Goal: Task Accomplishment & Management: Manage account settings

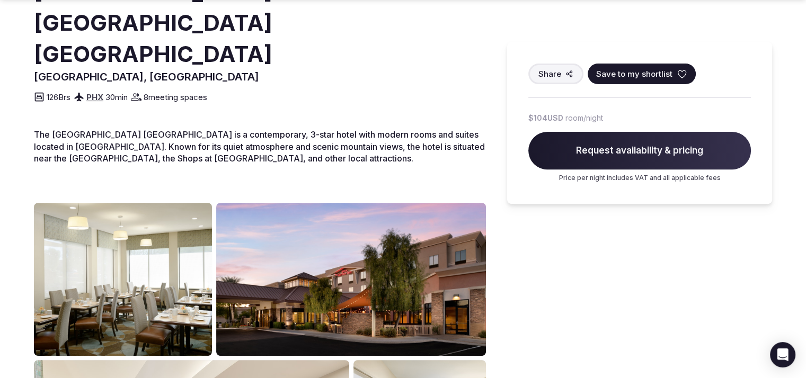
scroll to position [344, 0]
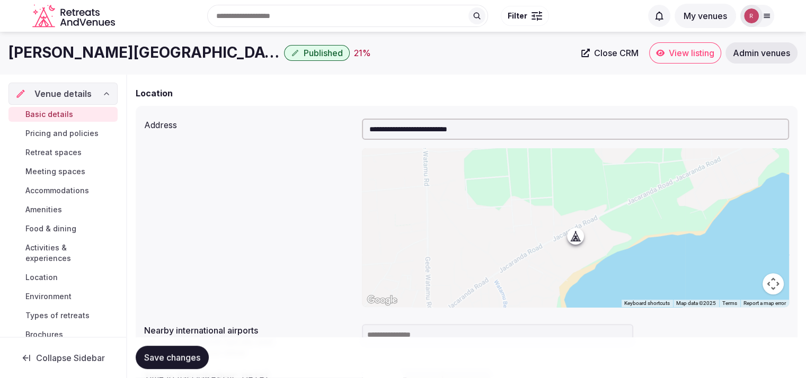
scroll to position [239, 0]
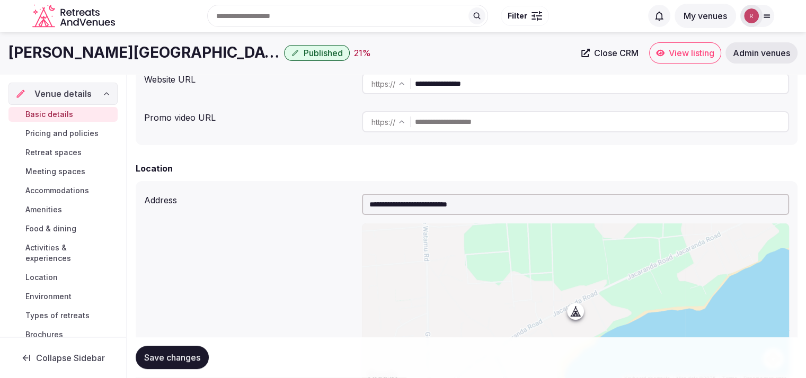
click at [490, 87] on input "**********" at bounding box center [601, 83] width 373 height 21
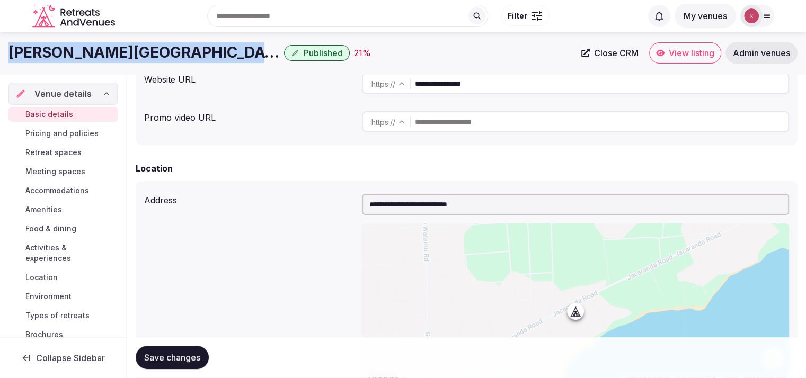
drag, startPoint x: 229, startPoint y: 56, endPoint x: 0, endPoint y: 56, distance: 228.8
click at [0, 56] on div "[PERSON_NAME] Residential Resort Published 21 % Close CRM View listing Admin ve…" at bounding box center [403, 52] width 806 height 21
copy h1 "[PERSON_NAME][GEOGRAPHIC_DATA]"
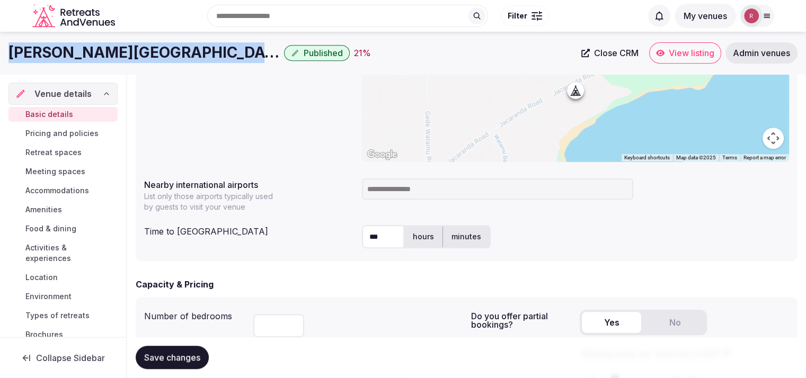
scroll to position [445, 0]
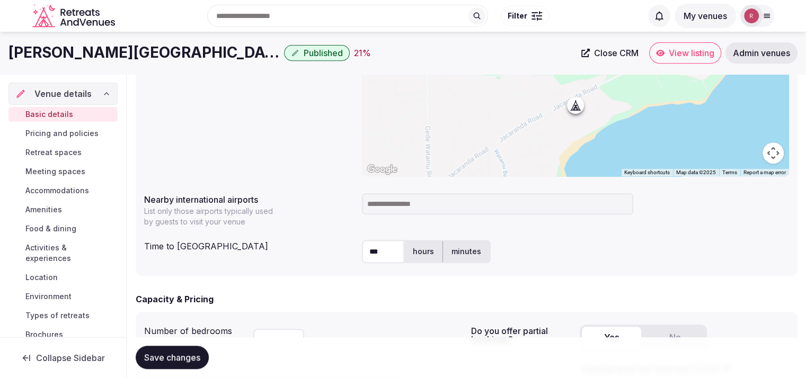
click at [448, 202] on input at bounding box center [497, 203] width 271 height 21
type input "***"
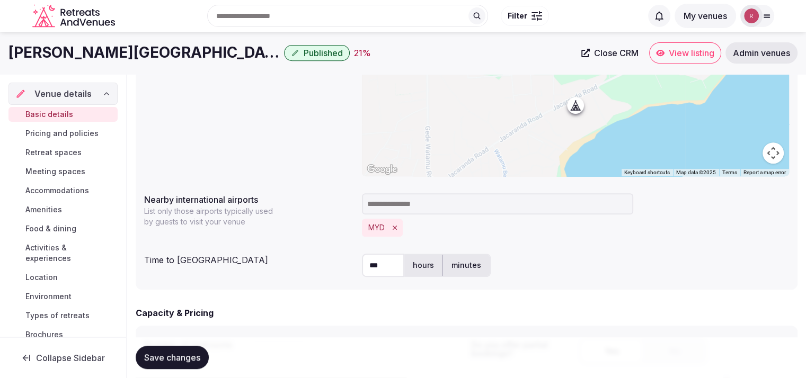
click at [446, 261] on label "minutes" at bounding box center [466, 266] width 47 height 28
drag, startPoint x: 396, startPoint y: 263, endPoint x: 335, endPoint y: 263, distance: 61.4
click at [335, 263] on div "Time to international airport *** hours minutes" at bounding box center [466, 265] width 645 height 32
type input "**"
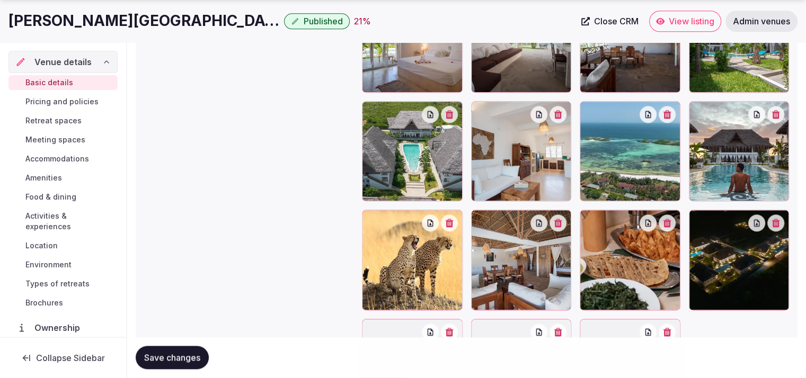
scroll to position [1405, 0]
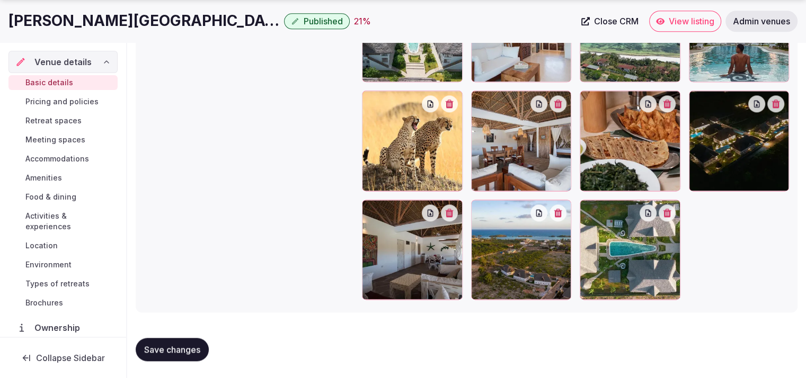
click at [184, 343] on button "Save changes" at bounding box center [172, 349] width 73 height 23
click at [72, 121] on span "Retreat spaces" at bounding box center [53, 120] width 56 height 11
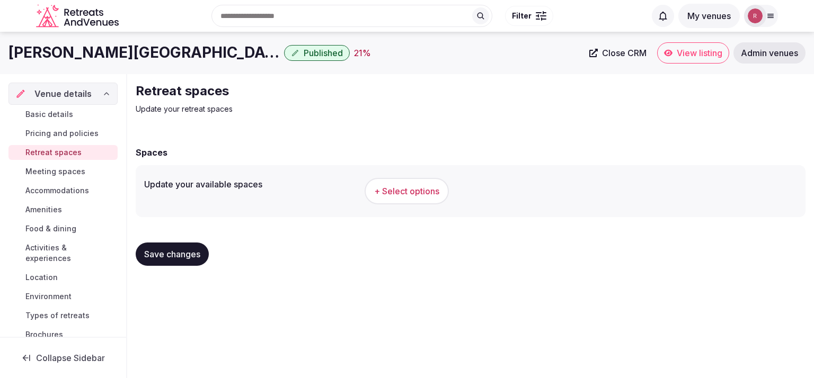
click at [66, 120] on link "Basic details" at bounding box center [62, 114] width 109 height 15
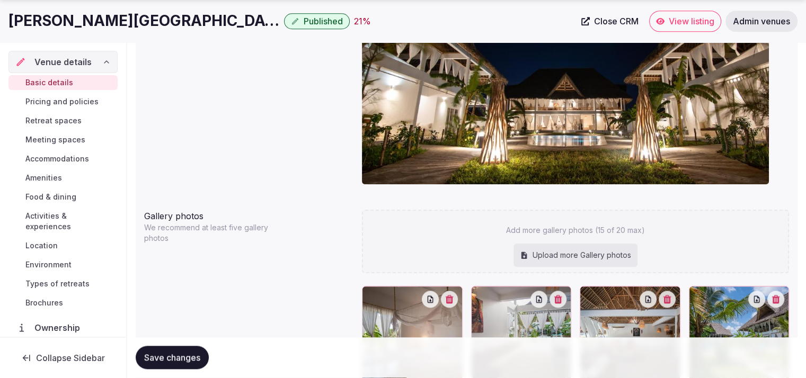
scroll to position [1323, 0]
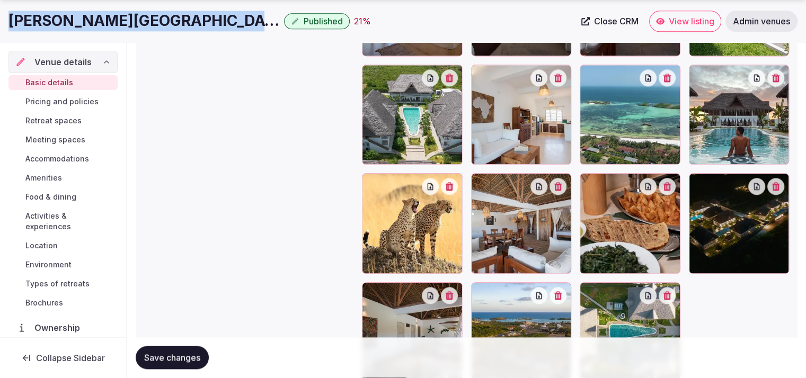
drag, startPoint x: 229, startPoint y: 23, endPoint x: 0, endPoint y: 21, distance: 229.4
click at [0, 21] on div "Rafiki Tamu Residential Resort Published 21 % Close CRM View listing Admin venu…" at bounding box center [403, 21] width 806 height 21
copy h1 "Rafiki Tamu Residential Resort"
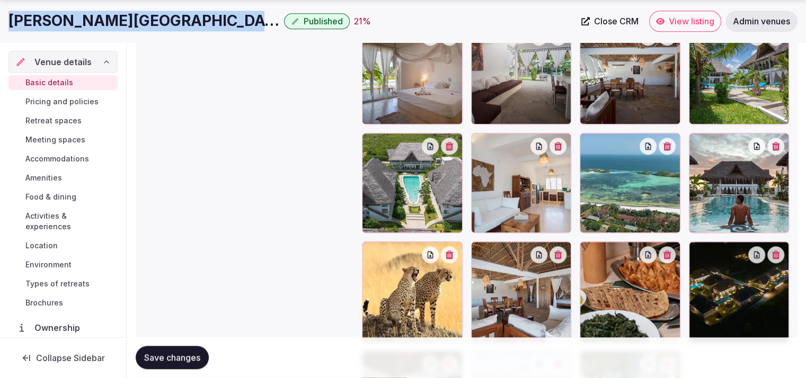
scroll to position [1186, 0]
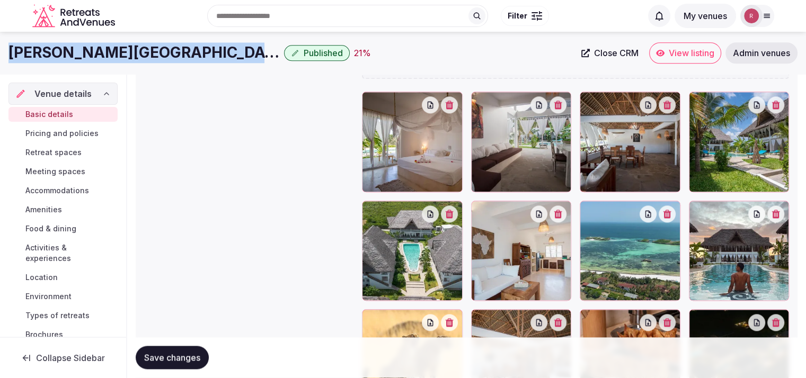
click at [57, 171] on span "Meeting spaces" at bounding box center [55, 171] width 60 height 11
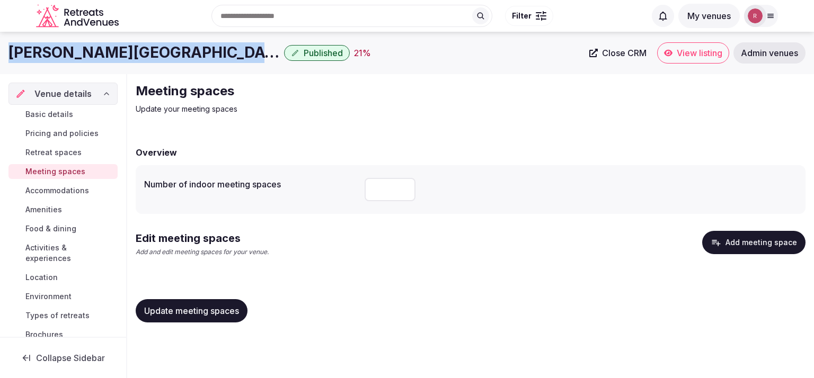
click at [59, 156] on span "Retreat spaces" at bounding box center [53, 152] width 56 height 11
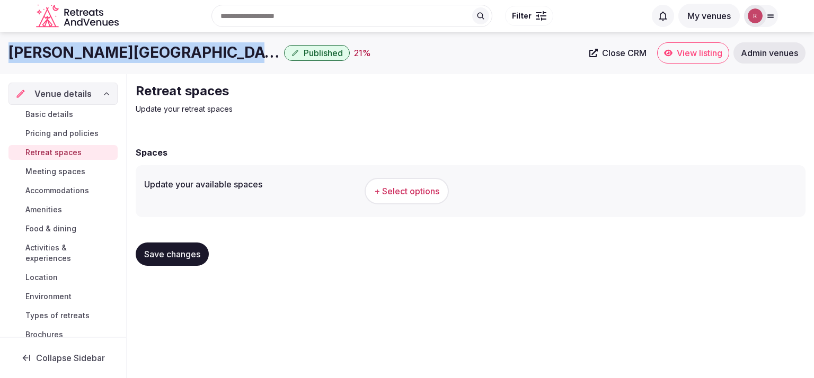
click at [431, 200] on button "+ Select options" at bounding box center [406, 191] width 84 height 26
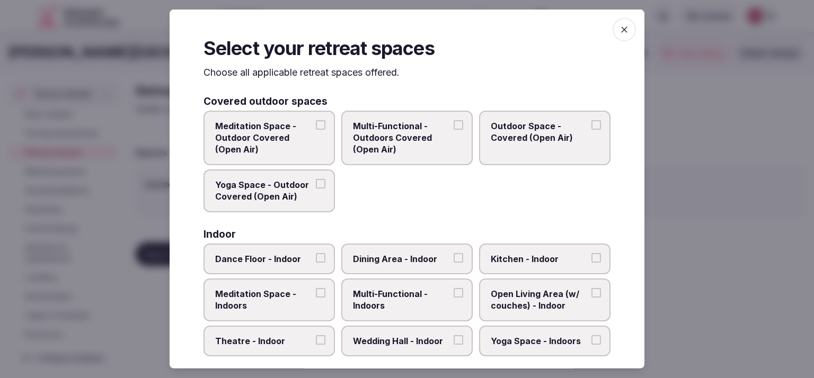
click at [438, 140] on span "Multi-Functional - Outdoors Covered (Open Air)" at bounding box center [401, 137] width 97 height 35
click at [453, 129] on button "Multi-Functional - Outdoors Covered (Open Air)" at bounding box center [458, 125] width 10 height 10
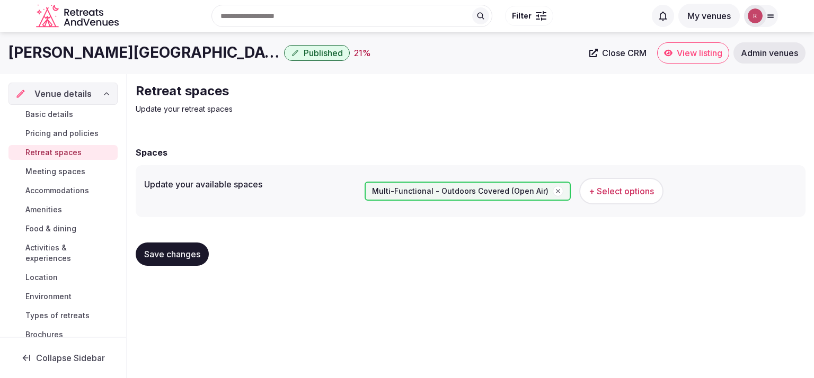
drag, startPoint x: 647, startPoint y: 104, endPoint x: 649, endPoint y: 117, distance: 12.9
click at [635, 190] on span "+ Select options" at bounding box center [620, 191] width 65 height 12
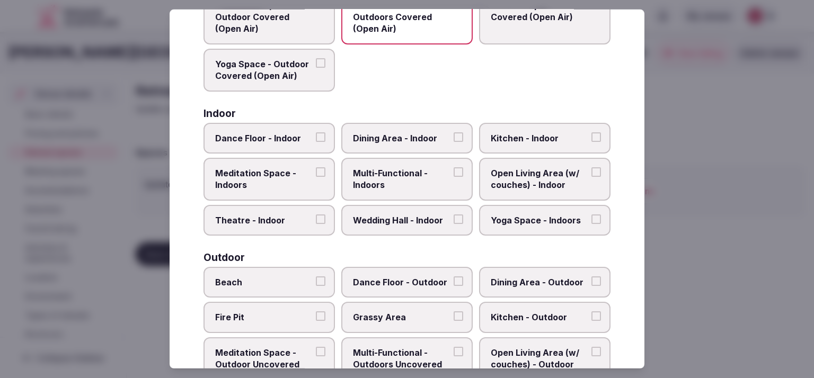
scroll to position [148, 0]
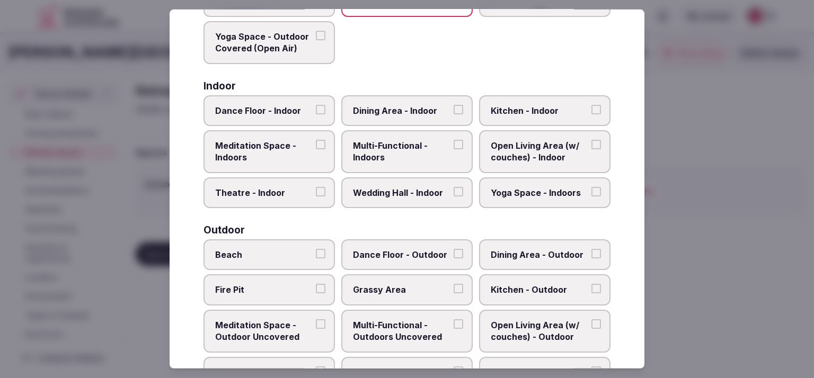
click at [281, 266] on label "Beach" at bounding box center [268, 254] width 131 height 31
click at [316, 258] on button "Beach" at bounding box center [321, 254] width 10 height 10
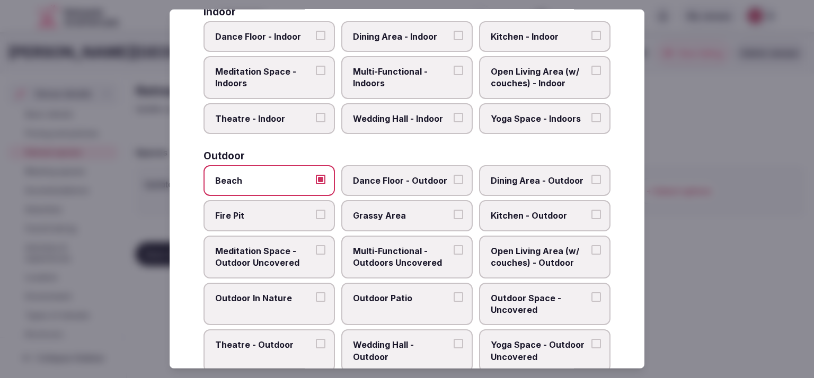
scroll to position [218, 0]
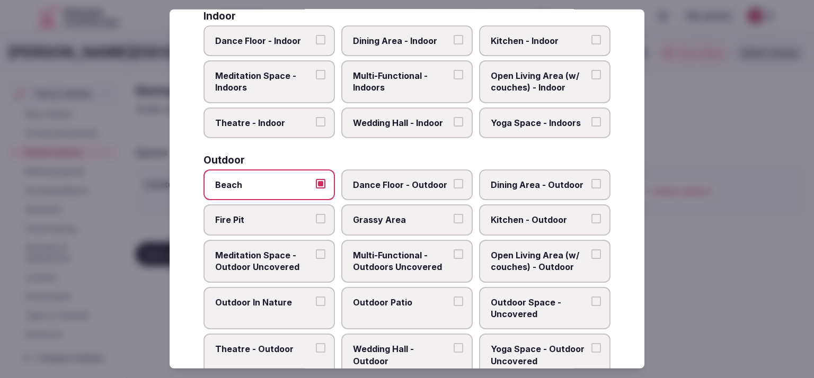
click at [704, 121] on div at bounding box center [407, 189] width 814 height 378
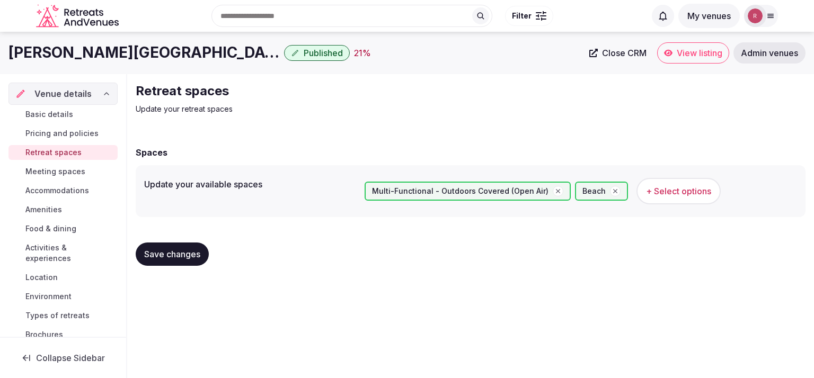
click at [182, 246] on button "Save changes" at bounding box center [172, 254] width 73 height 23
click at [676, 195] on span "+ Select options" at bounding box center [678, 191] width 65 height 12
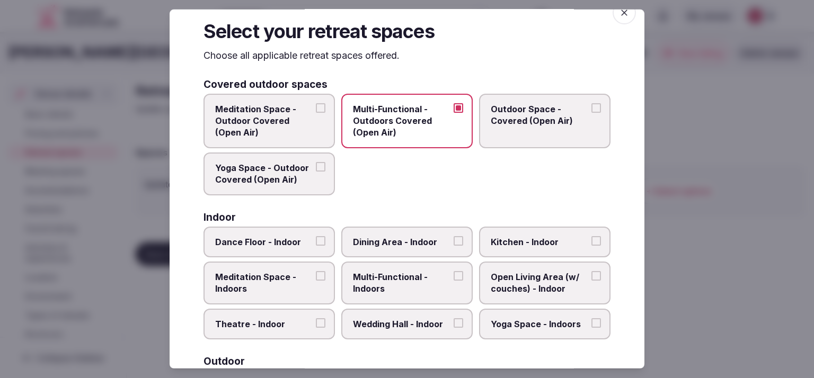
scroll to position [69, 0]
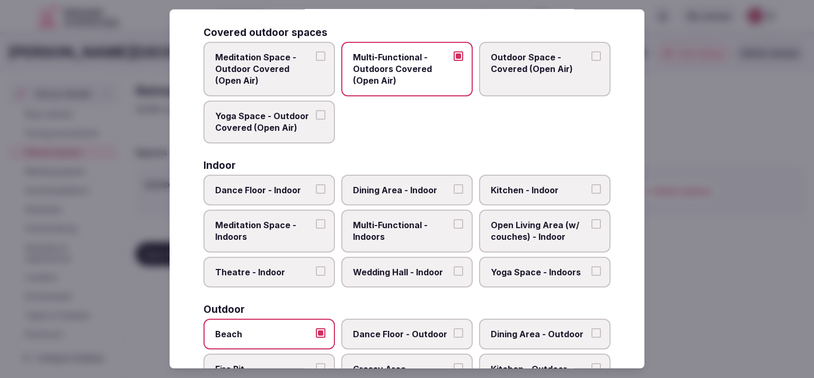
click at [551, 180] on label "Kitchen - Indoor" at bounding box center [544, 189] width 131 height 31
click at [591, 184] on button "Kitchen - Indoor" at bounding box center [596, 189] width 10 height 10
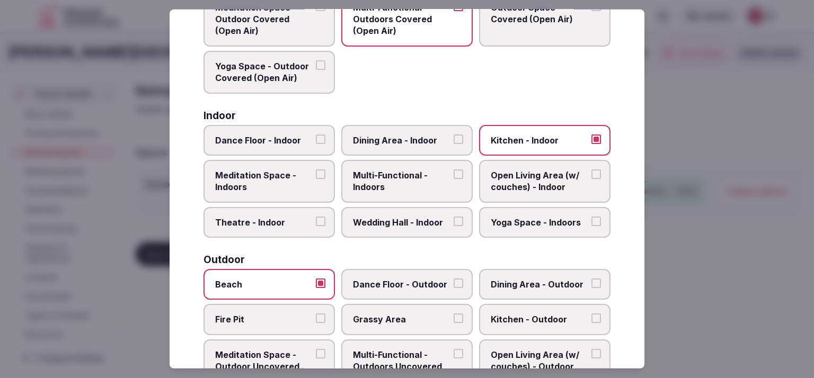
scroll to position [130, 0]
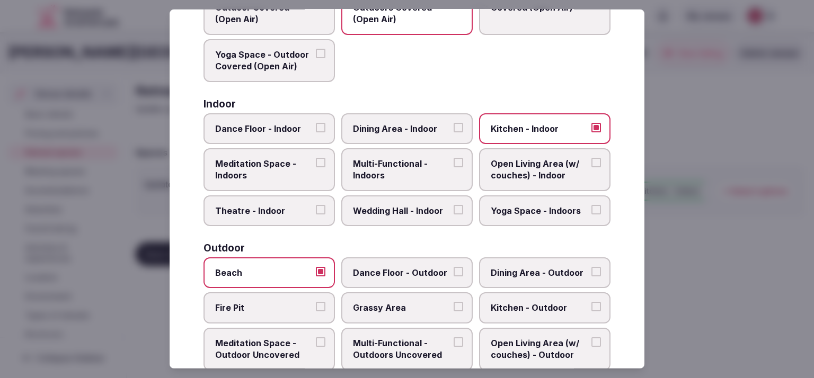
click at [562, 185] on label "Open Living Area (w/ couches) - Indoor" at bounding box center [544, 169] width 131 height 43
click at [591, 167] on button "Open Living Area (w/ couches) - Indoor" at bounding box center [596, 163] width 10 height 10
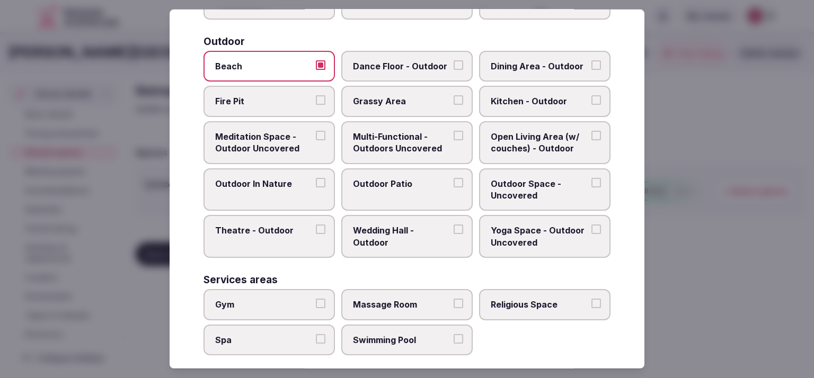
scroll to position [396, 0]
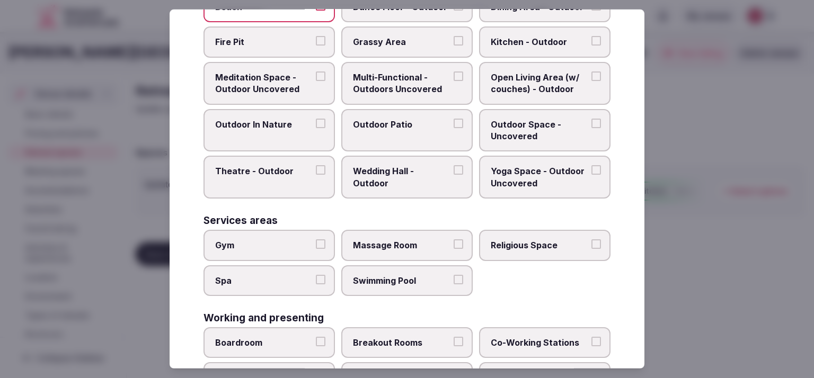
click at [354, 279] on span "Swimming Pool" at bounding box center [401, 280] width 97 height 12
click at [453, 279] on button "Swimming Pool" at bounding box center [458, 279] width 10 height 10
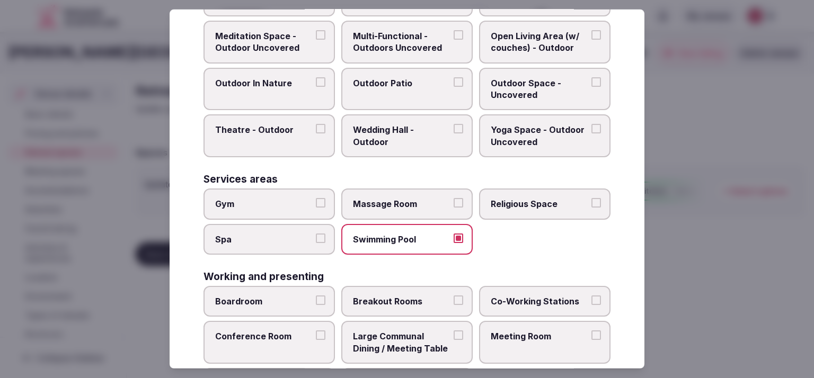
click at [431, 198] on span "Massage Room" at bounding box center [401, 204] width 97 height 12
click at [453, 198] on button "Massage Room" at bounding box center [458, 203] width 10 height 10
click at [696, 237] on div at bounding box center [407, 189] width 814 height 378
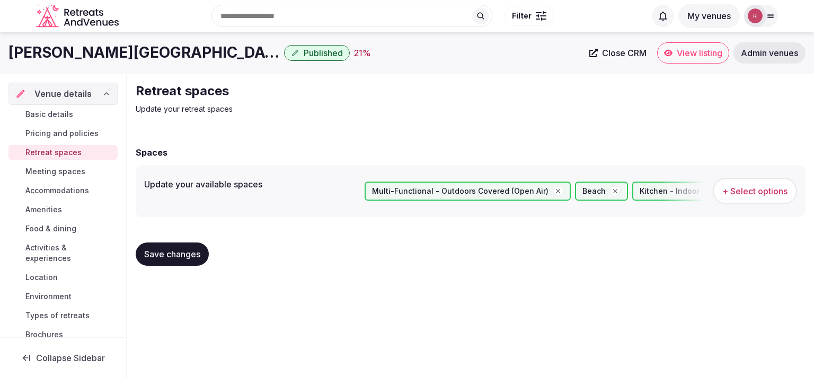
click at [186, 256] on span "Save changes" at bounding box center [172, 254] width 56 height 11
click at [76, 173] on span "Meeting spaces" at bounding box center [55, 171] width 60 height 11
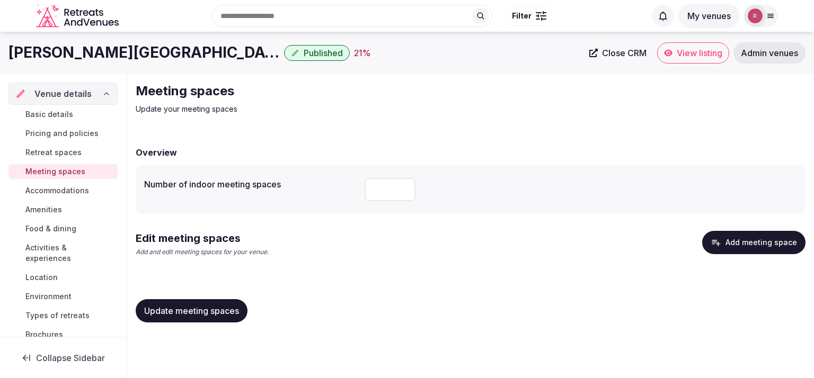
click at [733, 251] on button "Add meeting space" at bounding box center [753, 242] width 103 height 23
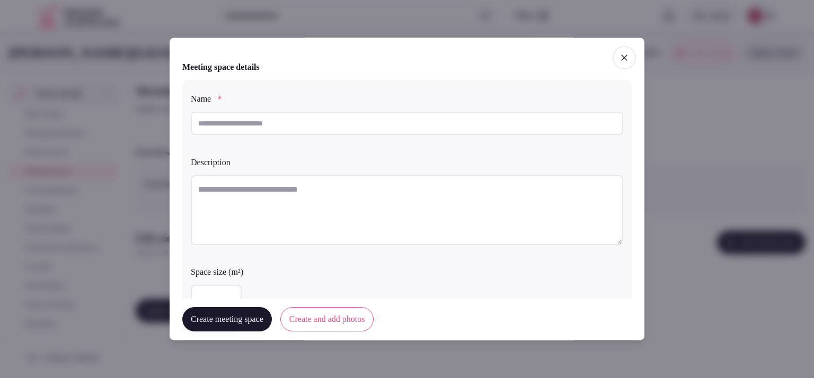
click at [318, 199] on textarea at bounding box center [407, 210] width 432 height 70
click at [390, 130] on input "text" at bounding box center [407, 123] width 432 height 23
paste input "**********"
drag, startPoint x: 326, startPoint y: 123, endPoint x: 147, endPoint y: 124, distance: 179.6
click at [147, 124] on body "Search Popular Destinations Toscana, Italy Riviera Maya, Mexico Indonesia, Bali…" at bounding box center [407, 189] width 814 height 378
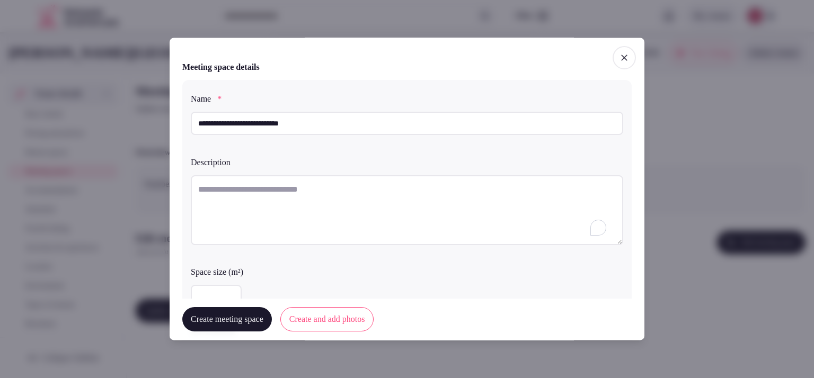
paste input "*"
type input "**********"
click at [263, 197] on textarea "To enrich screen reader interactions, please activate Accessibility in Grammarl…" at bounding box center [407, 210] width 432 height 70
paste textarea "**********"
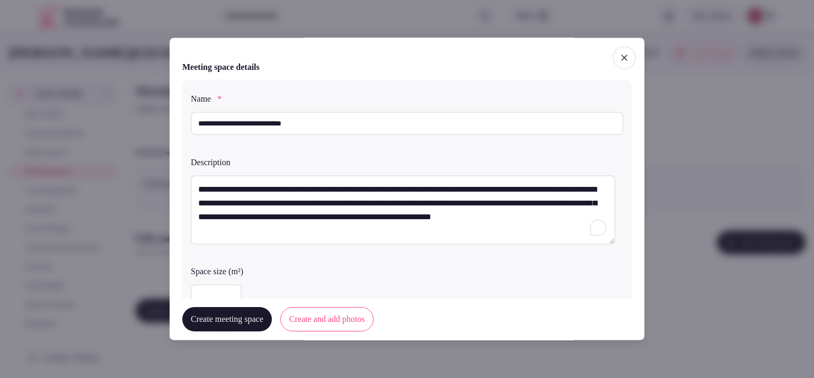
scroll to position [265, 0]
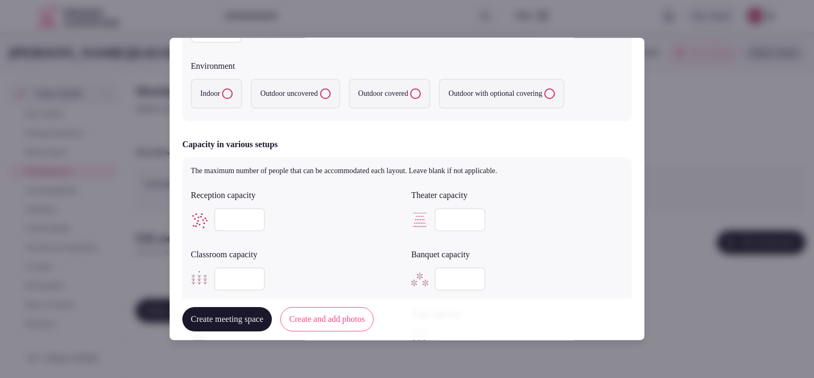
type textarea "**********"
click at [218, 93] on label "Indoor" at bounding box center [216, 94] width 51 height 30
click at [222, 93] on button "Indoor" at bounding box center [227, 94] width 11 height 11
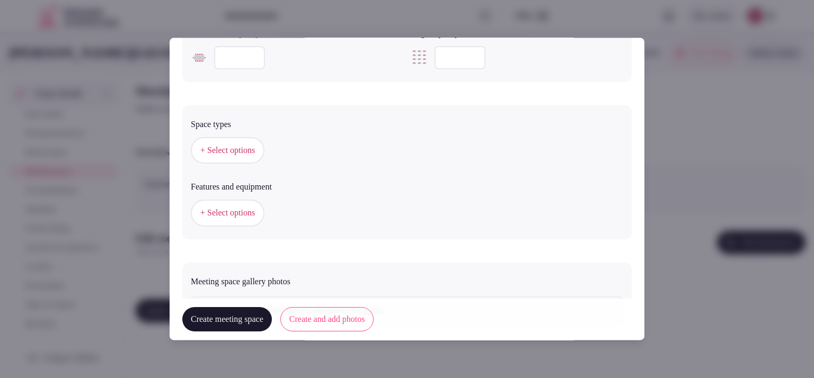
scroll to position [554, 0]
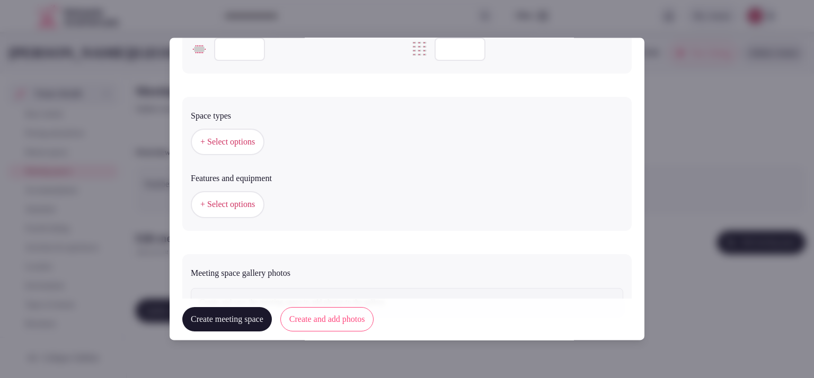
click at [216, 147] on span "+ Select options" at bounding box center [227, 143] width 55 height 12
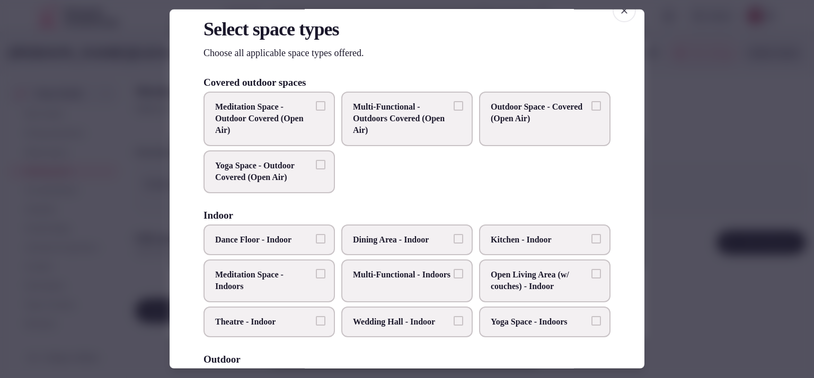
scroll to position [51, 0]
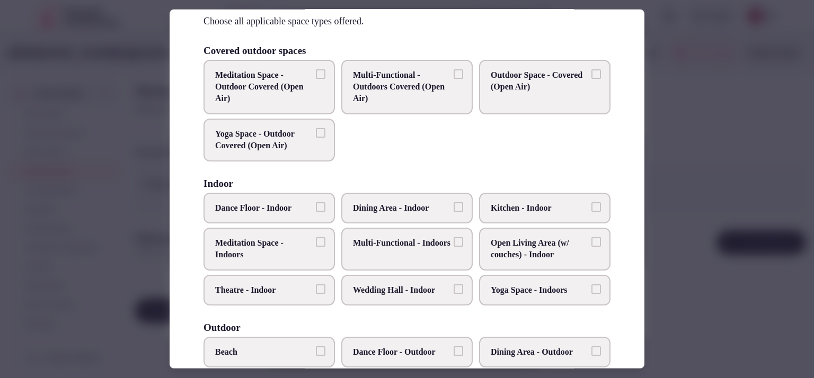
click at [427, 249] on span "Multi-Functional - Indoors" at bounding box center [401, 243] width 97 height 12
click at [453, 247] on button "Multi-Functional - Indoors" at bounding box center [458, 242] width 10 height 10
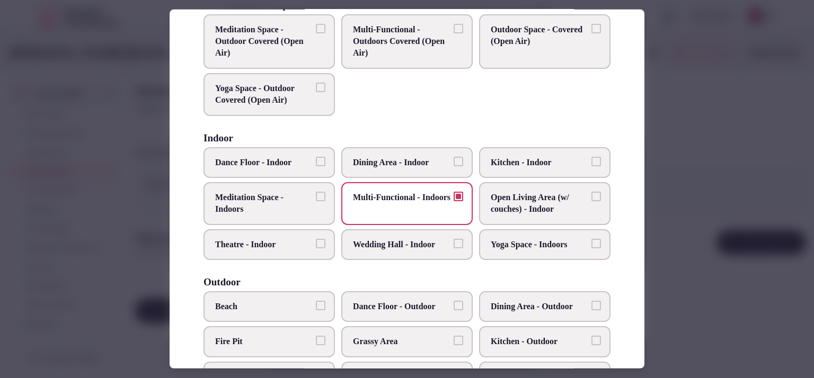
scroll to position [95, 0]
click at [242, 194] on span "Meditation Space - Indoors" at bounding box center [263, 205] width 97 height 24
click at [316, 194] on button "Meditation Space - Indoors" at bounding box center [321, 198] width 10 height 10
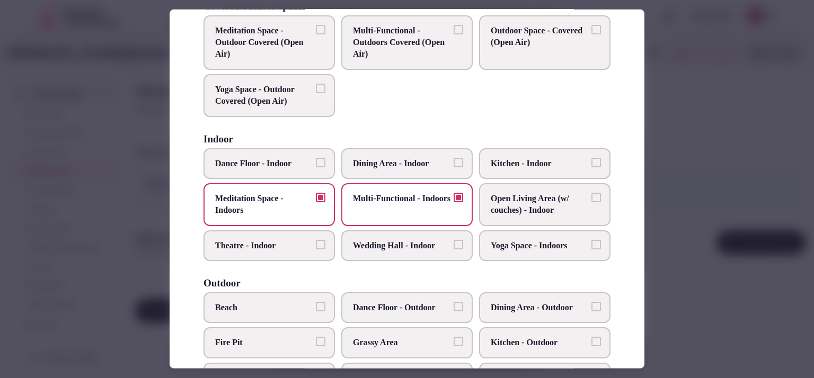
click at [534, 197] on span "Open Living Area (w/ couches) - Indoor" at bounding box center [538, 205] width 97 height 24
click at [591, 197] on button "Open Living Area (w/ couches) - Indoor" at bounding box center [596, 198] width 10 height 10
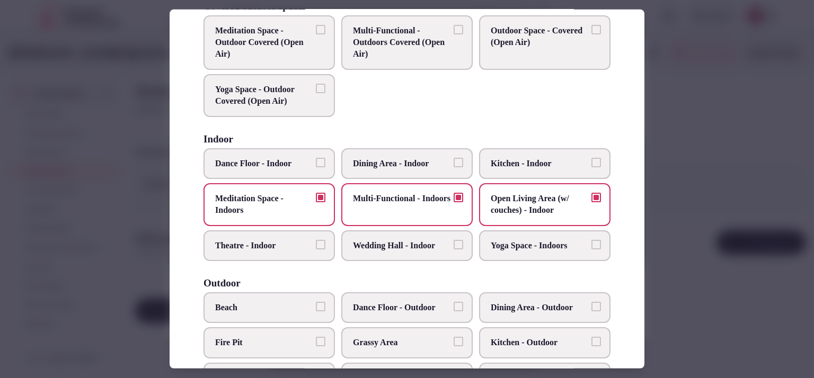
click at [675, 263] on div at bounding box center [407, 189] width 814 height 378
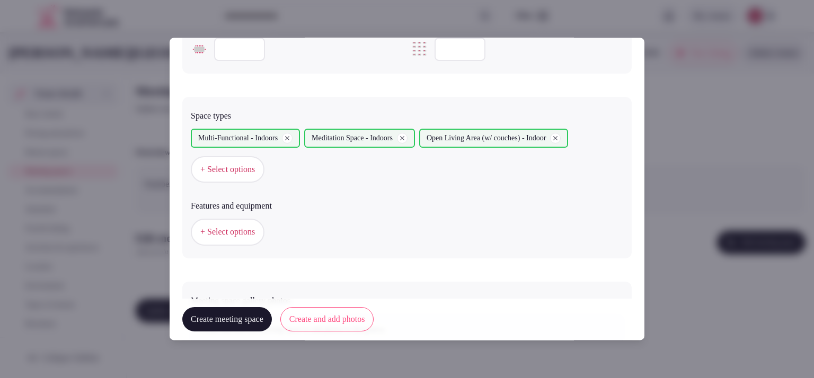
scroll to position [631, 0]
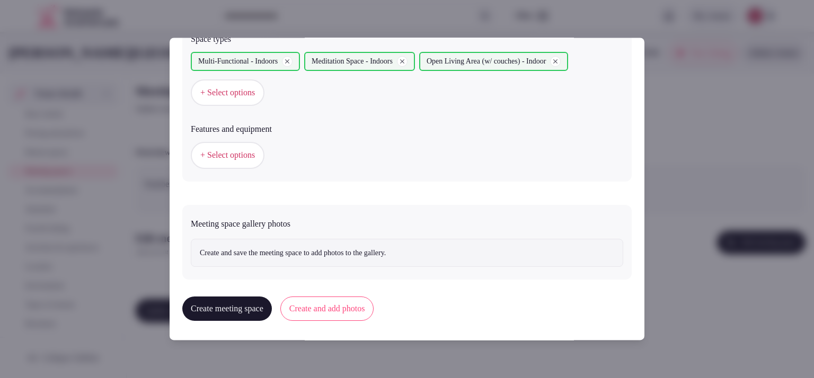
click at [204, 146] on button "+ Select options" at bounding box center [228, 155] width 74 height 26
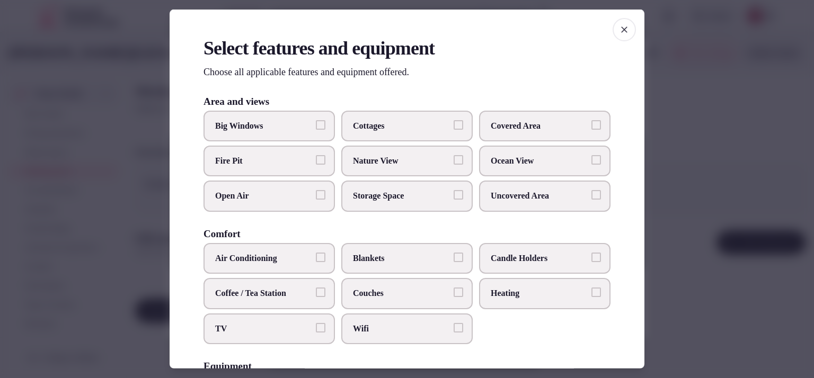
click at [427, 295] on span "Couches" at bounding box center [401, 294] width 97 height 12
click at [453, 295] on button "Couches" at bounding box center [458, 293] width 10 height 10
click at [245, 190] on span "Open Air" at bounding box center [263, 196] width 97 height 12
click at [316, 190] on button "Open Air" at bounding box center [321, 195] width 10 height 10
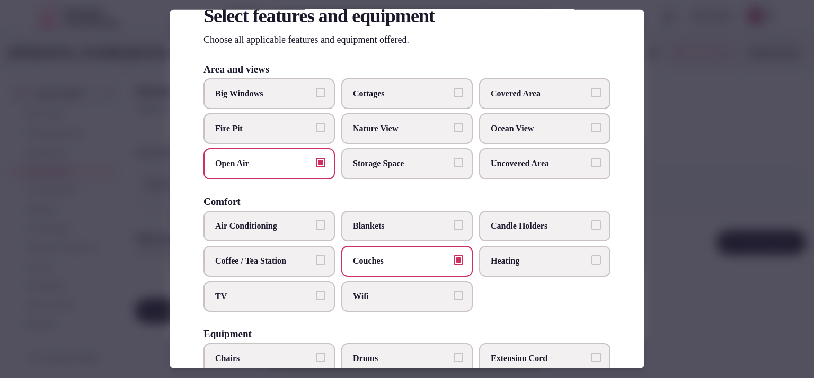
scroll to position [15, 0]
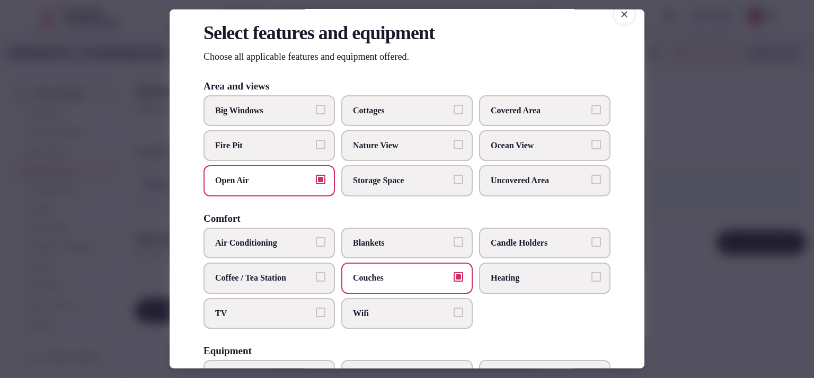
click at [534, 111] on span "Covered Area" at bounding box center [538, 110] width 97 height 12
click at [591, 111] on button "Covered Area" at bounding box center [596, 109] width 10 height 10
click at [387, 146] on span "Nature View" at bounding box center [401, 146] width 97 height 12
click at [453, 146] on button "Nature View" at bounding box center [458, 145] width 10 height 10
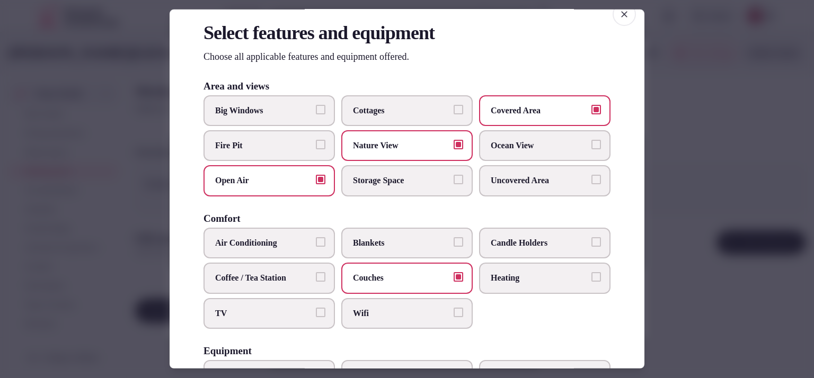
click at [525, 147] on span "Ocean View" at bounding box center [538, 146] width 97 height 12
click at [591, 147] on button "Ocean View" at bounding box center [596, 145] width 10 height 10
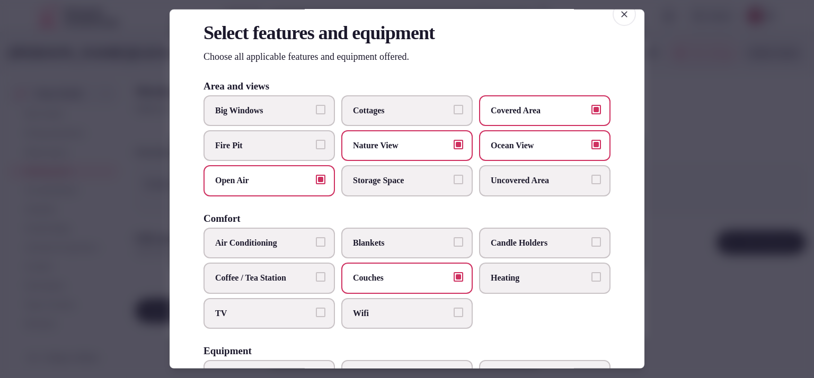
click at [671, 56] on div at bounding box center [407, 189] width 814 height 378
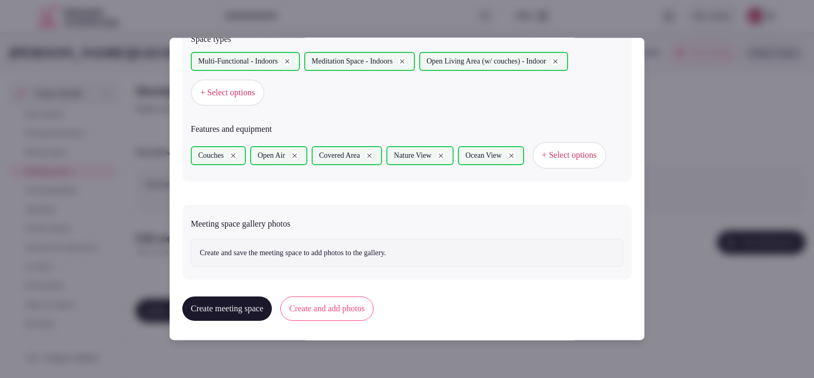
scroll to position [658, 0]
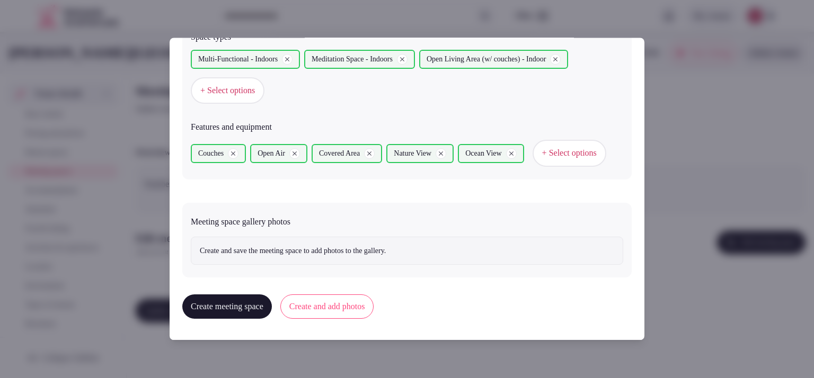
click at [349, 308] on button "Create and add photos" at bounding box center [327, 307] width 94 height 24
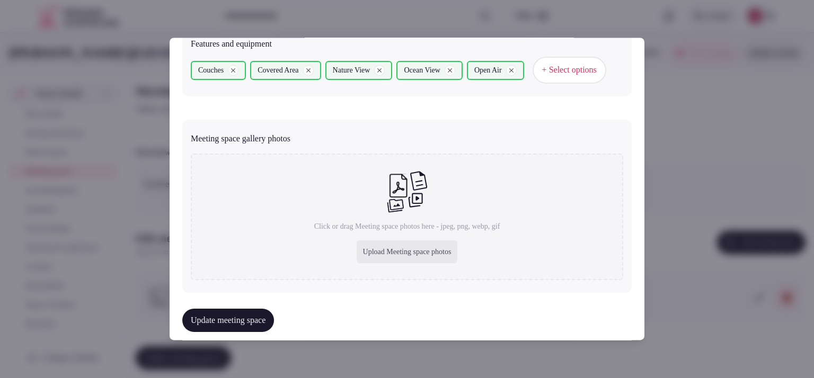
scroll to position [755, 0]
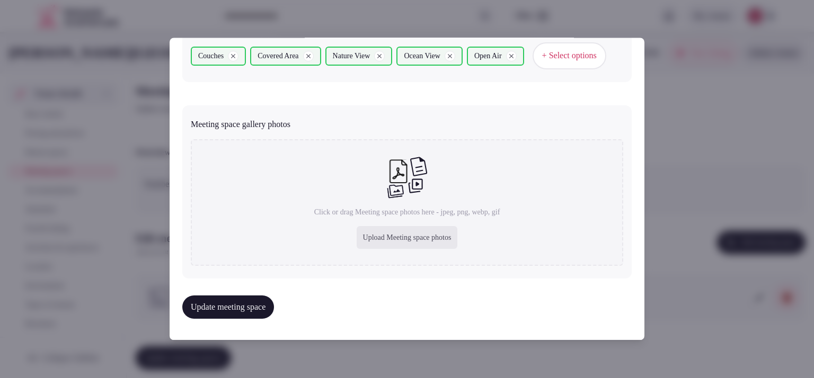
click at [386, 238] on div "Upload Meeting space photos" at bounding box center [406, 237] width 101 height 23
type input "**********"
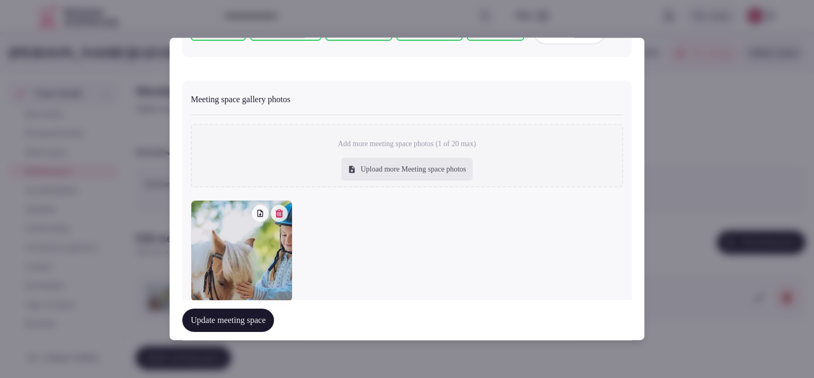
click at [277, 222] on button "button" at bounding box center [279, 213] width 17 height 17
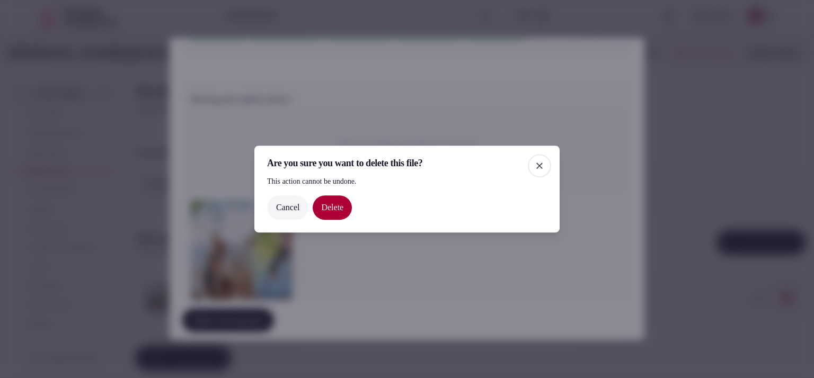
click at [351, 217] on button "Delete" at bounding box center [332, 207] width 39 height 24
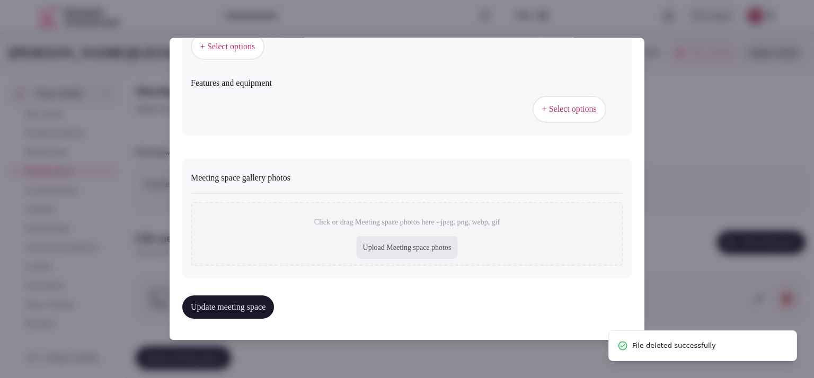
scroll to position [701, 0]
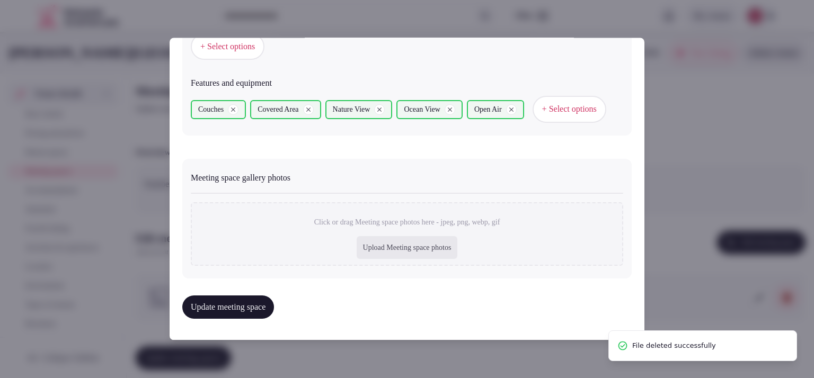
click at [367, 242] on div "Upload Meeting space photos" at bounding box center [406, 247] width 101 height 23
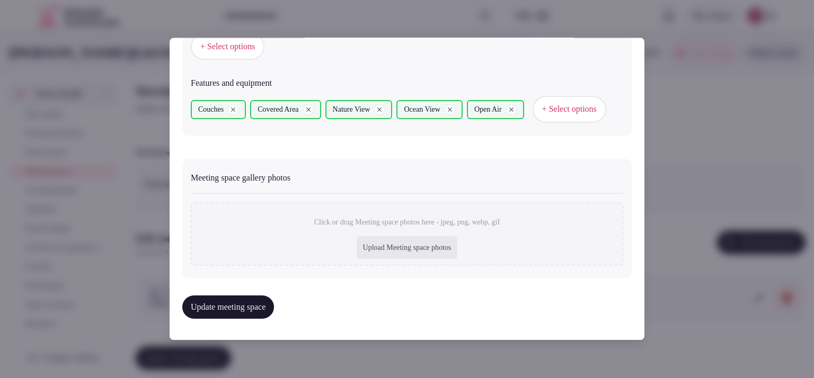
type input "**********"
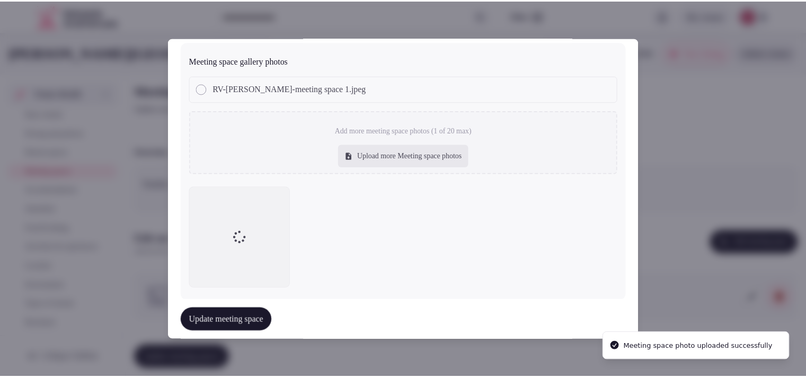
scroll to position [839, 0]
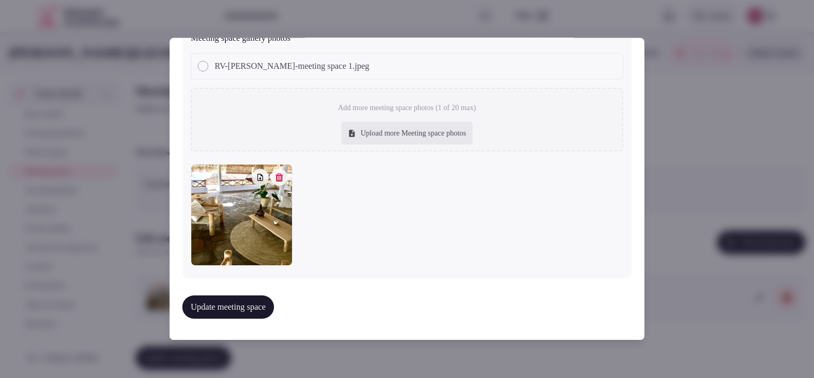
click at [221, 305] on button "Update meeting space" at bounding box center [228, 307] width 92 height 23
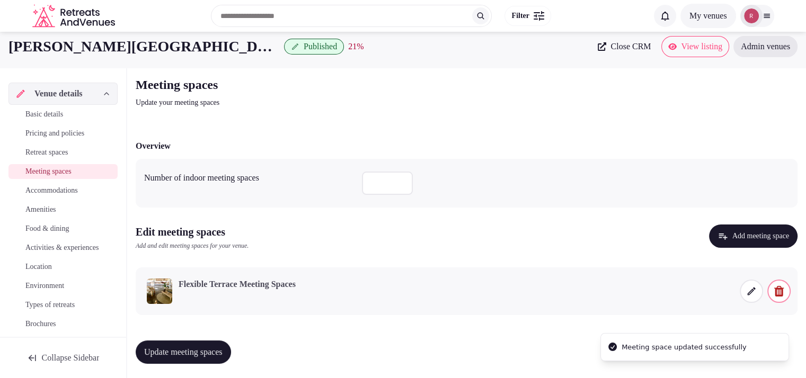
scroll to position [8, 0]
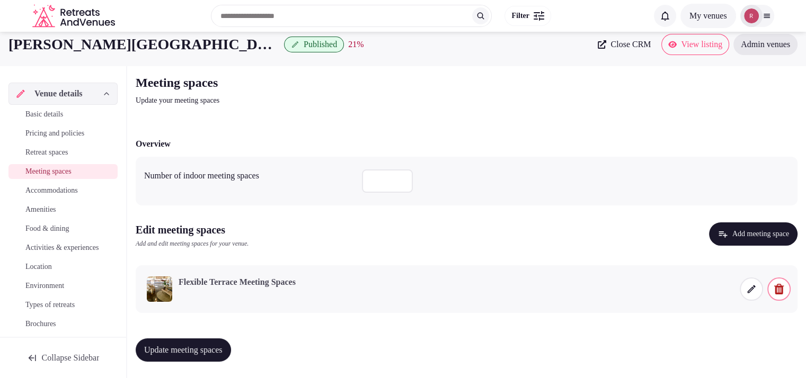
click at [199, 341] on button "Update meeting spaces" at bounding box center [183, 349] width 95 height 23
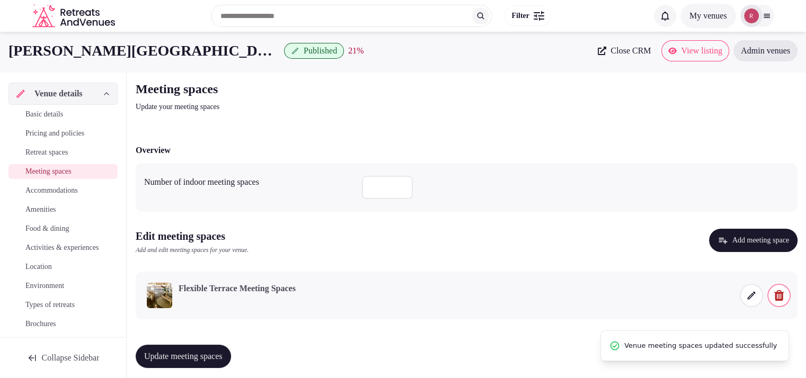
scroll to position [0, 0]
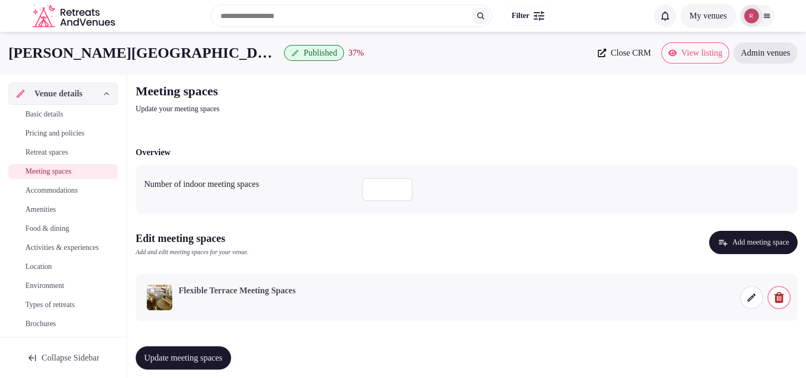
click at [77, 195] on span "Accommodations" at bounding box center [51, 190] width 52 height 11
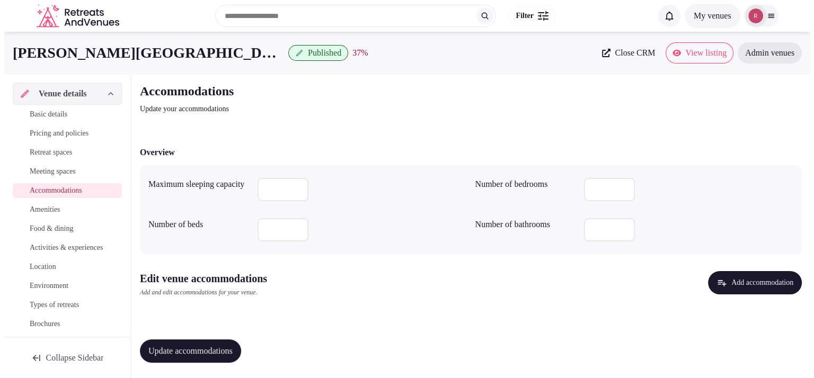
scroll to position [2, 0]
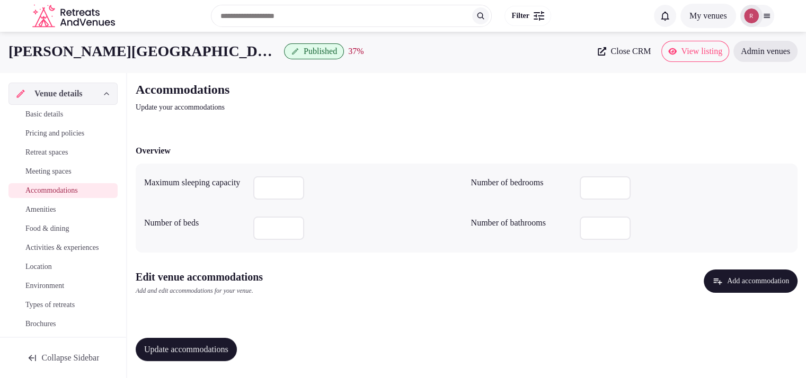
click at [760, 281] on button "Add accommodation" at bounding box center [750, 281] width 94 height 23
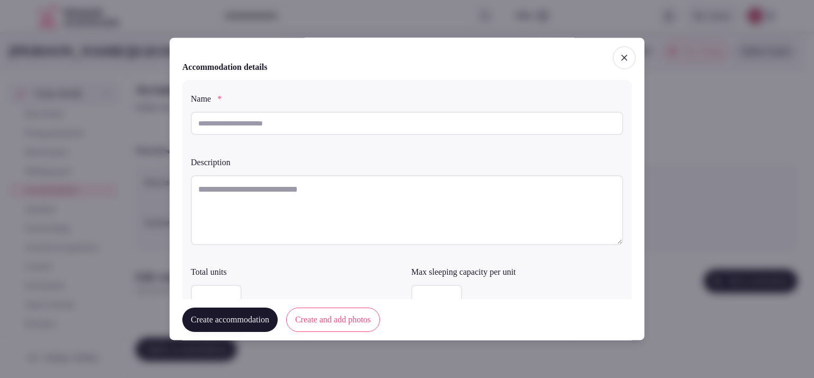
click at [392, 127] on input "text" at bounding box center [407, 123] width 432 height 23
paste input "**********"
type input "**********"
type input "********"
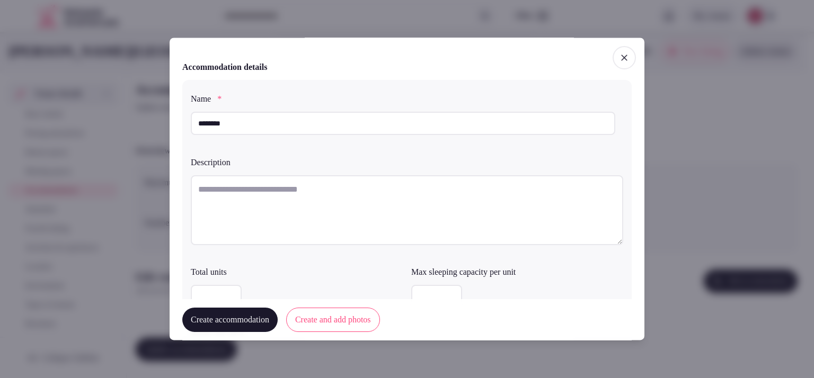
click at [391, 194] on textarea at bounding box center [407, 210] width 432 height 70
paste textarea "**********"
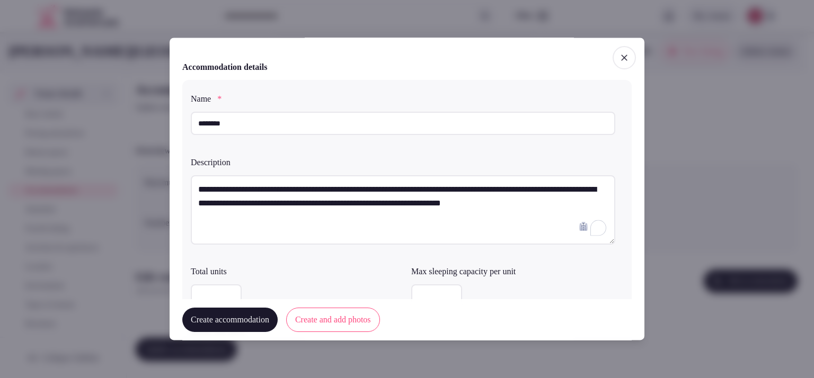
type textarea "**********"
type input "*"
click at [228, 292] on input "*" at bounding box center [216, 296] width 51 height 23
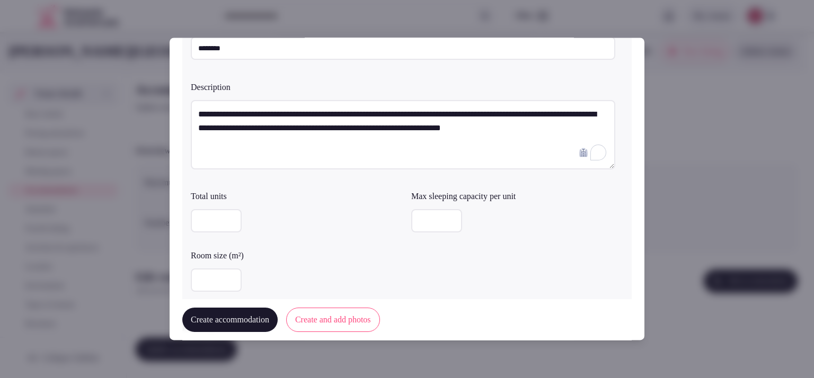
click at [202, 287] on input "number" at bounding box center [216, 280] width 51 height 23
type input "***"
click at [411, 226] on input "number" at bounding box center [436, 221] width 51 height 23
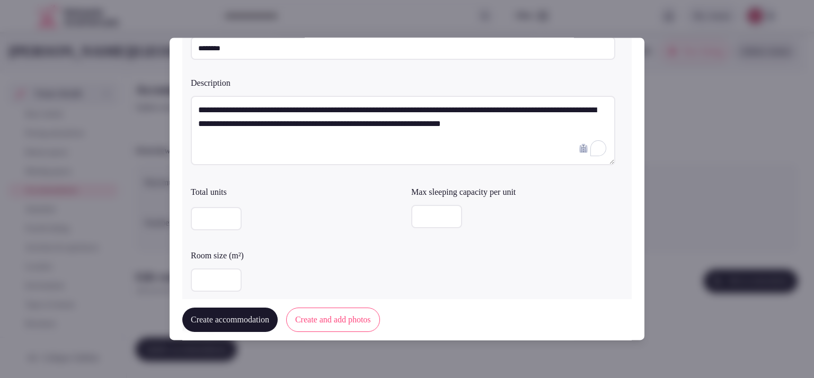
type input "*"
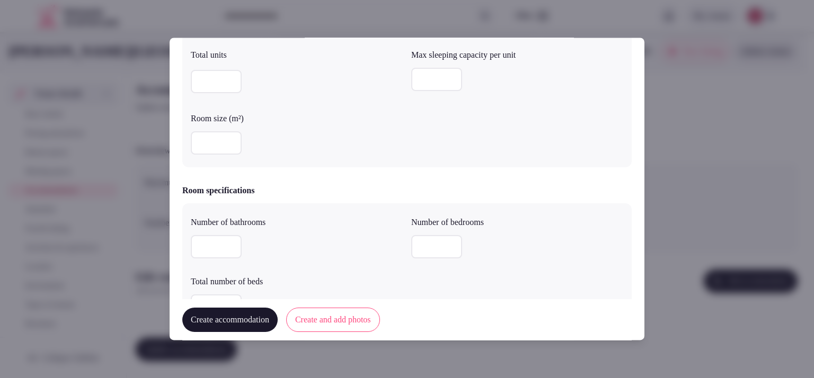
scroll to position [258, 0]
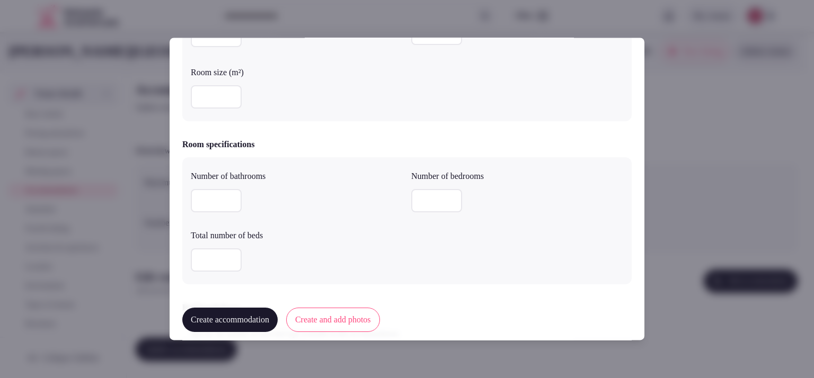
click at [209, 194] on input "number" at bounding box center [216, 201] width 51 height 23
type input "*"
click at [441, 192] on input "number" at bounding box center [436, 201] width 51 height 23
type input "*"
click at [225, 260] on input "number" at bounding box center [216, 260] width 51 height 23
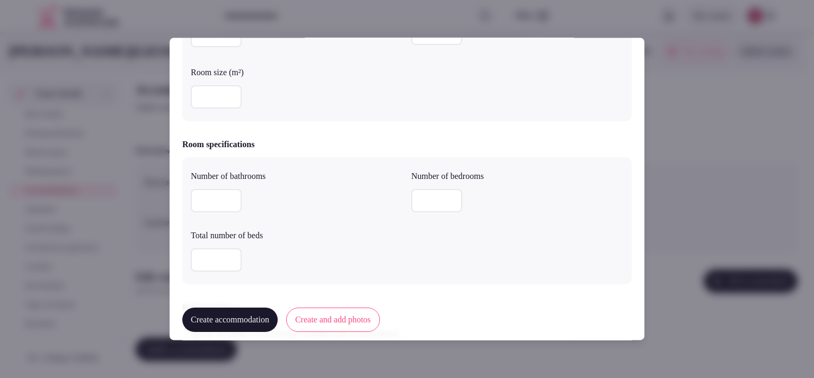
click at [231, 256] on input "*" at bounding box center [216, 260] width 51 height 23
type input "*"
click at [231, 256] on input "*" at bounding box center [216, 260] width 51 height 23
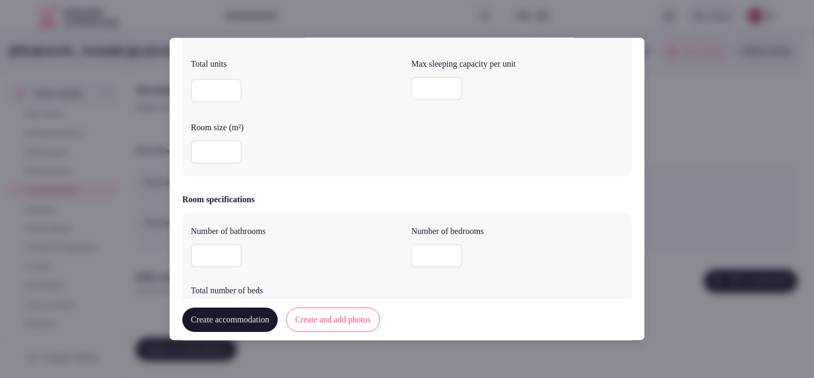
scroll to position [192, 0]
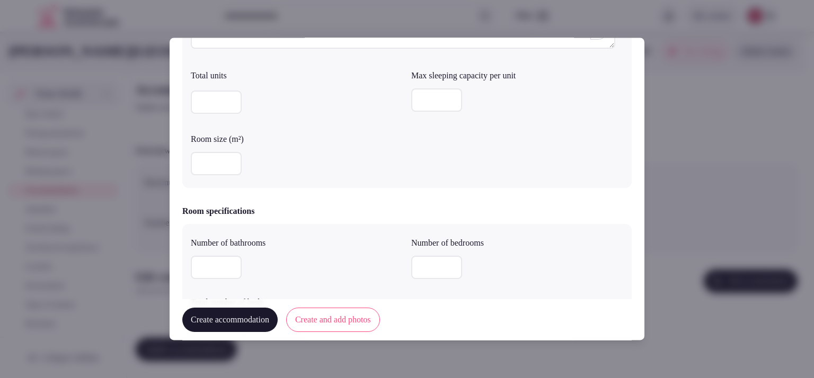
click at [422, 101] on input "*" at bounding box center [436, 100] width 51 height 23
type input "*"
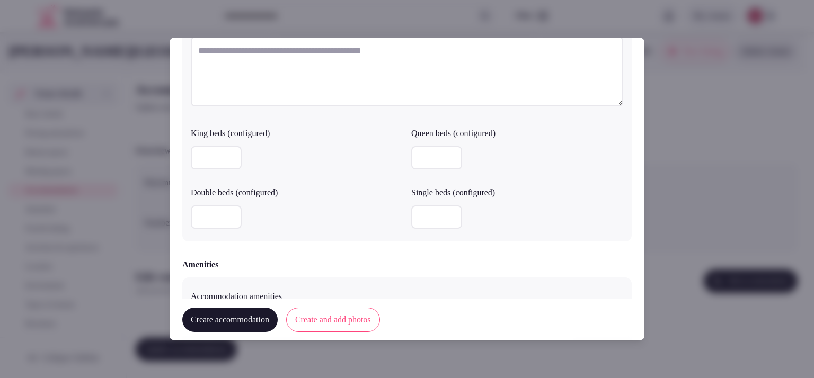
scroll to position [949, 0]
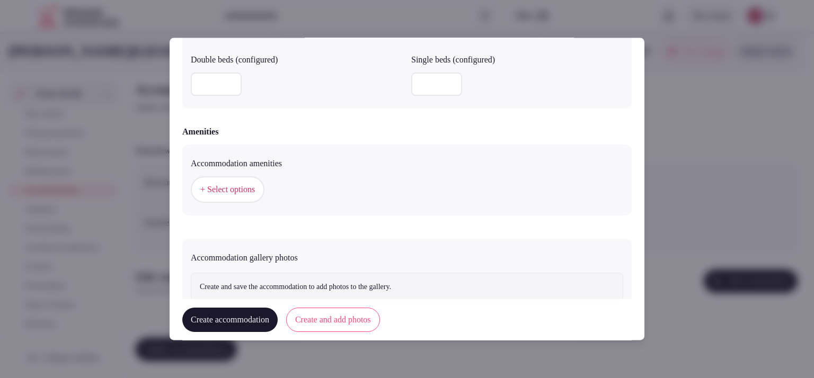
click at [231, 192] on span "+ Select options" at bounding box center [227, 190] width 55 height 12
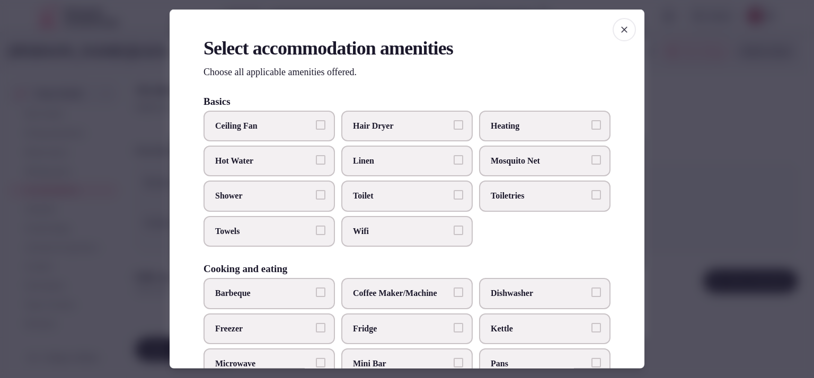
click at [403, 136] on label "Hair Dryer" at bounding box center [406, 125] width 131 height 31
click at [453, 129] on button "Hair Dryer" at bounding box center [458, 125] width 10 height 10
click at [505, 122] on span "Heating" at bounding box center [538, 126] width 97 height 12
click at [591, 122] on button "Heating" at bounding box center [596, 125] width 10 height 10
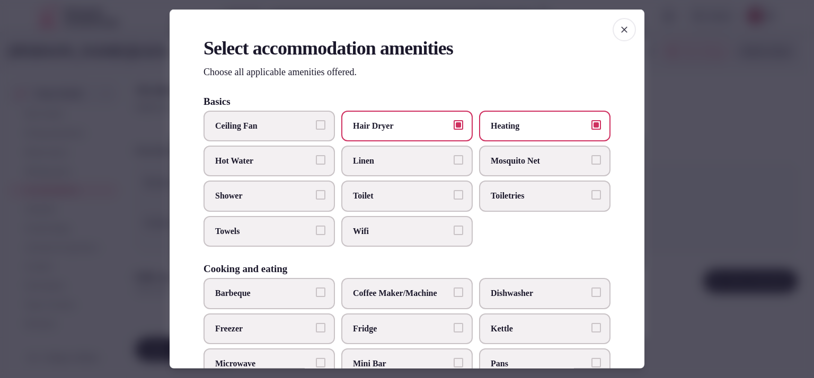
click at [419, 159] on span "Linen" at bounding box center [401, 161] width 97 height 12
click at [453, 159] on button "Linen" at bounding box center [458, 160] width 10 height 10
click at [396, 197] on span "Toilet" at bounding box center [401, 196] width 97 height 12
click at [453, 197] on button "Toilet" at bounding box center [458, 195] width 10 height 10
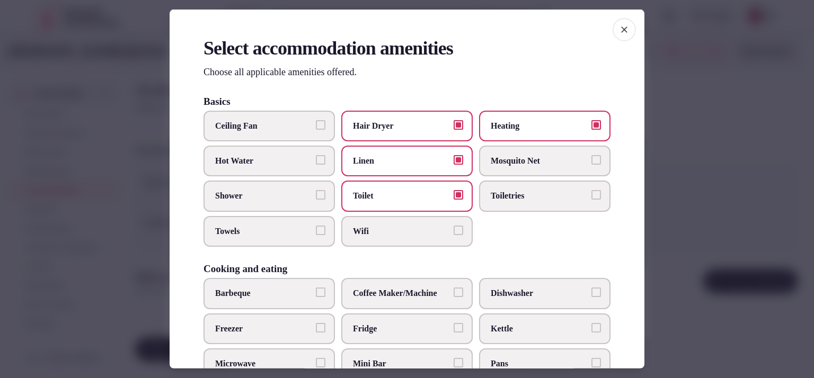
click at [387, 241] on label "Wifi" at bounding box center [406, 231] width 131 height 31
click at [453, 235] on button "Wifi" at bounding box center [458, 231] width 10 height 10
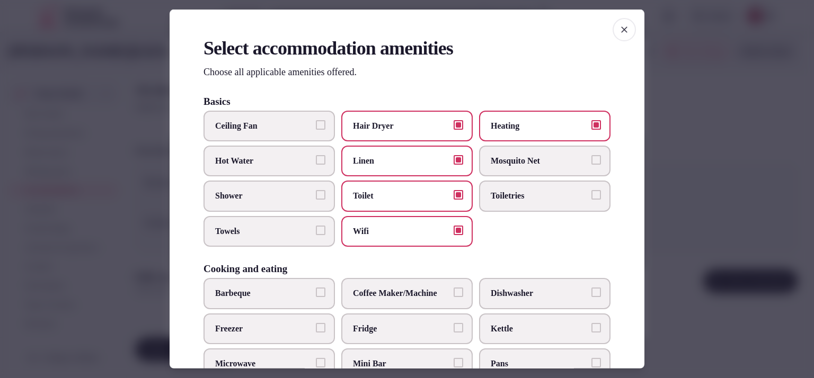
click at [270, 233] on span "Towels" at bounding box center [263, 232] width 97 height 12
click at [316, 233] on button "Towels" at bounding box center [321, 231] width 10 height 10
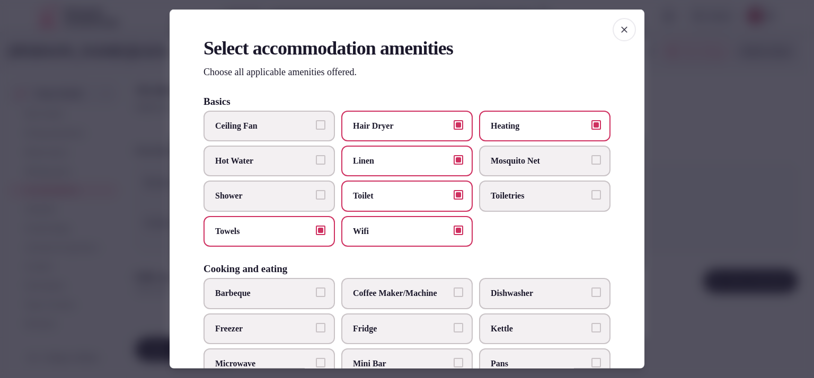
click at [276, 190] on span "Shower" at bounding box center [263, 196] width 97 height 12
click at [316, 190] on button "Shower" at bounding box center [321, 195] width 10 height 10
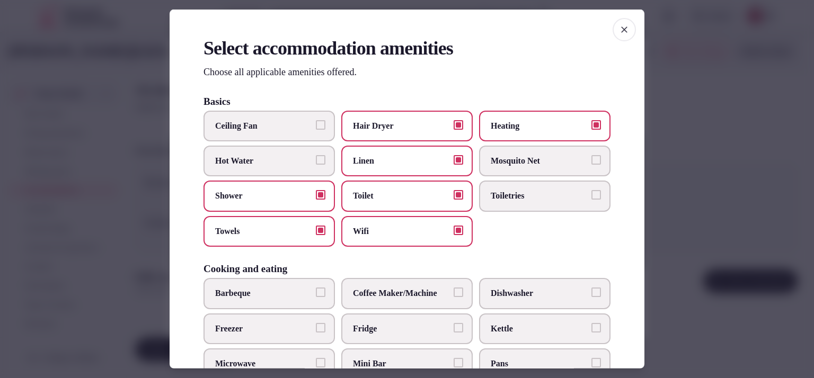
click at [285, 159] on span "Hot Water" at bounding box center [263, 161] width 97 height 12
click at [316, 159] on button "Hot Water" at bounding box center [321, 160] width 10 height 10
click at [243, 305] on label "Barbeque" at bounding box center [268, 293] width 131 height 31
click at [316, 297] on button "Barbeque" at bounding box center [321, 293] width 10 height 10
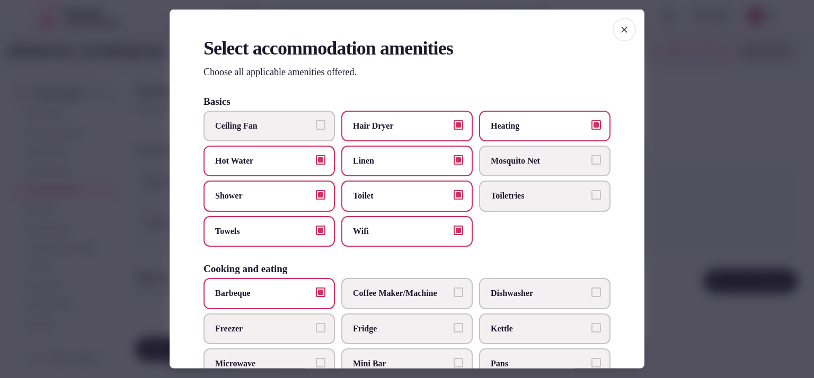
click at [373, 349] on label "Mini Bar" at bounding box center [406, 364] width 131 height 31
click at [453, 358] on button "Mini Bar" at bounding box center [458, 363] width 10 height 10
click at [388, 352] on label "Mini Bar" at bounding box center [406, 364] width 131 height 31
click at [453, 358] on button "Mini Bar" at bounding box center [458, 363] width 10 height 10
click at [395, 327] on span "Fridge" at bounding box center [401, 329] width 97 height 12
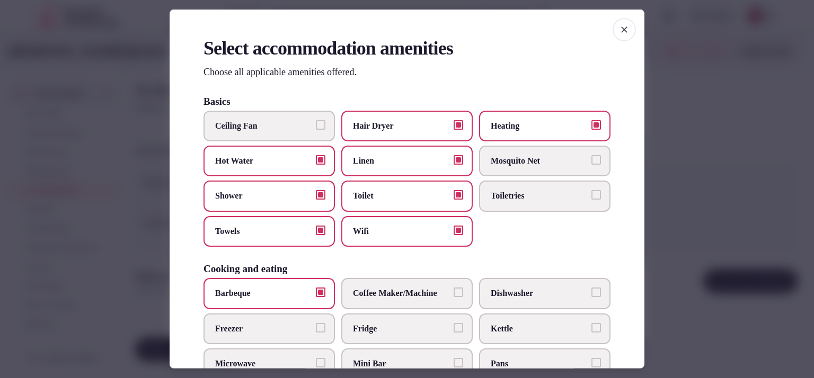
click at [453, 327] on button "Fridge" at bounding box center [458, 328] width 10 height 10
drag, startPoint x: 513, startPoint y: 328, endPoint x: 511, endPoint y: 335, distance: 7.6
click at [513, 327] on span "Kettle" at bounding box center [538, 329] width 97 height 12
click at [591, 327] on button "Kettle" at bounding box center [596, 328] width 10 height 10
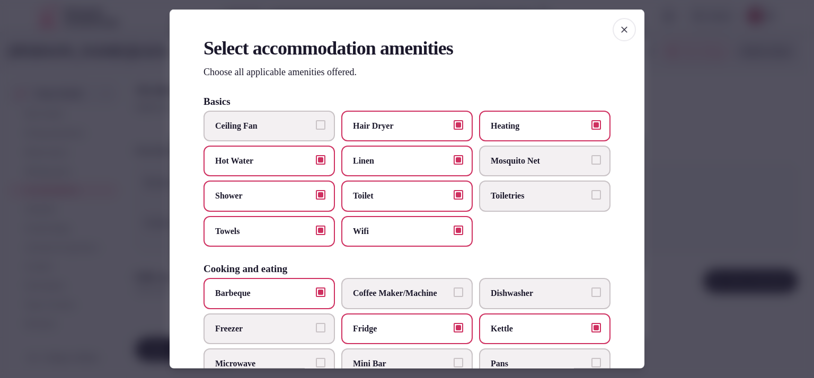
click at [499, 360] on span "Pans" at bounding box center [538, 364] width 97 height 12
click at [591, 360] on button "Pans" at bounding box center [596, 363] width 10 height 10
click at [517, 292] on span "Dishwasher" at bounding box center [538, 294] width 97 height 12
click at [591, 292] on button "Dishwasher" at bounding box center [596, 293] width 10 height 10
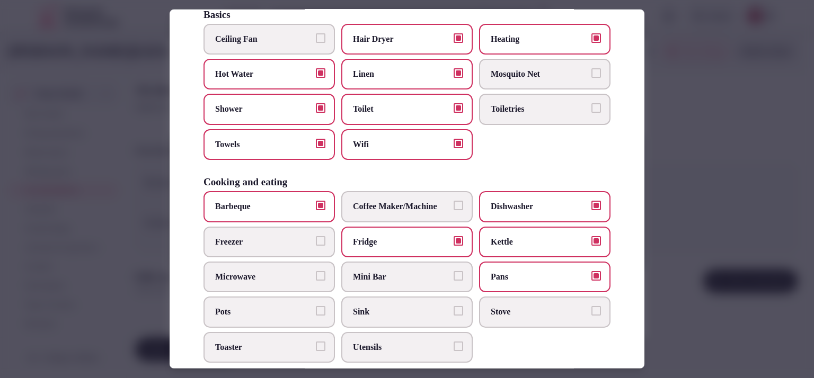
scroll to position [94, 0]
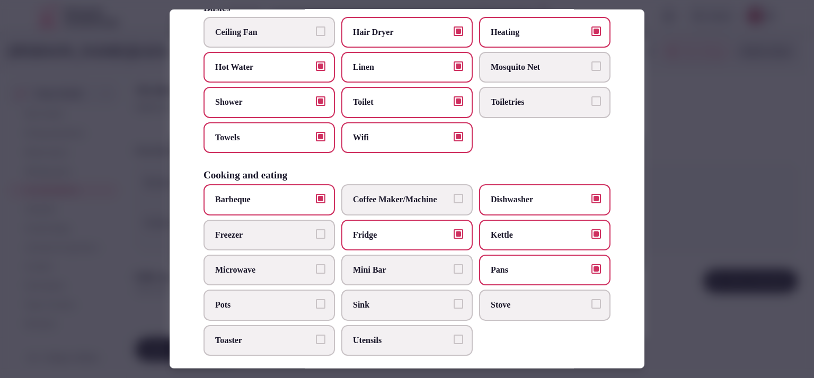
click at [523, 98] on span "Toiletries" at bounding box center [538, 102] width 97 height 12
click at [591, 98] on button "Toiletries" at bounding box center [596, 101] width 10 height 10
click at [419, 37] on span "Hair Dryer" at bounding box center [401, 32] width 97 height 12
click at [453, 35] on button "Hair Dryer" at bounding box center [458, 31] width 10 height 10
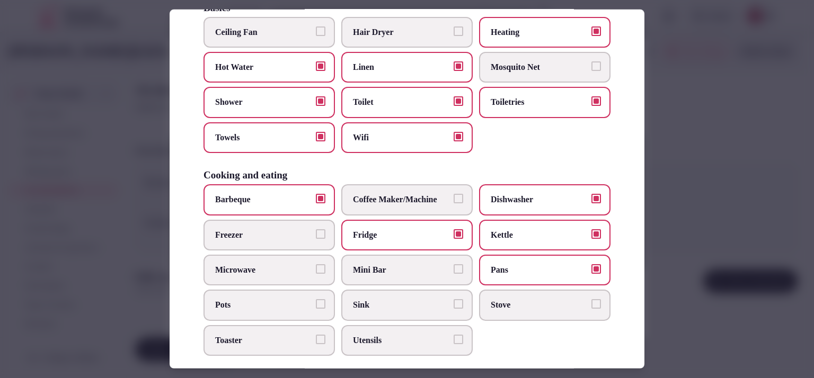
click at [507, 22] on label "Heating" at bounding box center [544, 31] width 131 height 31
click at [591, 26] on button "Heating" at bounding box center [596, 31] width 10 height 10
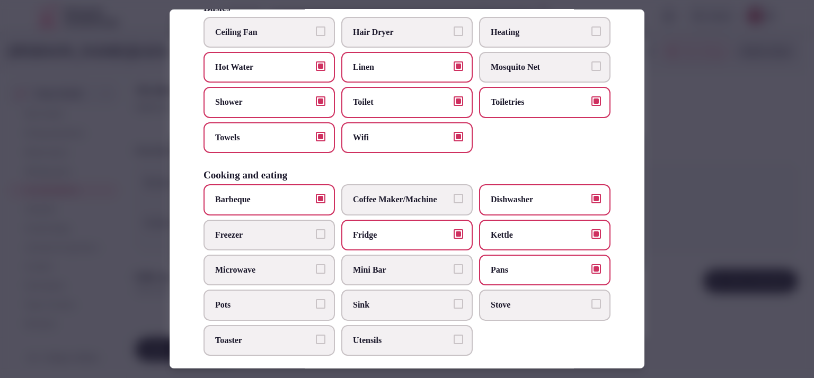
click at [359, 302] on span "Sink" at bounding box center [401, 305] width 97 height 12
click at [453, 302] on button "Sink" at bounding box center [458, 304] width 10 height 10
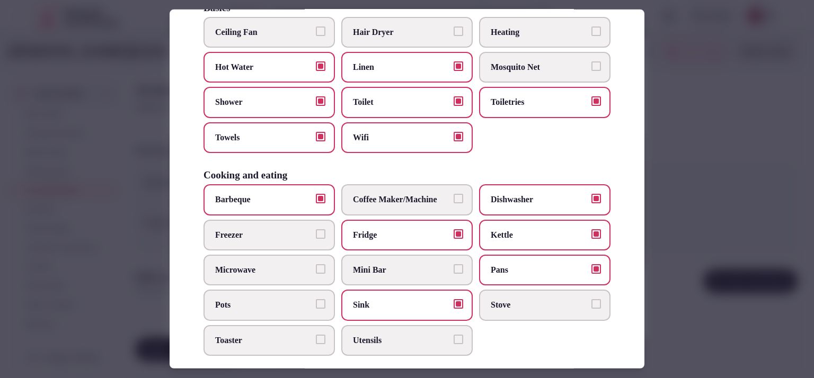
click at [299, 309] on label "Pots" at bounding box center [268, 305] width 131 height 31
click at [316, 309] on button "Pots" at bounding box center [321, 304] width 10 height 10
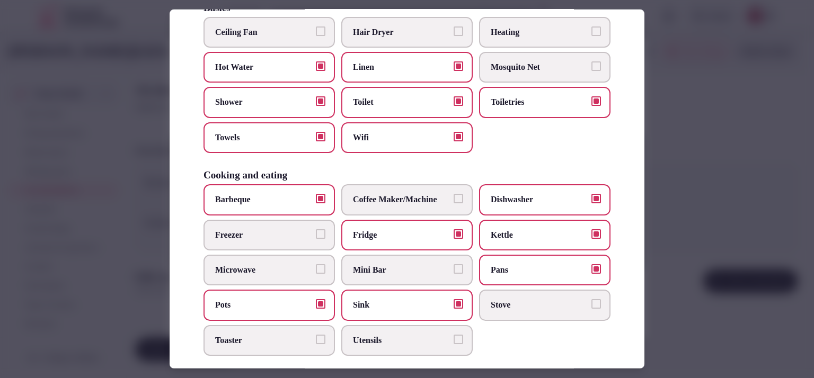
click at [578, 300] on span "Stove" at bounding box center [538, 305] width 97 height 12
click at [591, 300] on button "Stove" at bounding box center [596, 304] width 10 height 10
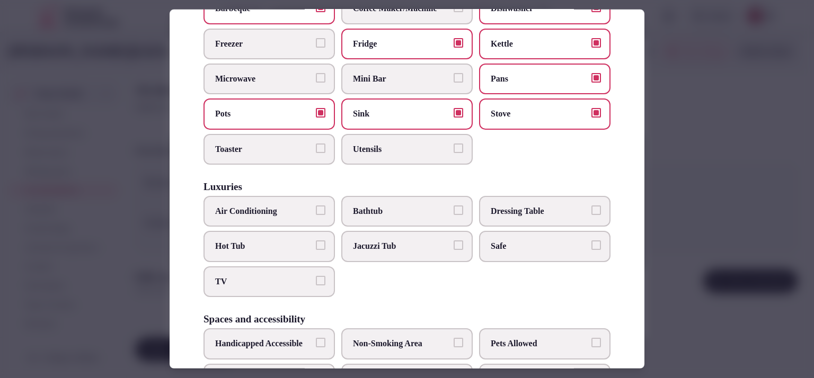
scroll to position [288, 0]
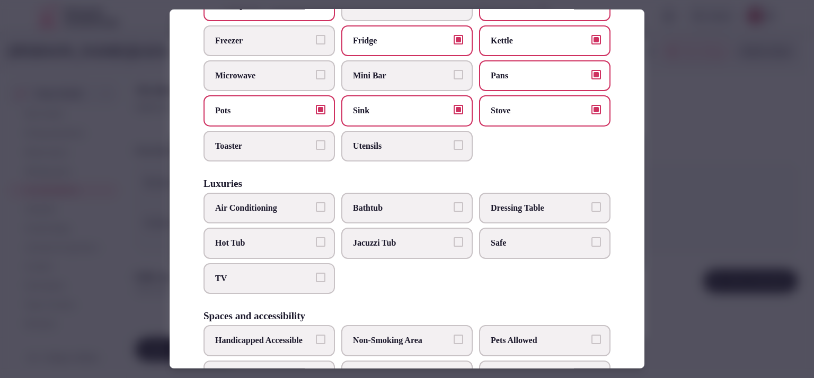
click at [297, 202] on span "Air Conditioning" at bounding box center [263, 208] width 97 height 12
click at [316, 202] on button "Air Conditioning" at bounding box center [321, 207] width 10 height 10
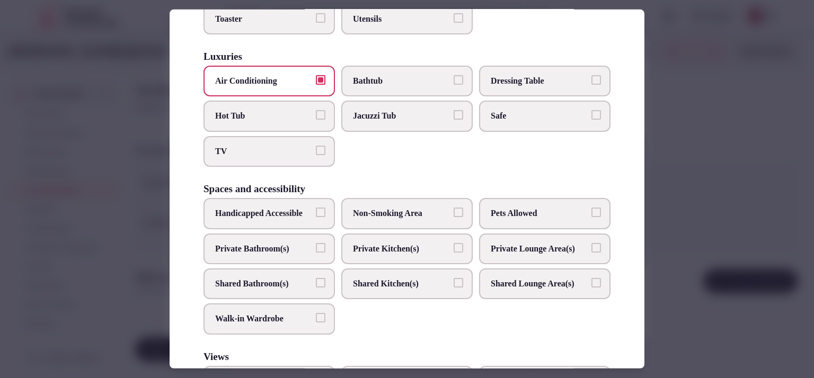
scroll to position [418, 0]
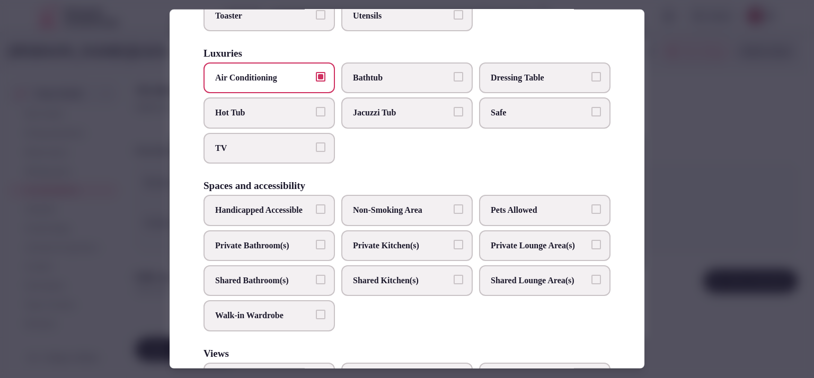
click at [368, 261] on label "Private Kitchen(s)" at bounding box center [406, 245] width 131 height 31
click at [453, 249] on button "Private Kitchen(s)" at bounding box center [458, 245] width 10 height 10
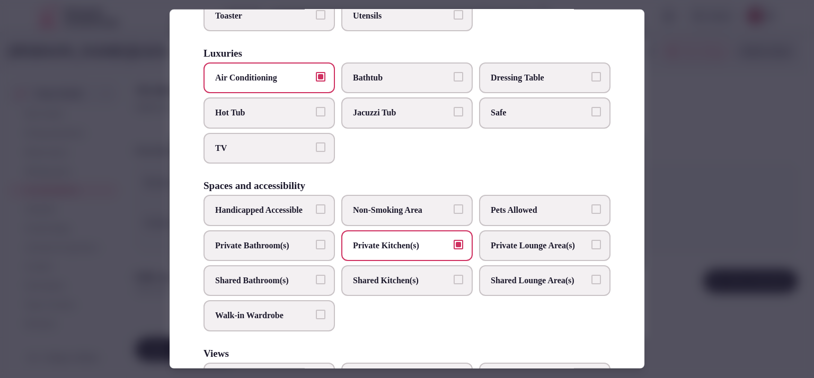
click at [282, 260] on label "Private Bathroom(s)" at bounding box center [268, 245] width 131 height 31
click at [316, 249] on button "Private Bathroom(s)" at bounding box center [321, 245] width 10 height 10
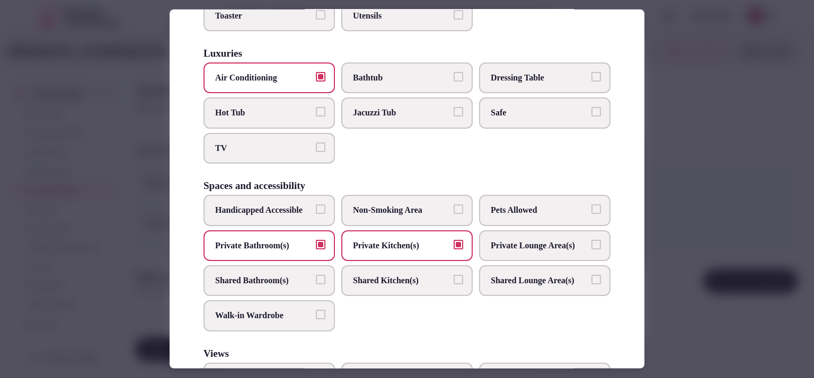
click at [515, 252] on span "Private Lounge Area(s)" at bounding box center [538, 246] width 97 height 12
click at [591, 249] on button "Private Lounge Area(s)" at bounding box center [596, 245] width 10 height 10
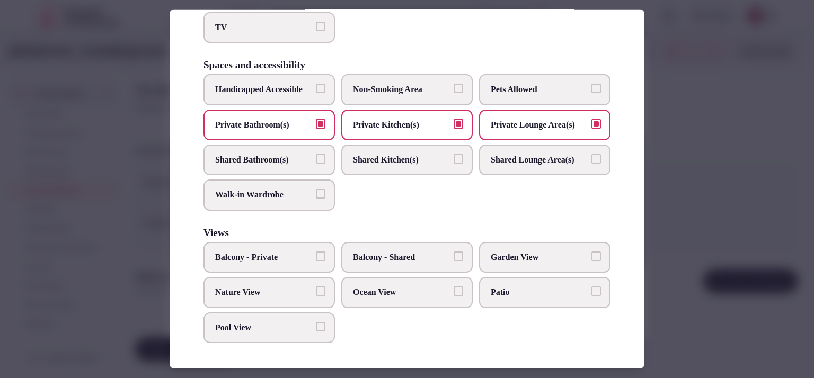
scroll to position [567, 0]
click at [257, 299] on label "Nature View" at bounding box center [268, 292] width 131 height 31
click at [316, 296] on button "Nature View" at bounding box center [321, 292] width 10 height 10
click at [258, 318] on label "Pool View" at bounding box center [268, 327] width 131 height 31
click at [316, 322] on button "Pool View" at bounding box center [321, 327] width 10 height 10
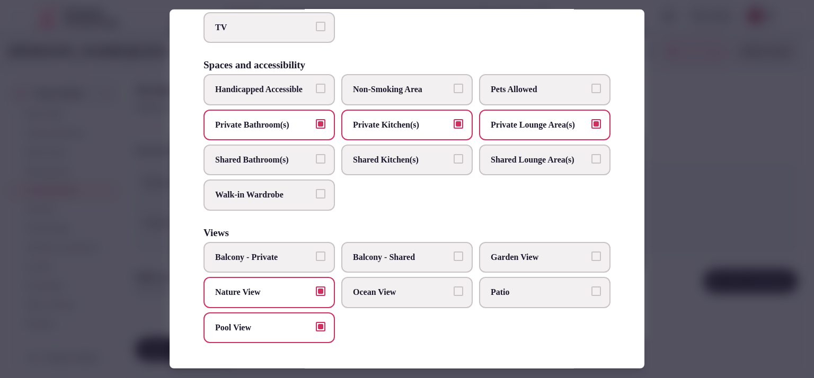
click at [279, 290] on span "Nature View" at bounding box center [263, 293] width 97 height 12
click at [316, 290] on button "Nature View" at bounding box center [321, 292] width 10 height 10
click at [364, 296] on span "Ocean View" at bounding box center [401, 293] width 97 height 12
click at [453, 296] on button "Ocean View" at bounding box center [458, 292] width 10 height 10
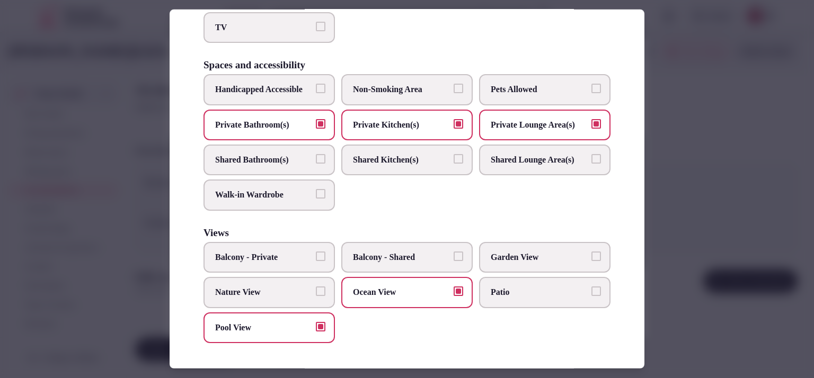
scroll to position [0, 0]
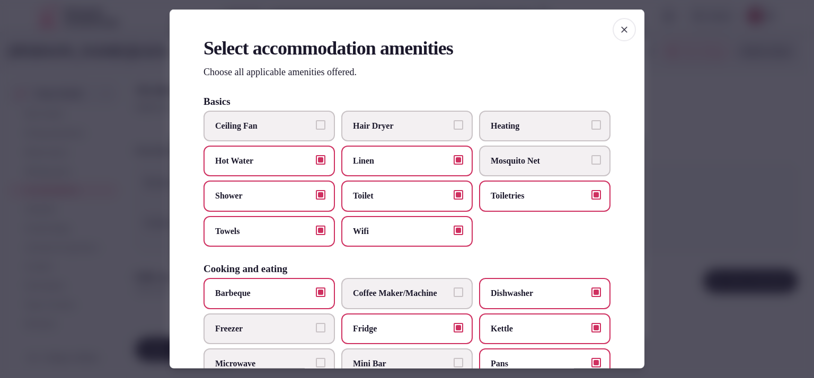
click at [669, 163] on div at bounding box center [407, 189] width 814 height 378
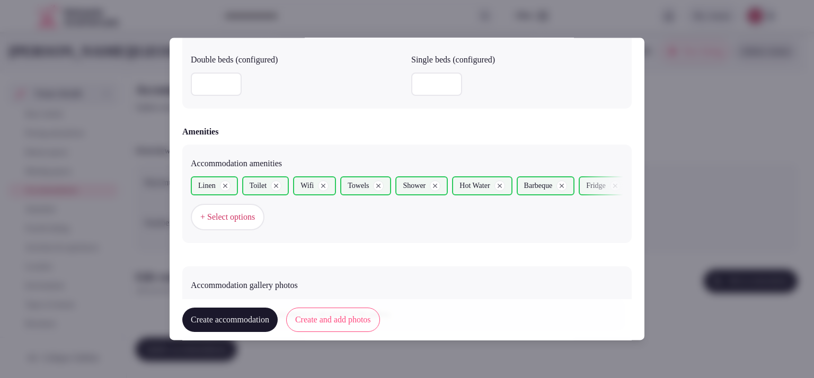
click at [260, 322] on button "Create accommodation" at bounding box center [229, 320] width 95 height 24
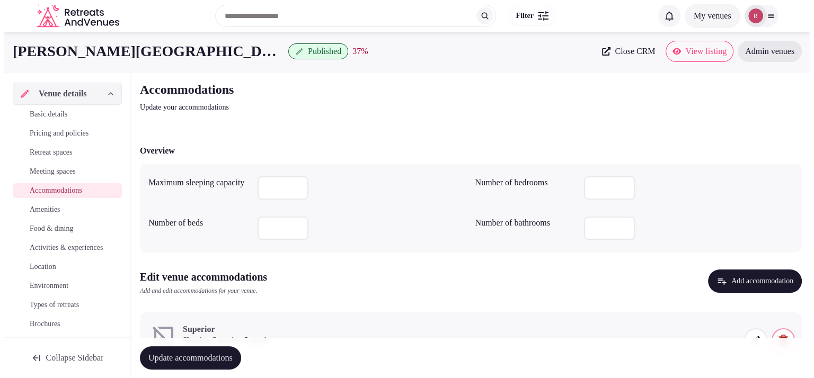
scroll to position [56, 0]
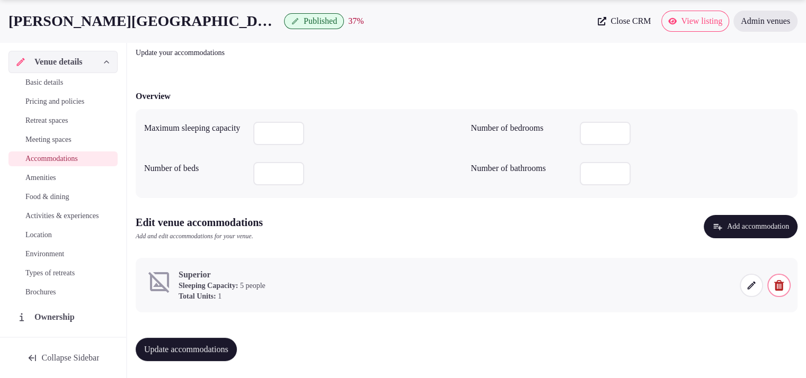
click at [756, 284] on span at bounding box center [750, 285] width 23 height 23
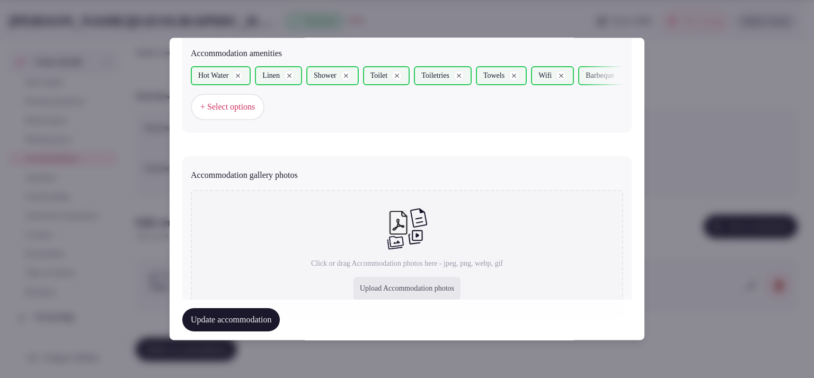
scroll to position [1108, 0]
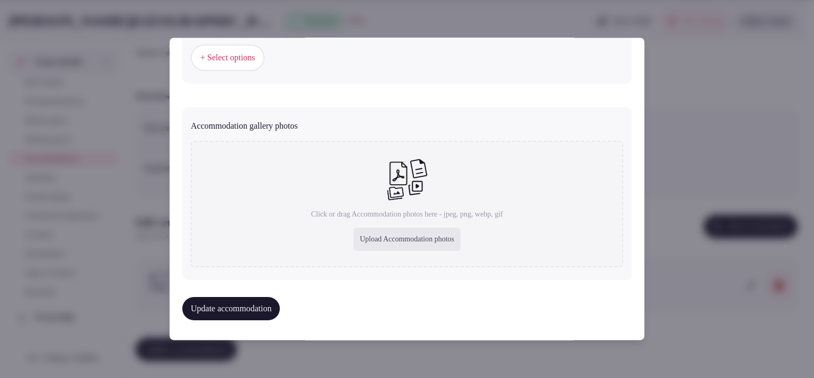
click at [417, 231] on div "Upload Accommodation photos" at bounding box center [406, 239] width 107 height 23
type input "**********"
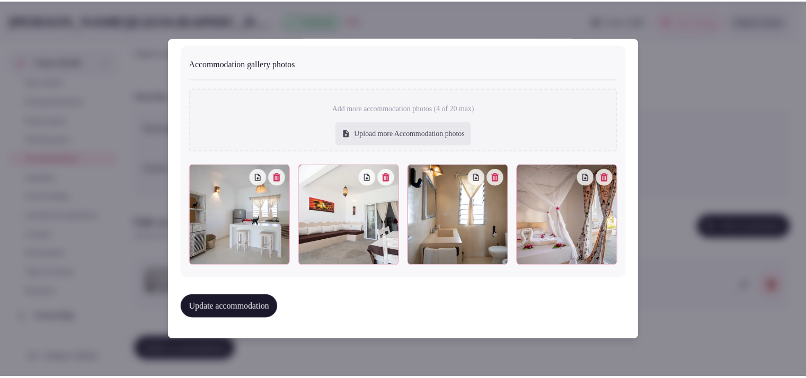
scroll to position [1166, 0]
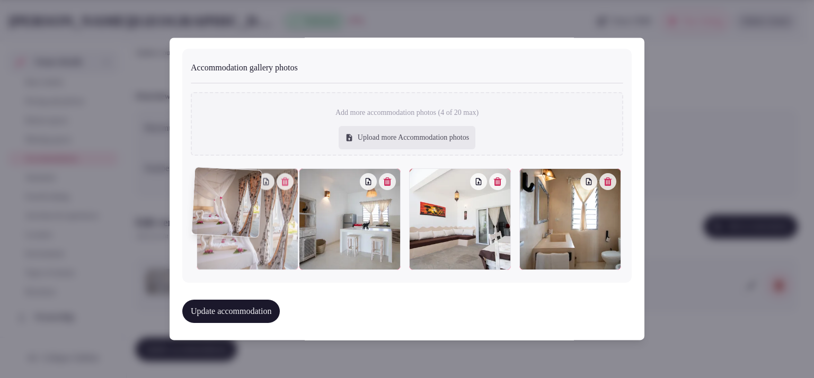
drag, startPoint x: 527, startPoint y: 220, endPoint x: 245, endPoint y: 216, distance: 282.3
click at [245, 216] on div at bounding box center [248, 220] width 102 height 102
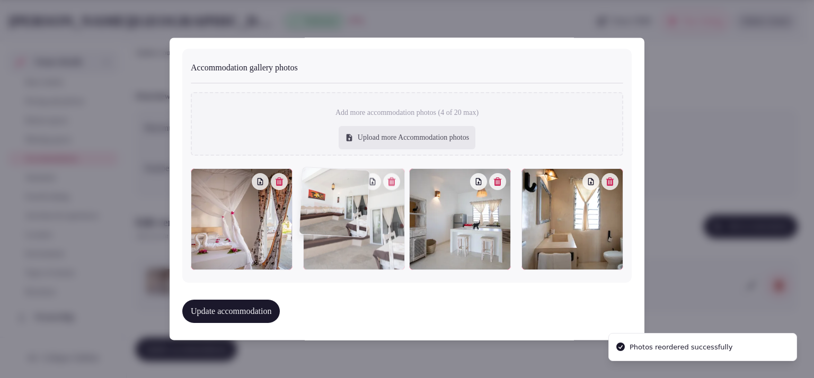
drag, startPoint x: 434, startPoint y: 240, endPoint x: 347, endPoint y: 237, distance: 86.9
click at [347, 237] on div at bounding box center [354, 220] width 102 height 102
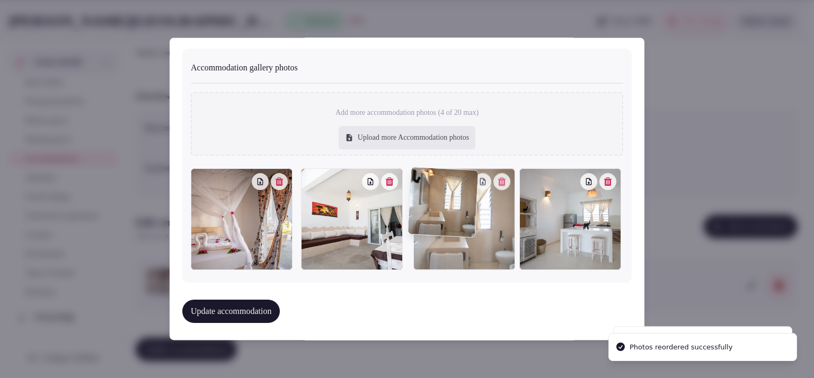
drag, startPoint x: 545, startPoint y: 241, endPoint x: 492, endPoint y: 243, distance: 53.0
click at [492, 243] on div at bounding box center [464, 220] width 102 height 102
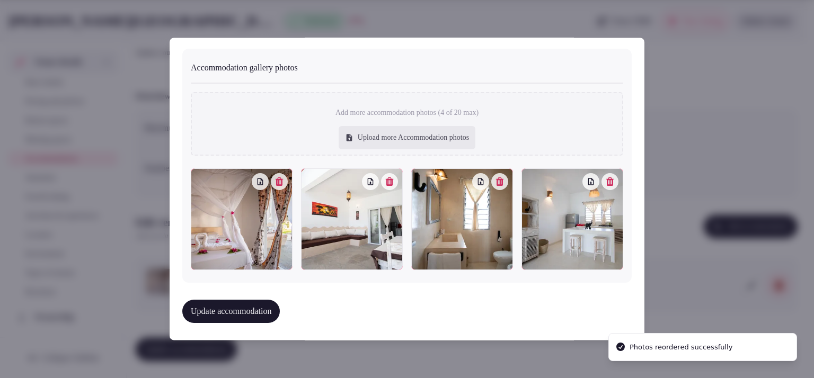
click at [247, 304] on button "Update accommodation" at bounding box center [230, 311] width 97 height 23
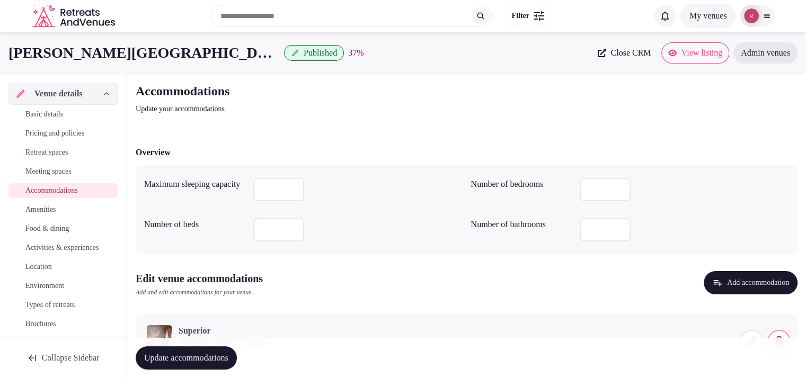
scroll to position [56, 0]
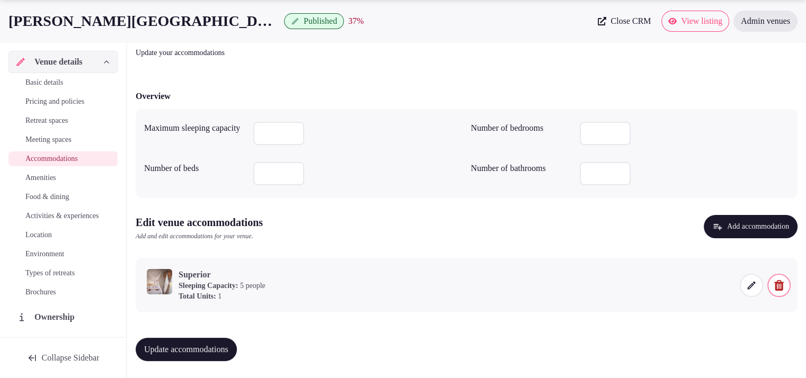
click at [217, 345] on span "Update accommodations" at bounding box center [186, 349] width 84 height 11
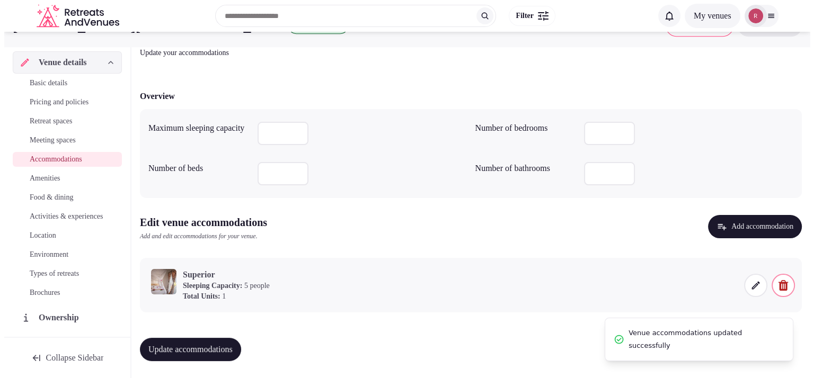
scroll to position [0, 0]
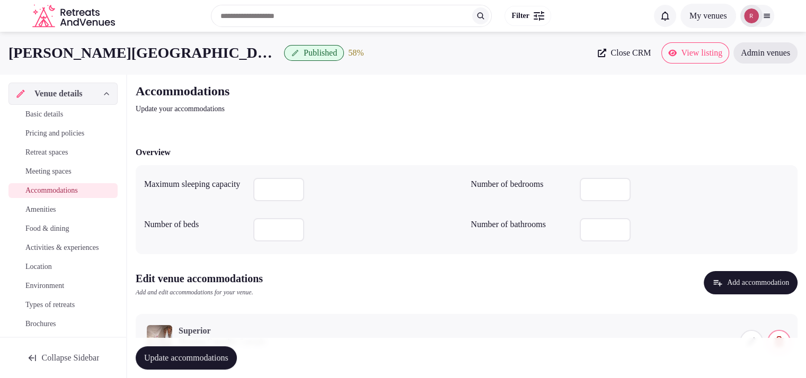
click at [38, 211] on span "Amenities" at bounding box center [40, 209] width 31 height 11
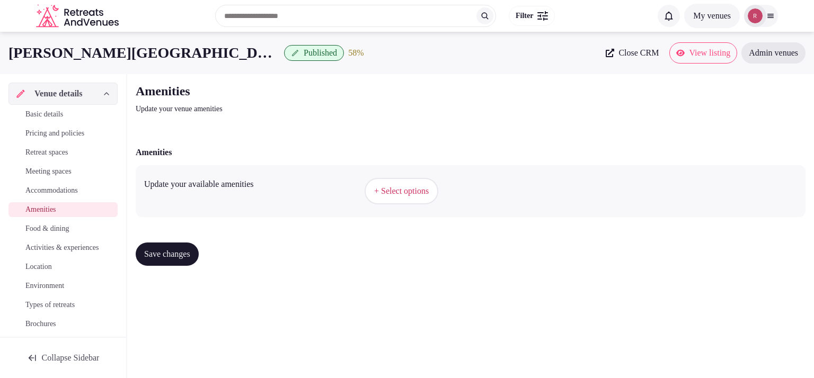
click at [407, 194] on span "+ Select options" at bounding box center [401, 191] width 55 height 12
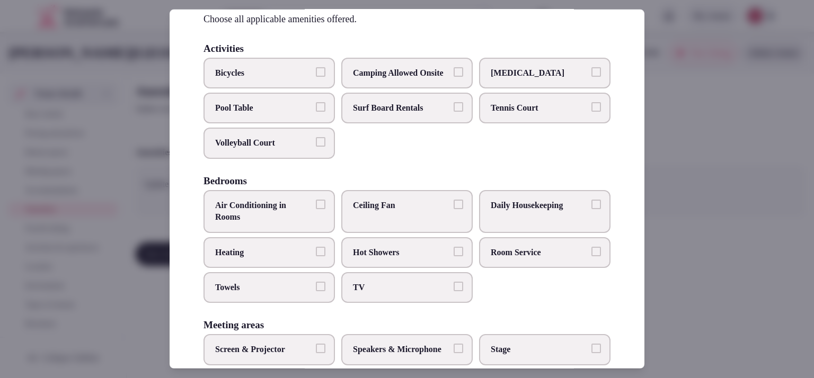
scroll to position [86, 0]
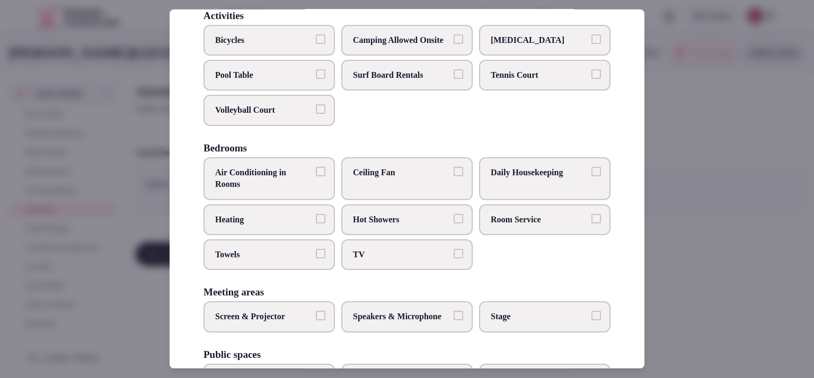
click at [273, 190] on span "Air Conditioning in Rooms" at bounding box center [263, 179] width 97 height 24
click at [316, 176] on button "Air Conditioning in Rooms" at bounding box center [321, 172] width 10 height 10
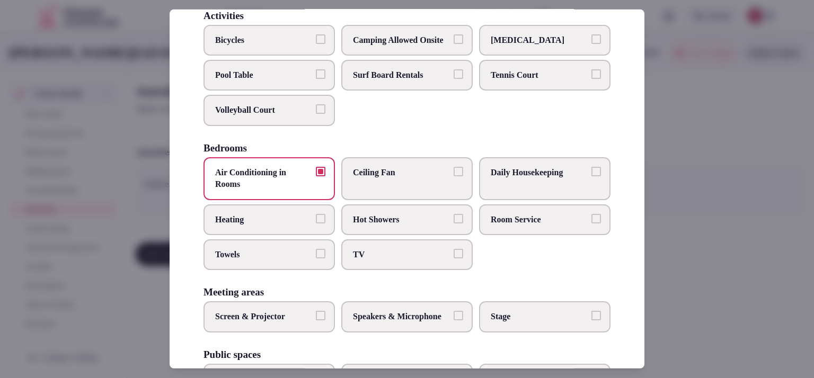
click at [361, 225] on span "Hot Showers" at bounding box center [401, 219] width 97 height 12
click at [453, 223] on button "Hot Showers" at bounding box center [458, 218] width 10 height 10
click at [524, 225] on span "Room Service" at bounding box center [538, 219] width 97 height 12
click at [591, 223] on button "Room Service" at bounding box center [596, 218] width 10 height 10
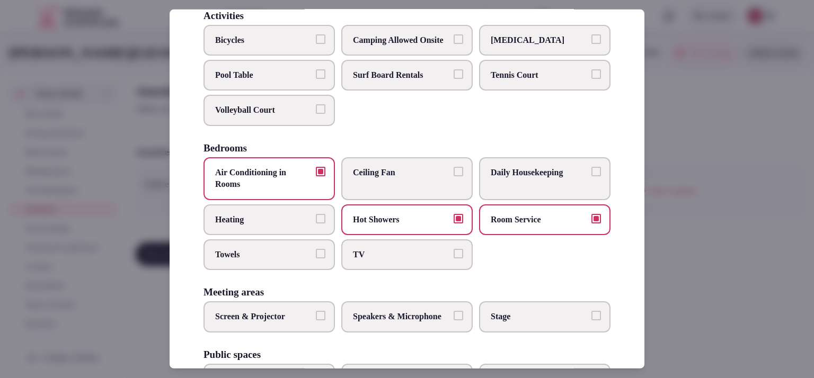
click at [400, 261] on span "TV" at bounding box center [401, 255] width 97 height 12
click at [453, 258] on button "TV" at bounding box center [458, 254] width 10 height 10
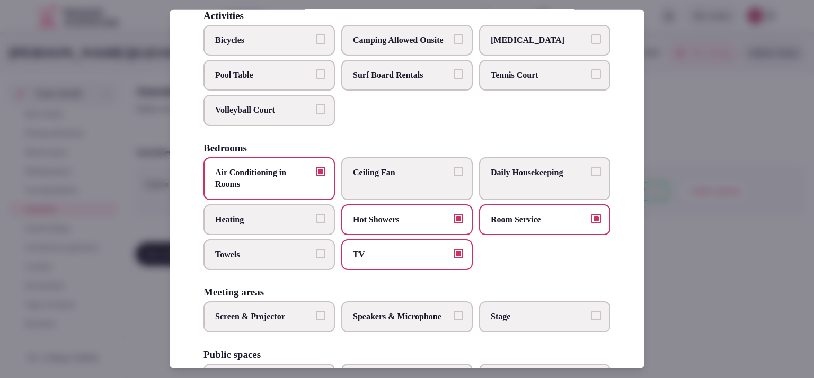
click at [311, 270] on label "Towels" at bounding box center [268, 254] width 131 height 31
click at [316, 258] on button "Towels" at bounding box center [321, 254] width 10 height 10
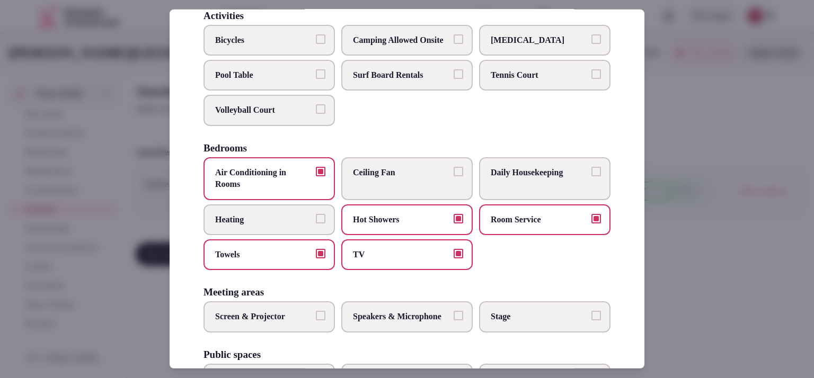
click at [538, 178] on span "Daily Housekeeping" at bounding box center [538, 173] width 97 height 12
click at [591, 176] on button "Daily Housekeeping" at bounding box center [596, 172] width 10 height 10
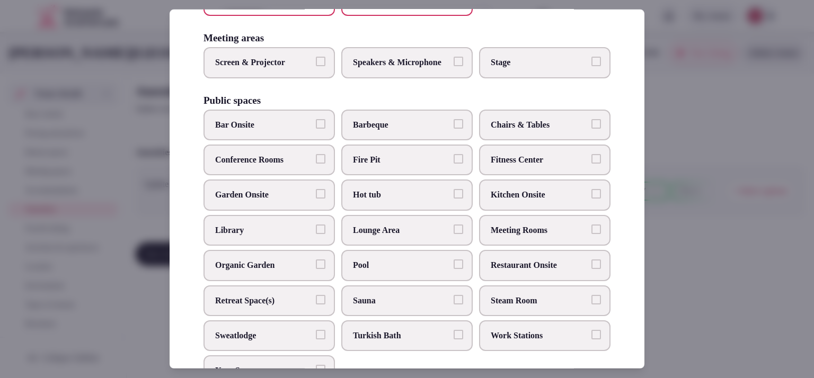
scroll to position [349, 0]
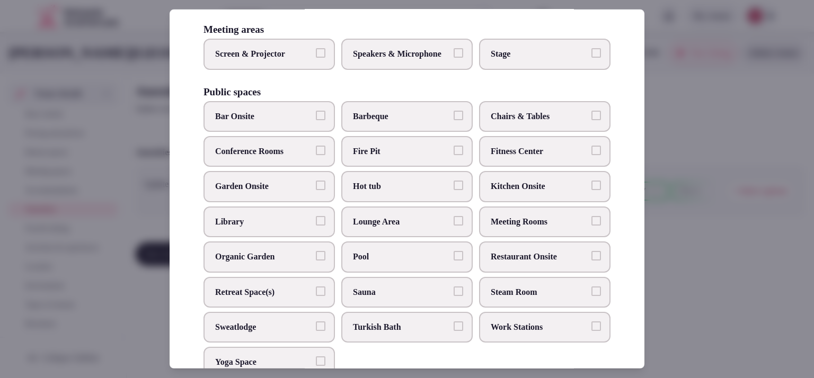
click at [428, 132] on label "Barbeque" at bounding box center [406, 116] width 131 height 31
click at [453, 120] on button "Barbeque" at bounding box center [458, 116] width 10 height 10
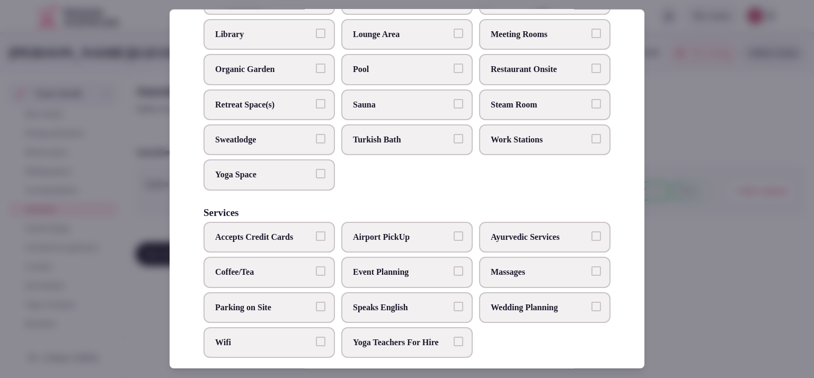
scroll to position [573, 0]
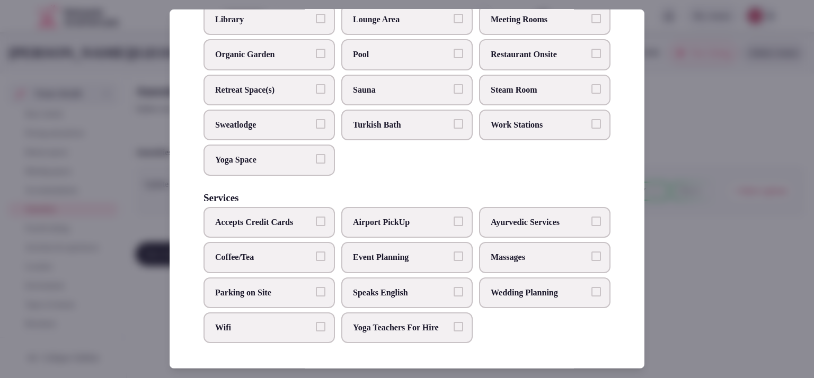
click at [319, 337] on label "Wifi" at bounding box center [268, 328] width 131 height 31
click at [319, 332] on button "Wifi" at bounding box center [321, 327] width 10 height 10
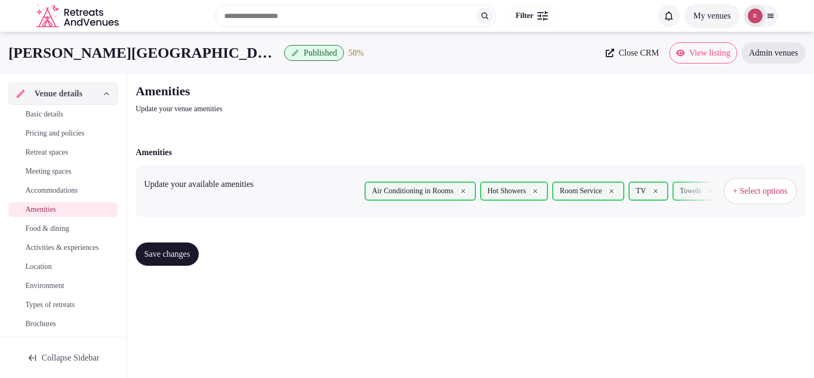
drag, startPoint x: 644, startPoint y: 249, endPoint x: 646, endPoint y: 237, distance: 12.9
click at [779, 186] on span "+ Select options" at bounding box center [760, 191] width 55 height 12
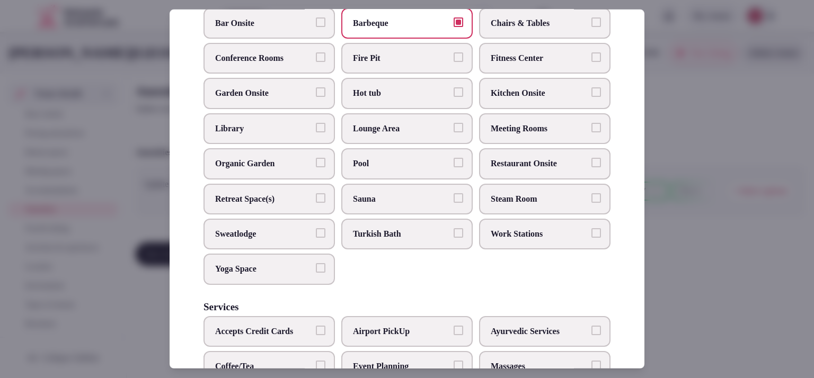
scroll to position [470, 0]
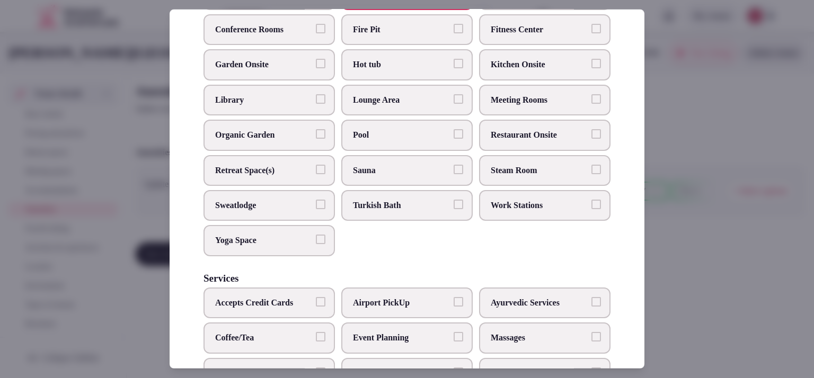
click at [419, 144] on label "Pool" at bounding box center [406, 135] width 131 height 31
click at [453, 139] on button "Pool" at bounding box center [458, 134] width 10 height 10
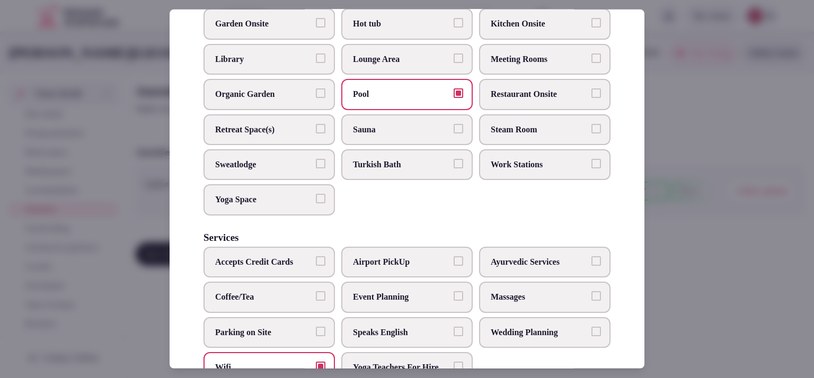
scroll to position [574, 0]
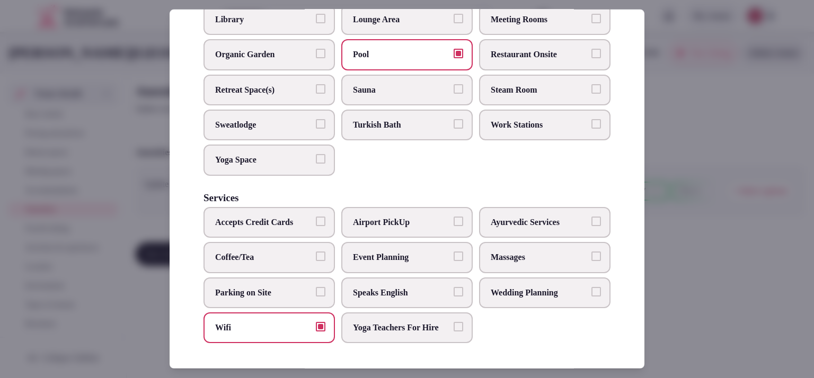
click at [540, 252] on span "Massages" at bounding box center [538, 258] width 97 height 12
click at [591, 252] on button "Massages" at bounding box center [596, 257] width 10 height 10
click at [274, 288] on span "Parking on Site" at bounding box center [263, 293] width 97 height 12
click at [316, 288] on button "Parking on Site" at bounding box center [321, 292] width 10 height 10
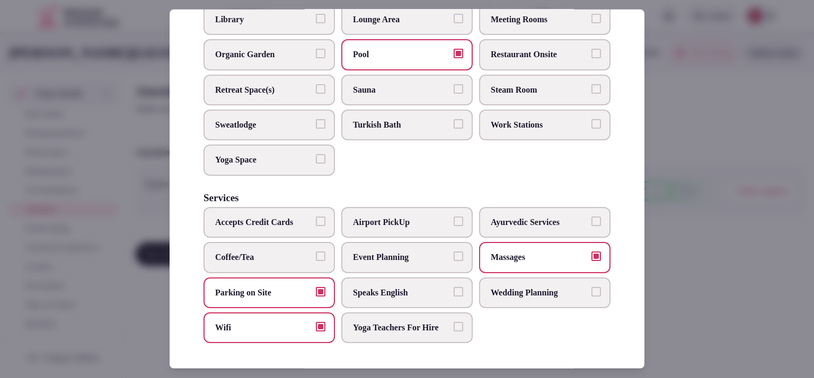
click at [353, 217] on span "Airport PickUp" at bounding box center [401, 223] width 97 height 12
click at [453, 217] on button "Airport PickUp" at bounding box center [458, 222] width 10 height 10
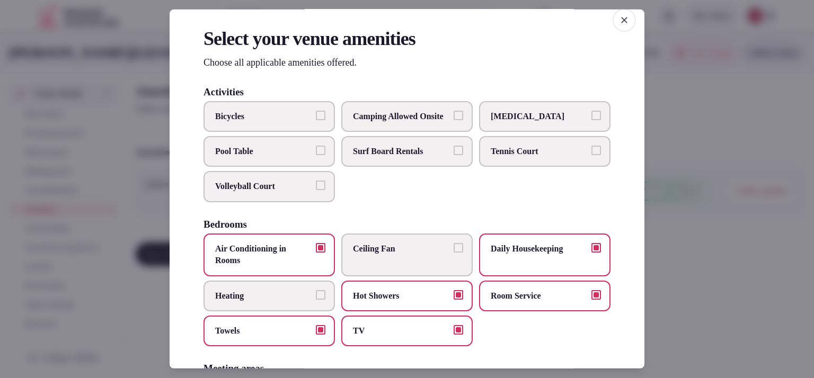
scroll to position [4, 0]
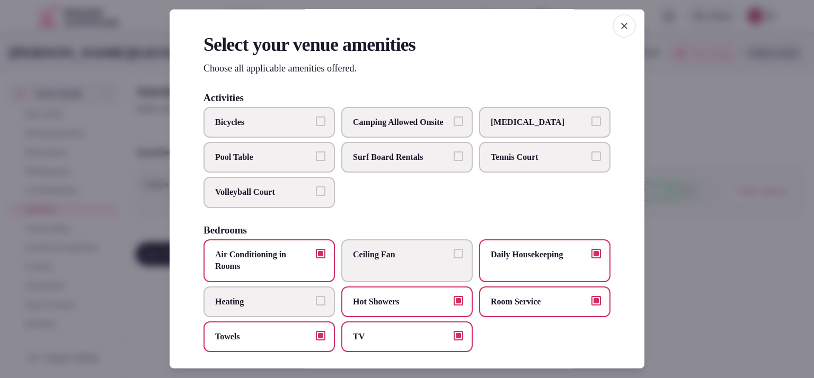
click at [708, 272] on div at bounding box center [407, 189] width 814 height 378
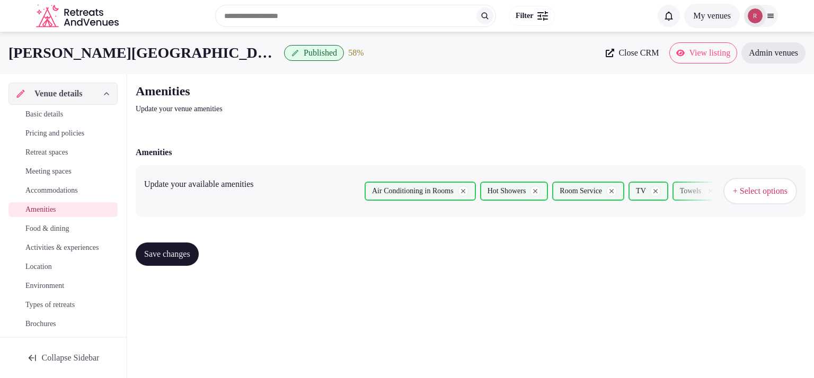
click at [158, 255] on span "Save changes" at bounding box center [167, 254] width 46 height 11
click at [53, 230] on span "Food & dining" at bounding box center [46, 229] width 43 height 11
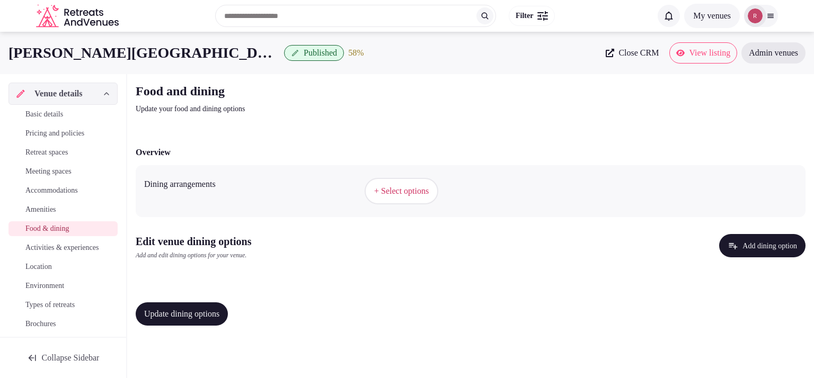
click at [407, 188] on span "+ Select options" at bounding box center [401, 191] width 55 height 12
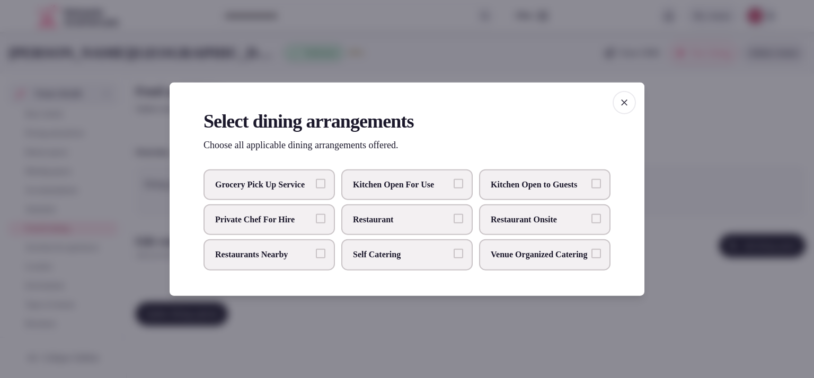
click at [407, 188] on label "Kitchen Open For Use" at bounding box center [406, 184] width 131 height 31
click at [453, 188] on button "Kitchen Open For Use" at bounding box center [458, 183] width 10 height 10
click at [280, 226] on label "Private Chef For Hire" at bounding box center [268, 219] width 131 height 31
click at [316, 224] on button "Private Chef For Hire" at bounding box center [321, 219] width 10 height 10
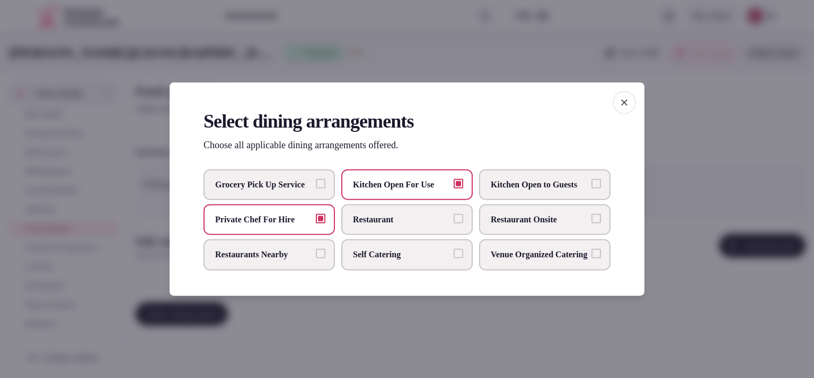
click at [698, 316] on div at bounding box center [407, 189] width 814 height 378
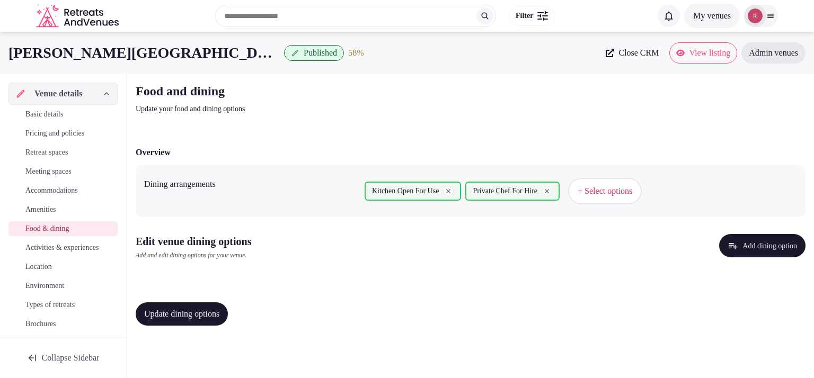
click at [604, 192] on span "+ Select options" at bounding box center [604, 191] width 55 height 12
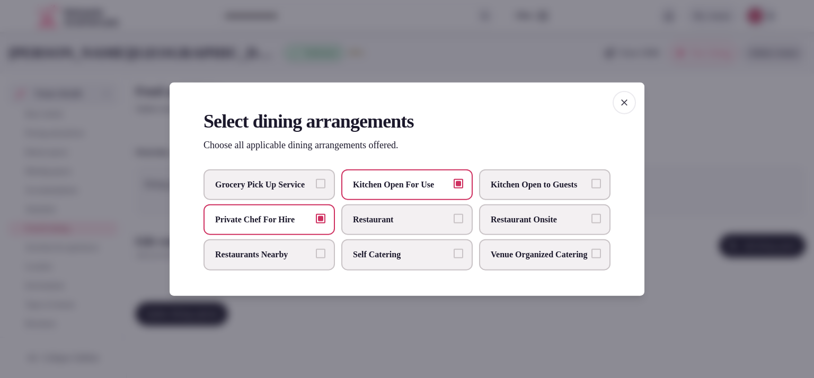
click at [307, 188] on span "Grocery Pick Up Service" at bounding box center [263, 184] width 97 height 12
click at [316, 188] on button "Grocery Pick Up Service" at bounding box center [321, 183] width 10 height 10
click at [675, 101] on div at bounding box center [407, 189] width 814 height 378
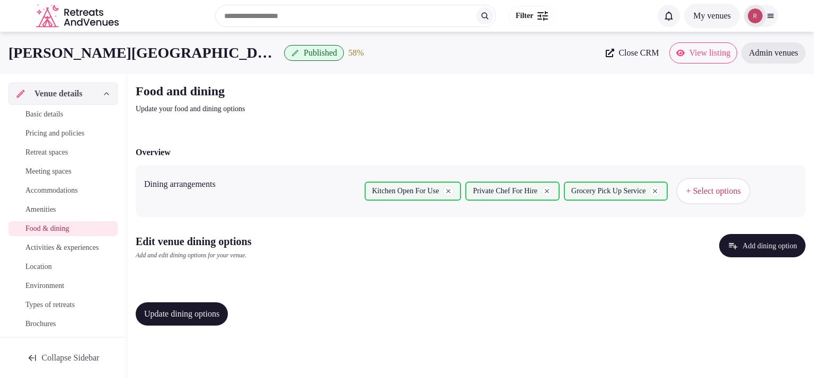
click at [767, 248] on button "Add dining option" at bounding box center [762, 245] width 86 height 23
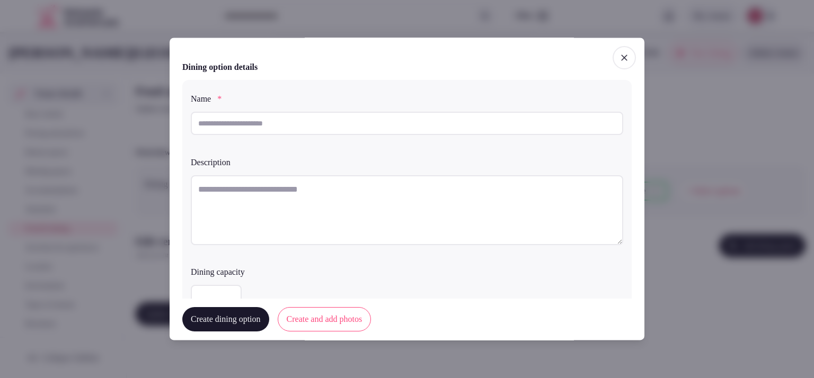
click at [475, 119] on input "text" at bounding box center [407, 123] width 432 height 23
drag, startPoint x: 226, startPoint y: 125, endPoint x: 175, endPoint y: 124, distance: 50.3
click at [175, 124] on div "Add dining option Add a new dining option to your venue Dining option details N…" at bounding box center [406, 189] width 475 height 302
paste input "**********"
type input "**********"
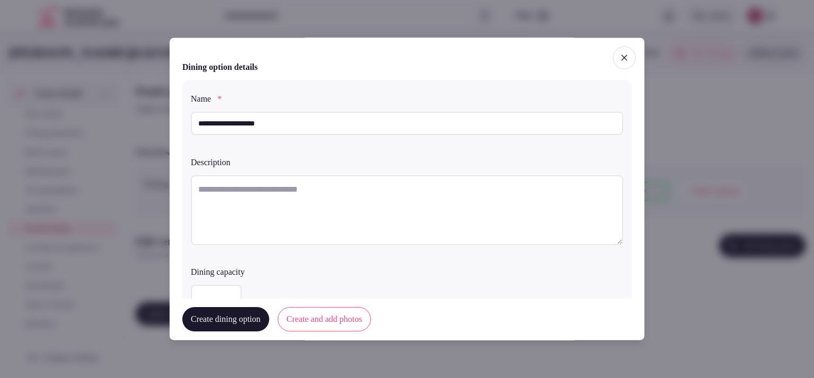
click at [253, 216] on textarea at bounding box center [407, 210] width 432 height 70
paste textarea "**********"
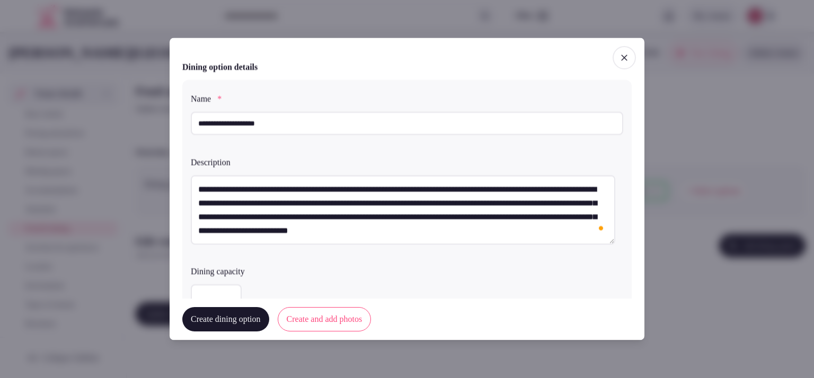
type textarea "**********"
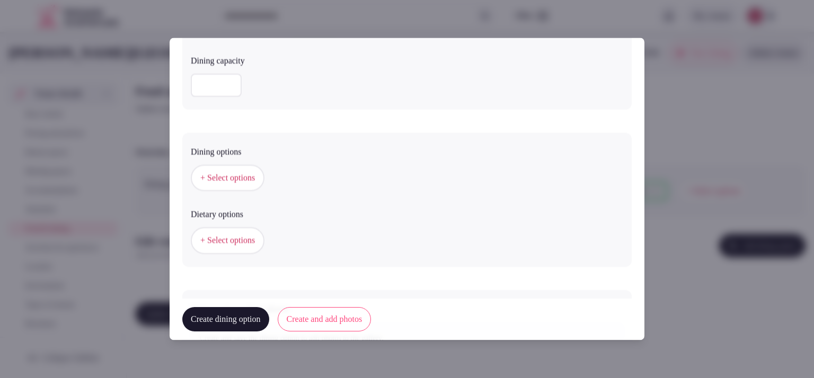
scroll to position [216, 0]
click at [264, 178] on button "+ Select options" at bounding box center [228, 173] width 74 height 26
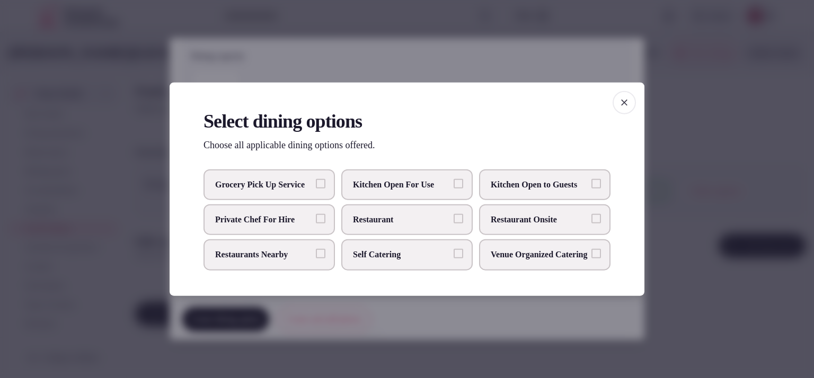
click at [378, 178] on span "Kitchen Open For Use" at bounding box center [401, 184] width 97 height 12
click at [453, 178] on button "Kitchen Open For Use" at bounding box center [458, 183] width 10 height 10
click at [277, 227] on label "Private Chef For Hire" at bounding box center [268, 219] width 131 height 31
click at [316, 224] on button "Private Chef For Hire" at bounding box center [321, 219] width 10 height 10
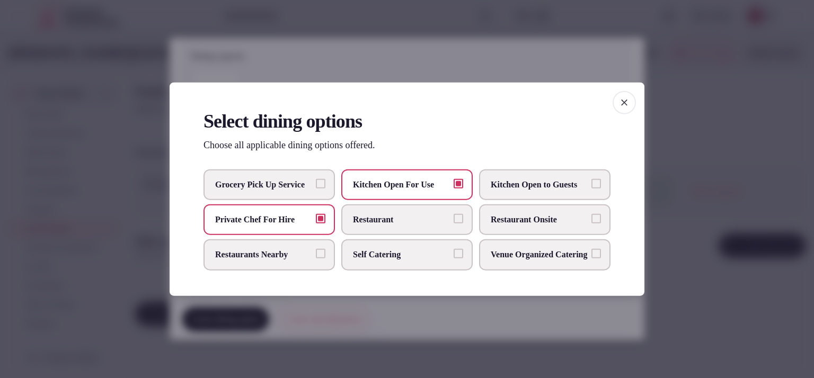
click at [497, 52] on div at bounding box center [407, 189] width 814 height 378
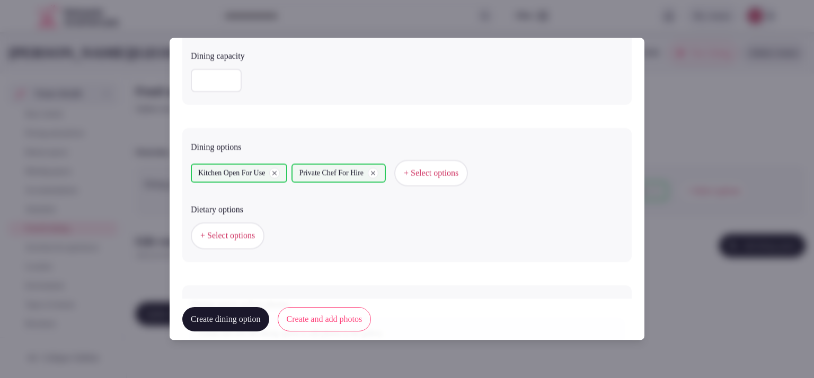
click at [241, 238] on span "+ Select options" at bounding box center [227, 236] width 55 height 12
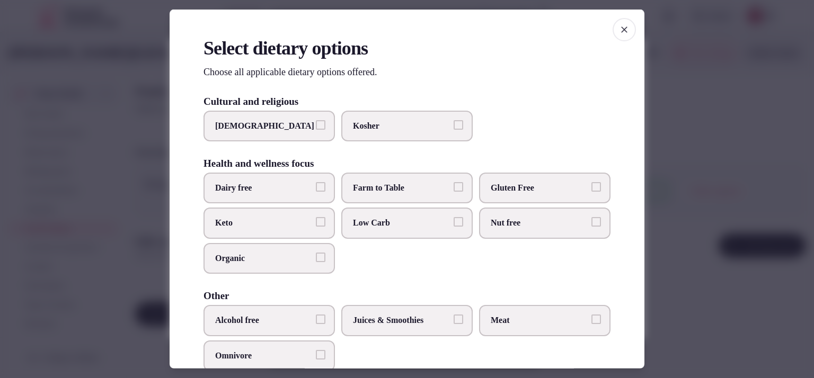
scroll to position [122, 0]
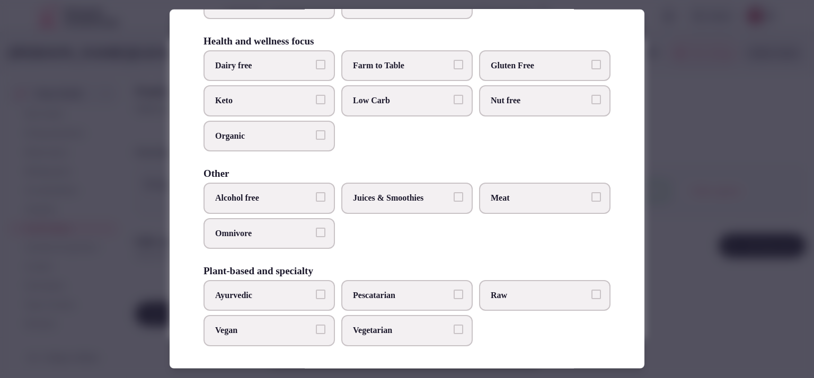
click at [688, 214] on div at bounding box center [407, 189] width 814 height 378
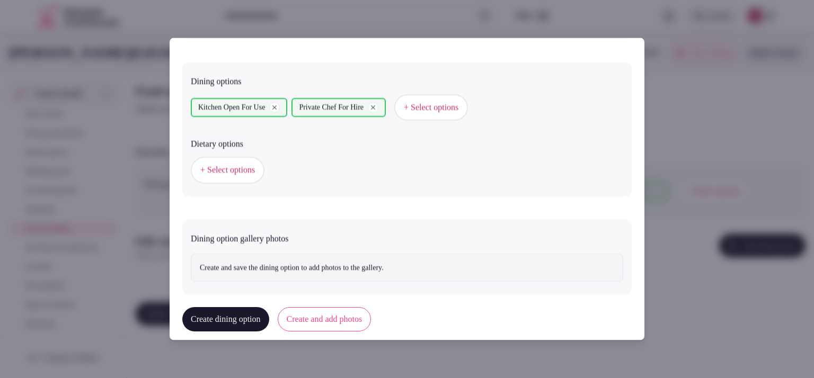
scroll to position [297, 0]
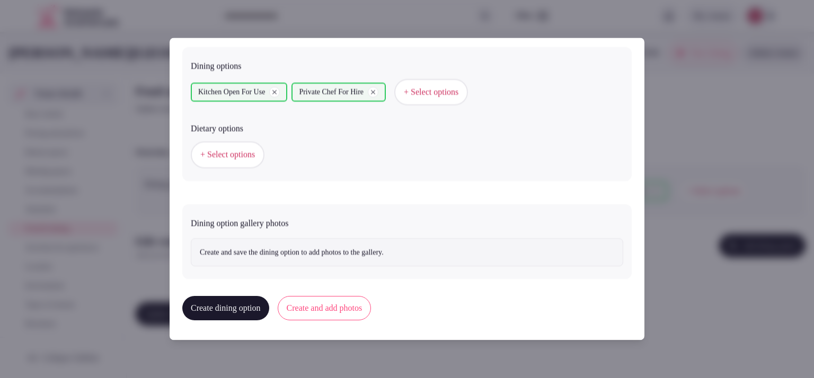
click at [343, 313] on button "Create and add photos" at bounding box center [325, 309] width 94 height 24
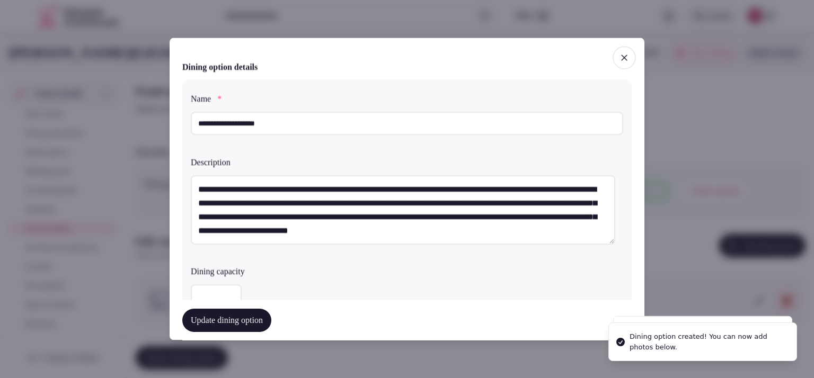
scroll to position [394, 0]
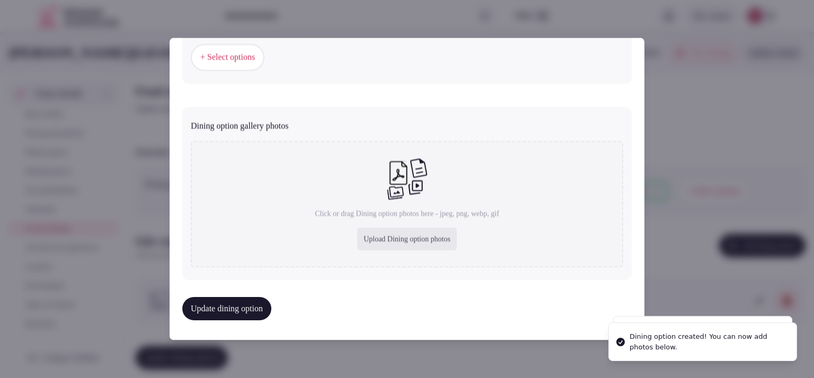
click at [224, 316] on button "Update dining option" at bounding box center [226, 308] width 89 height 23
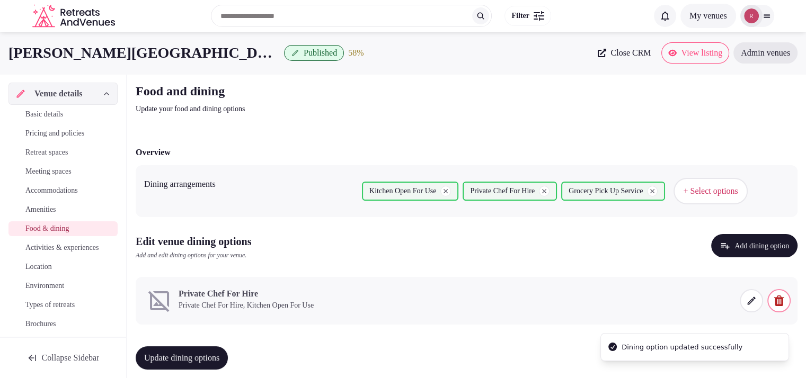
click at [747, 302] on icon at bounding box center [751, 301] width 8 height 8
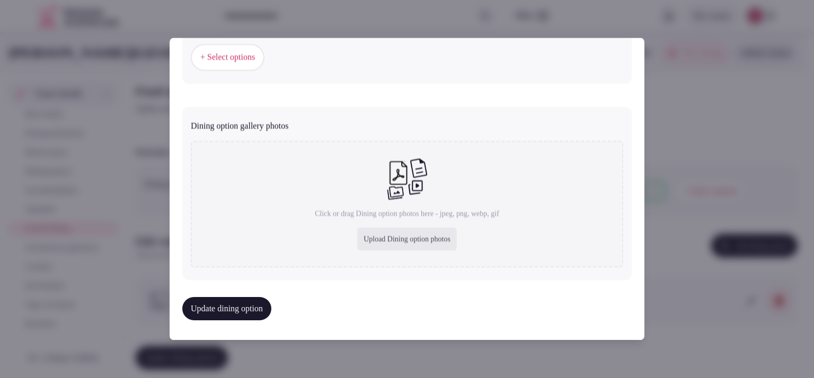
click at [396, 241] on div "Upload Dining option photos" at bounding box center [407, 239] width 100 height 23
type input "**********"
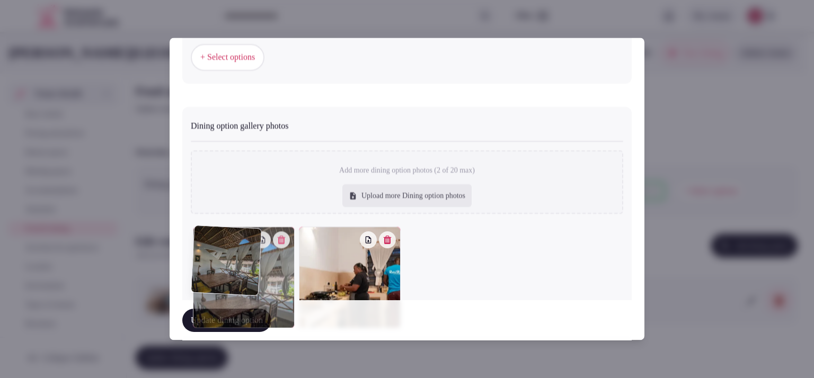
drag, startPoint x: 360, startPoint y: 271, endPoint x: 267, endPoint y: 264, distance: 92.9
click at [267, 264] on div at bounding box center [244, 278] width 102 height 102
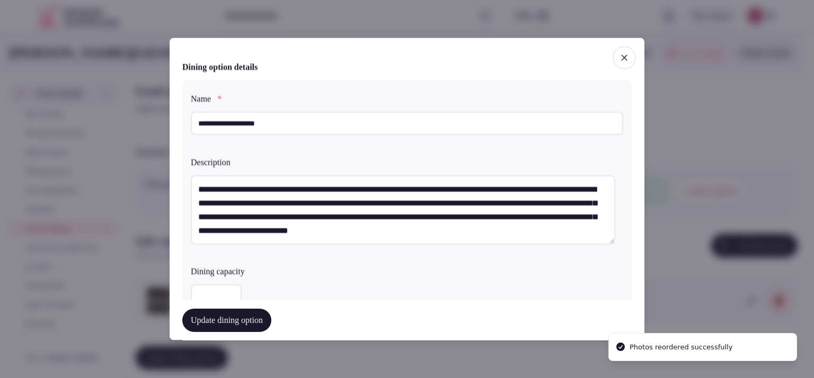
scroll to position [265, 0]
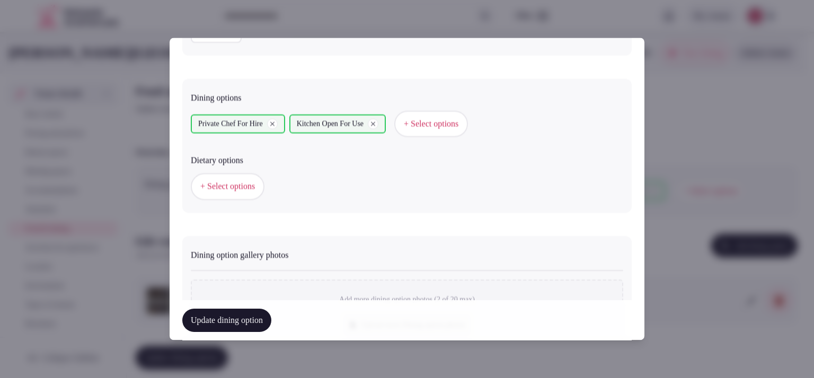
click at [258, 315] on button "Update dining option" at bounding box center [226, 320] width 89 height 23
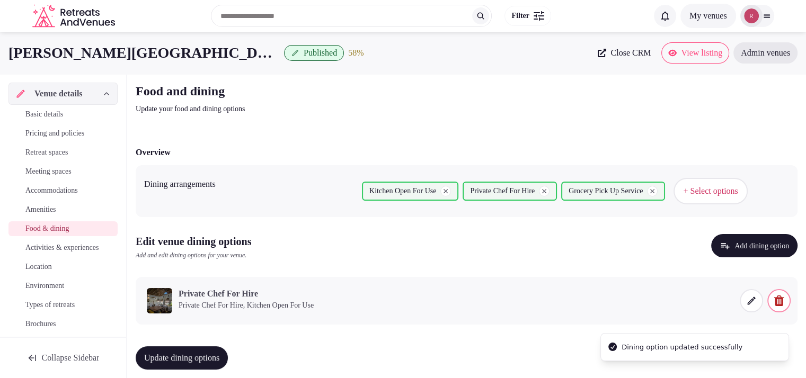
click at [184, 360] on span "Update dining options" at bounding box center [181, 358] width 75 height 11
click at [71, 253] on span "Activities & experiences" at bounding box center [61, 248] width 73 height 11
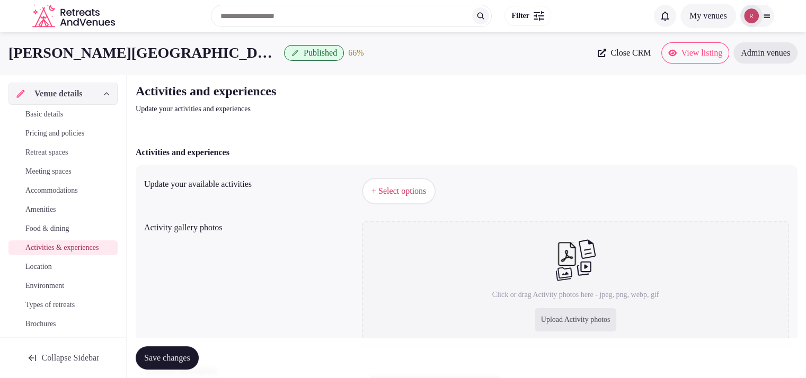
click at [382, 189] on span "+ Select options" at bounding box center [398, 191] width 55 height 12
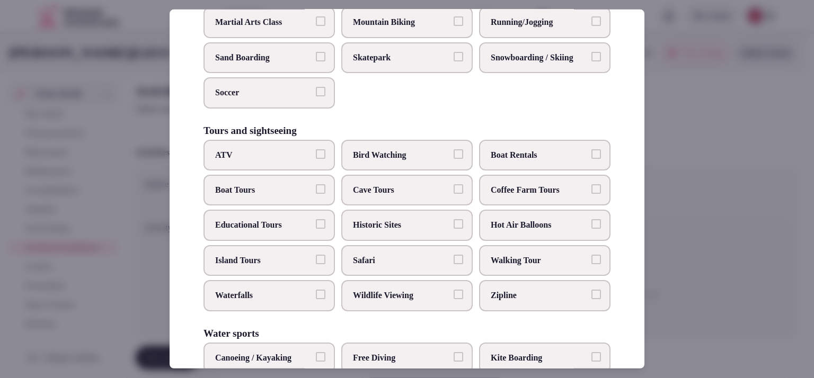
scroll to position [716, 0]
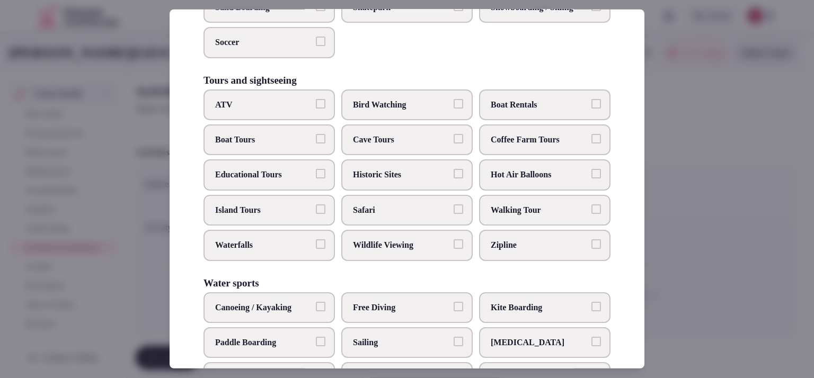
click at [280, 146] on span "Boat Tours" at bounding box center [263, 140] width 97 height 12
click at [316, 144] on button "Boat Tours" at bounding box center [321, 139] width 10 height 10
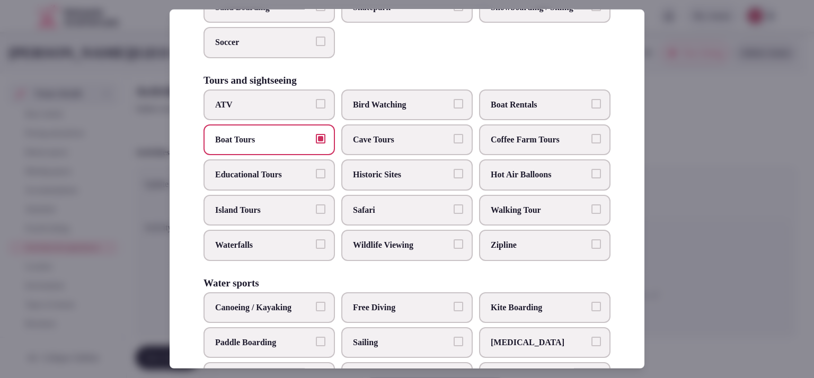
click at [305, 216] on span "Island Tours" at bounding box center [263, 210] width 97 height 12
click at [316, 214] on button "Island Tours" at bounding box center [321, 209] width 10 height 10
click at [424, 216] on span "Safari" at bounding box center [401, 210] width 97 height 12
click at [453, 214] on button "Safari" at bounding box center [458, 209] width 10 height 10
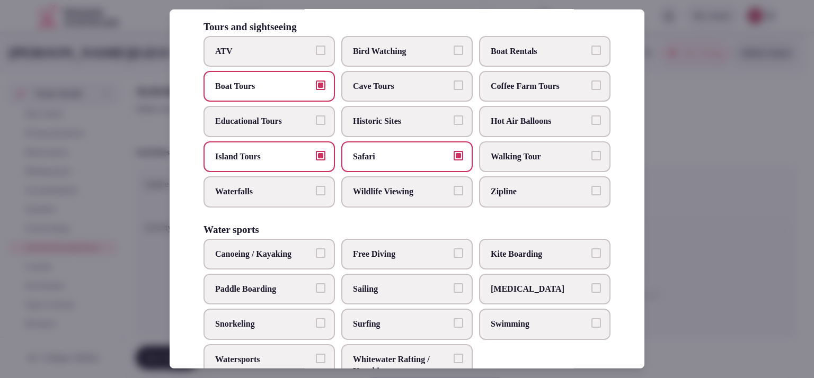
scroll to position [809, 0]
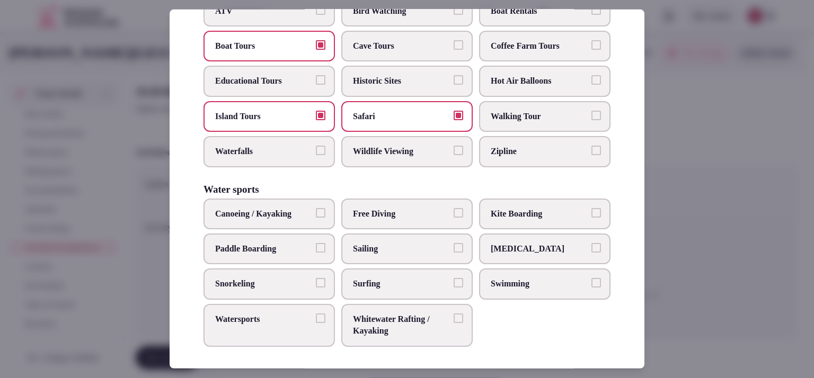
click at [533, 219] on span "Kite Boarding" at bounding box center [538, 214] width 97 height 12
click at [591, 217] on button "Kite Boarding" at bounding box center [596, 213] width 10 height 10
click at [294, 290] on span "Snorkeling" at bounding box center [263, 284] width 97 height 12
click at [316, 288] on button "Snorkeling" at bounding box center [321, 283] width 10 height 10
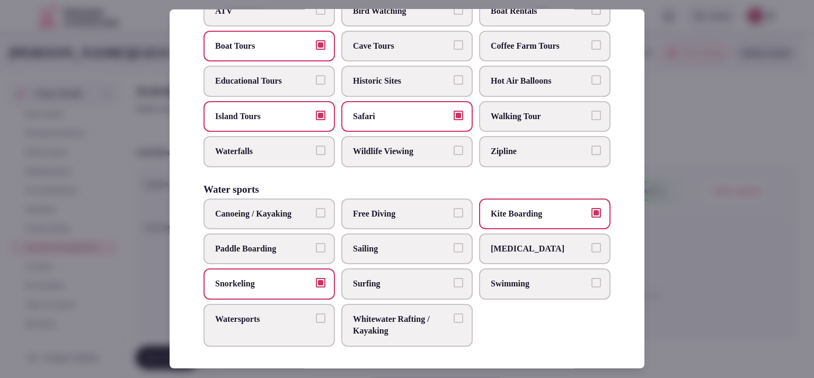
click at [289, 325] on span "Watersports" at bounding box center [263, 320] width 97 height 12
click at [316, 323] on button "Watersports" at bounding box center [321, 319] width 10 height 10
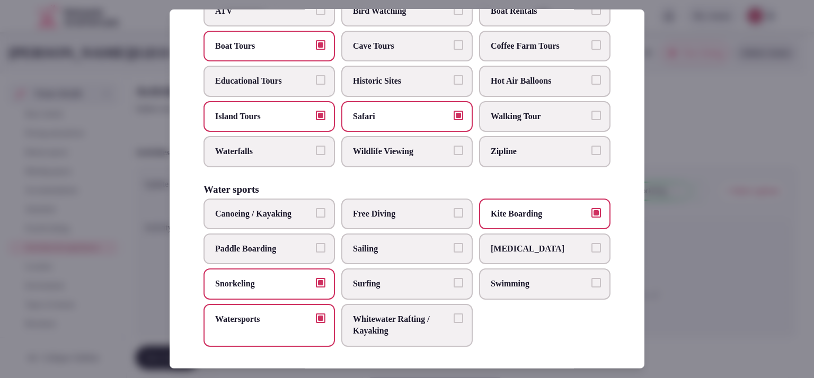
click at [442, 219] on span "Free Diving" at bounding box center [401, 214] width 97 height 12
click at [453, 217] on button "Free Diving" at bounding box center [458, 213] width 10 height 10
click at [425, 157] on span "Wildlife Viewing" at bounding box center [401, 152] width 97 height 12
click at [453, 155] on button "Wildlife Viewing" at bounding box center [458, 151] width 10 height 10
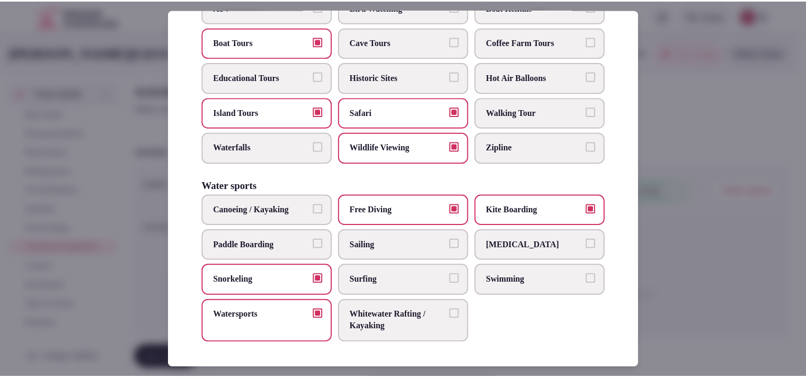
scroll to position [826, 0]
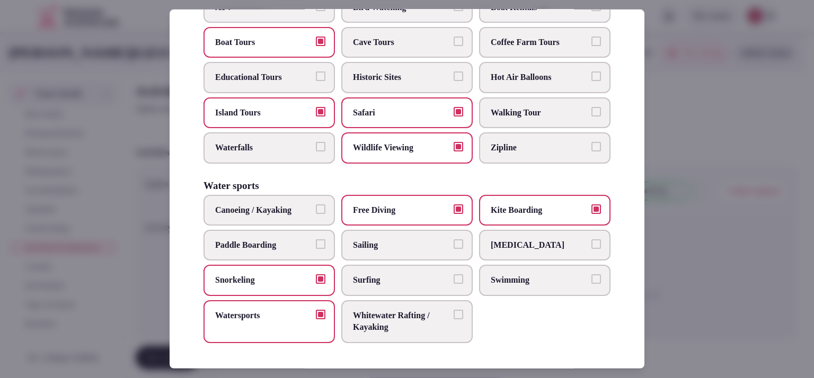
click at [676, 171] on div at bounding box center [407, 189] width 814 height 378
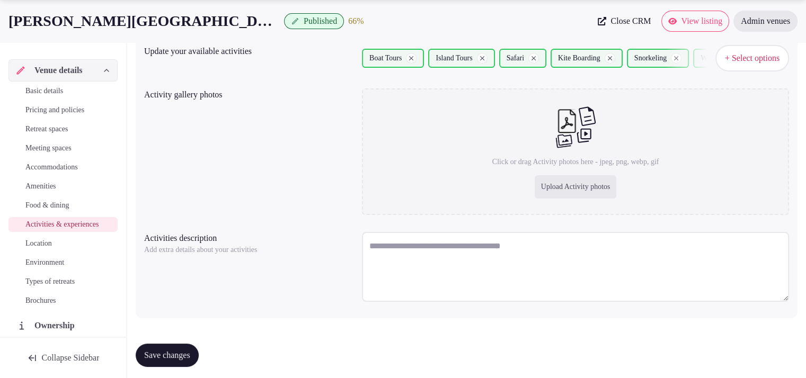
scroll to position [138, 0]
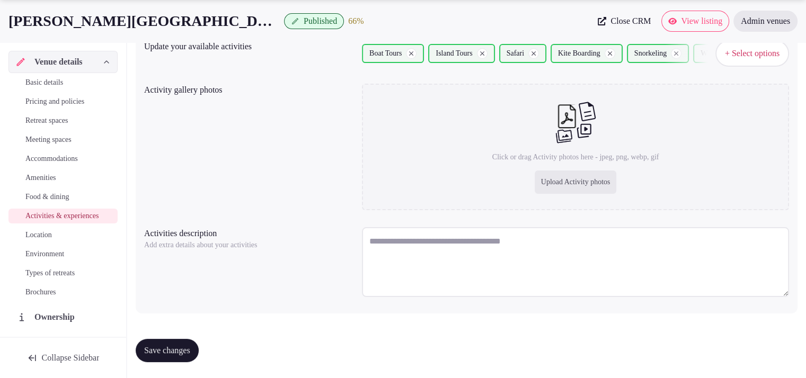
click at [450, 237] on textarea at bounding box center [575, 262] width 427 height 70
paste textarea "**********"
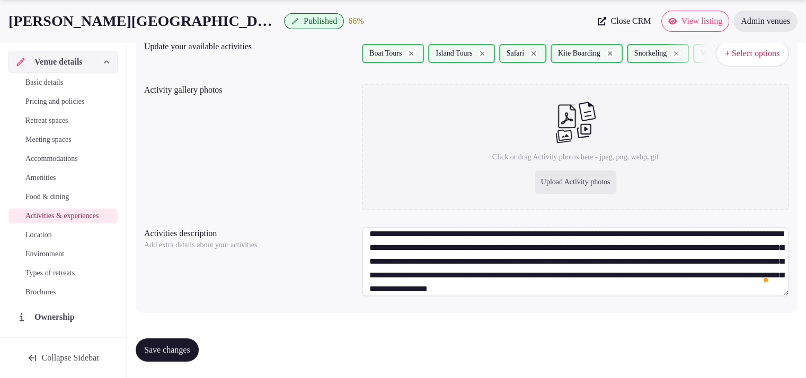
scroll to position [0, 0]
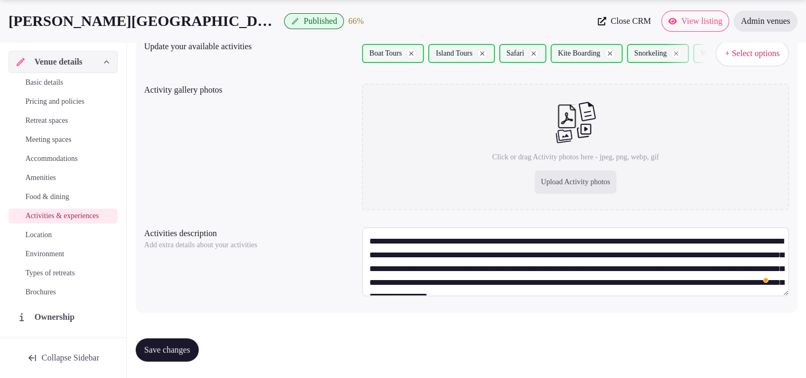
click at [362, 240] on textarea "**********" at bounding box center [575, 261] width 427 height 69
paste textarea "**********"
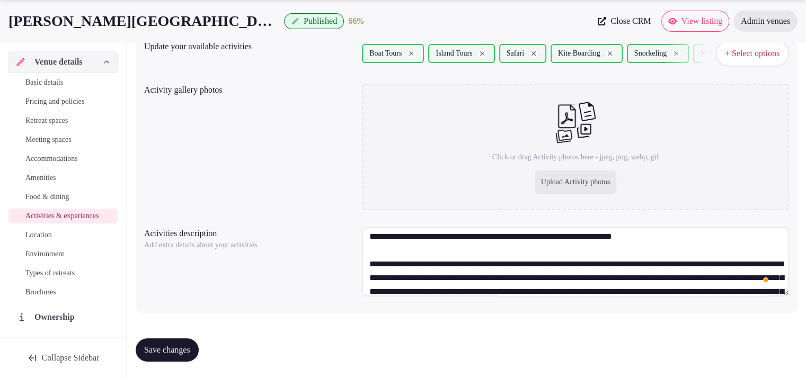
click at [494, 279] on textarea "**********" at bounding box center [575, 261] width 427 height 69
type textarea "**********"
click at [534, 178] on div "Upload Activity photos" at bounding box center [575, 182] width 82 height 23
type input "**********"
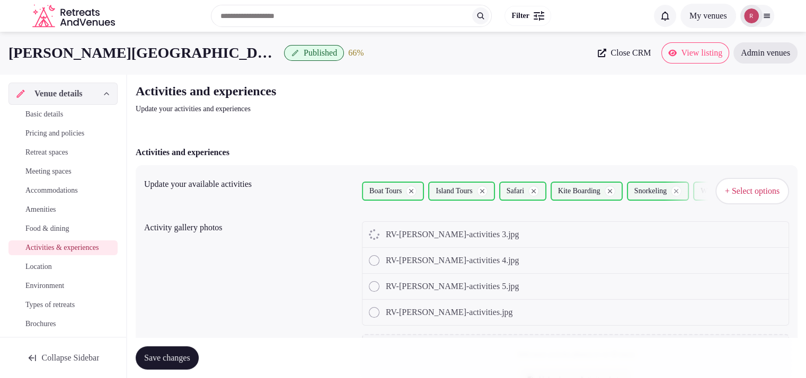
scroll to position [300, 0]
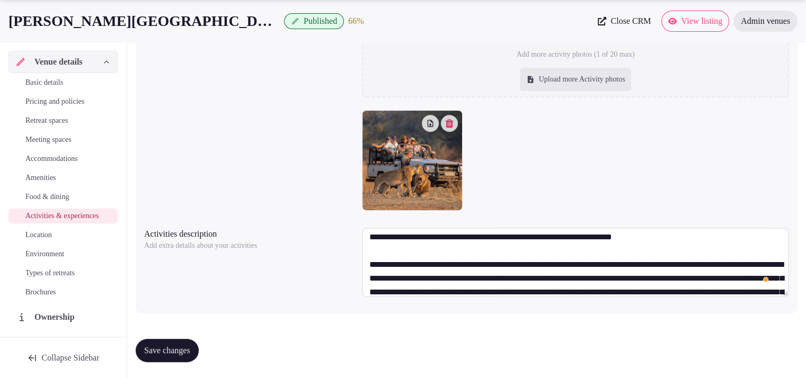
click at [475, 271] on textarea "**********" at bounding box center [575, 262] width 427 height 69
paste textarea "To enrich screen reader interactions, please activate Accessibility in Grammarl…"
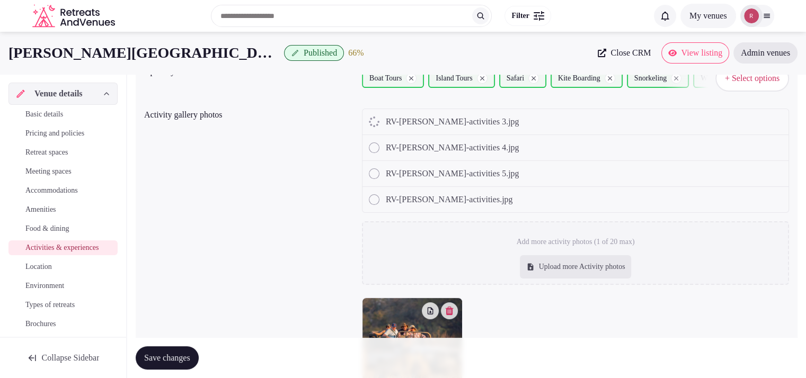
scroll to position [111, 0]
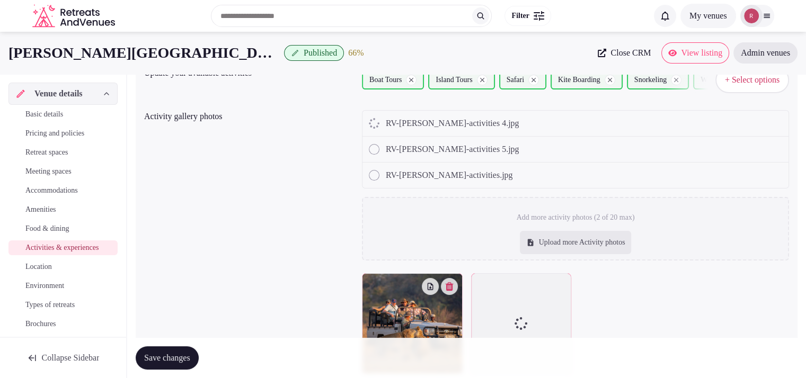
type textarea "**********"
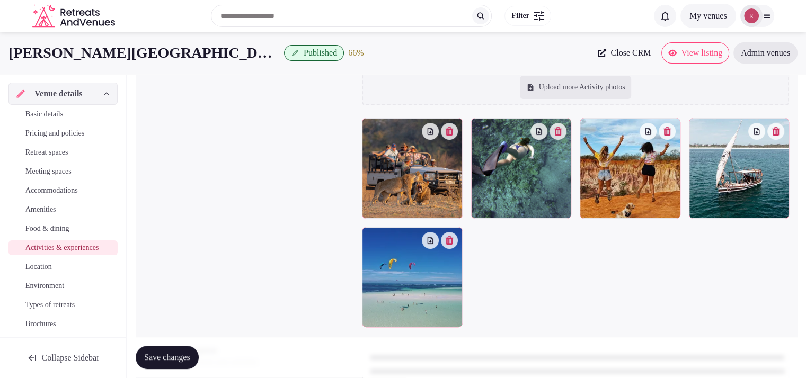
scroll to position [188, 0]
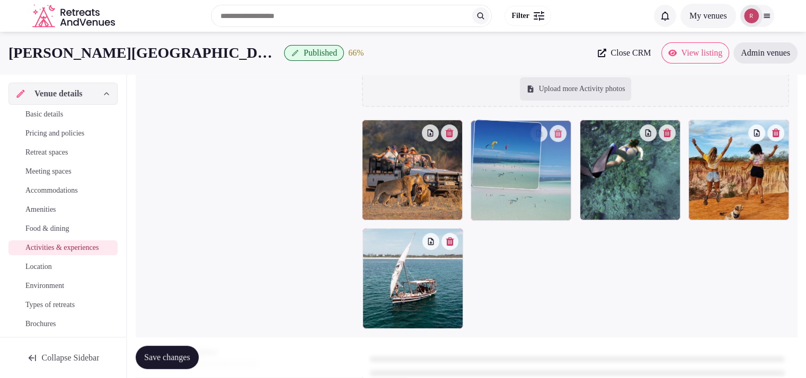
drag, startPoint x: 394, startPoint y: 285, endPoint x: 524, endPoint y: 163, distance: 178.7
click at [524, 163] on body "Search Popular Destinations Toscana, Italy Riviera Maya, Mexico Indonesia, Bali…" at bounding box center [403, 154] width 806 height 685
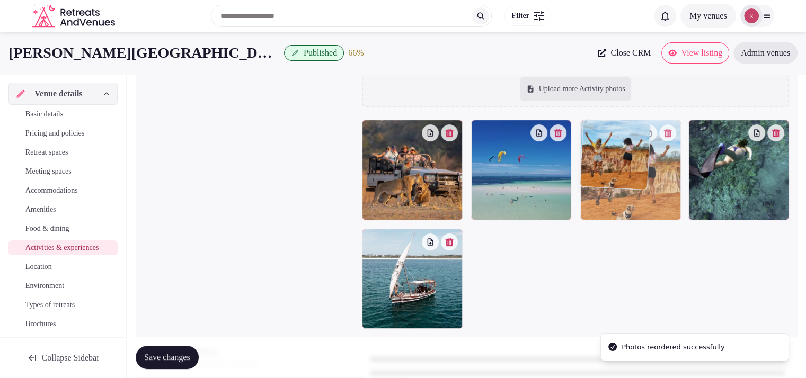
drag, startPoint x: 724, startPoint y: 172, endPoint x: 658, endPoint y: 182, distance: 66.4
click at [658, 182] on body "Search Popular Destinations Toscana, Italy Riviera Maya, Mexico Indonesia, Bali…" at bounding box center [403, 154] width 806 height 685
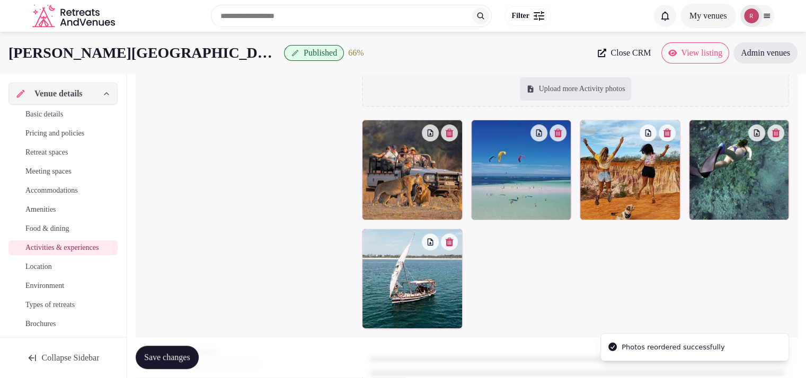
click at [606, 86] on div "Upload more Activity photos" at bounding box center [576, 88] width 112 height 23
type input "**********"
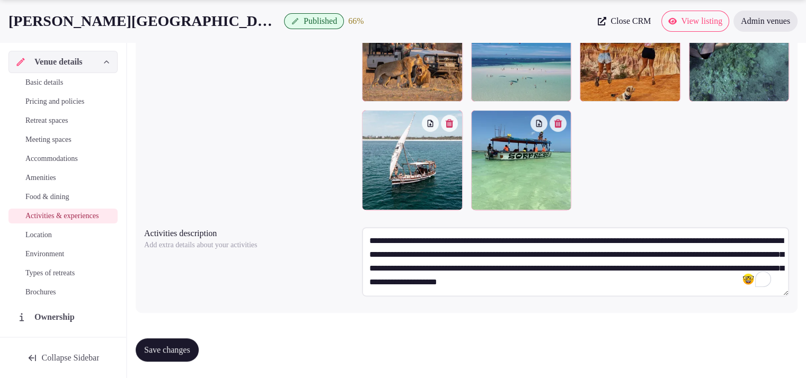
scroll to position [13, 0]
click at [165, 351] on span "Save changes" at bounding box center [167, 350] width 46 height 11
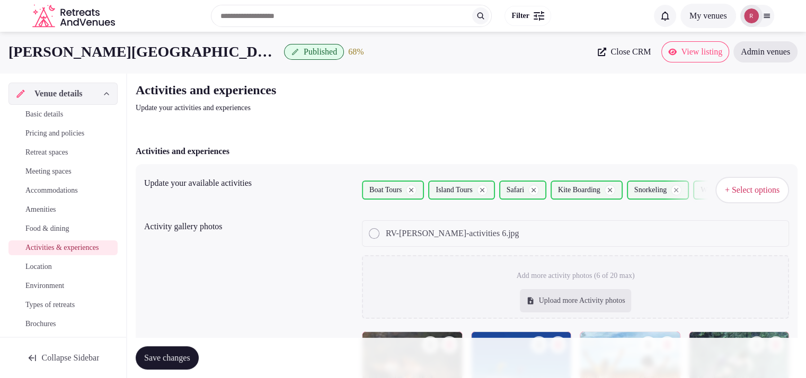
scroll to position [332, 0]
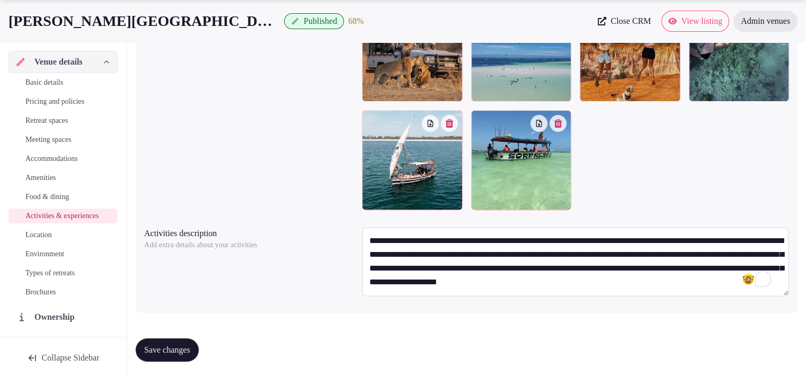
click at [46, 240] on span "Location" at bounding box center [38, 235] width 26 height 11
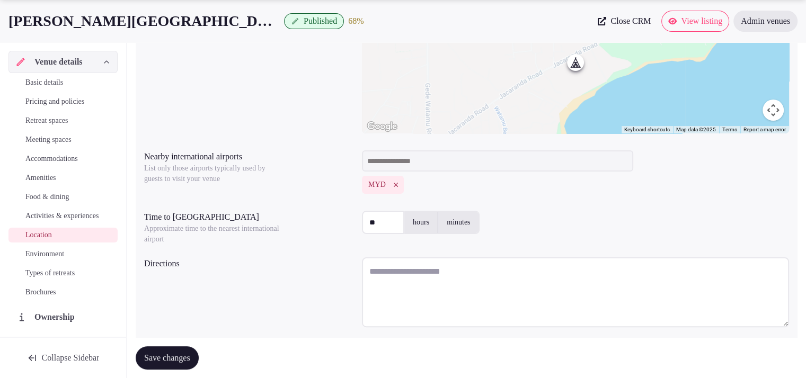
scroll to position [264, 0]
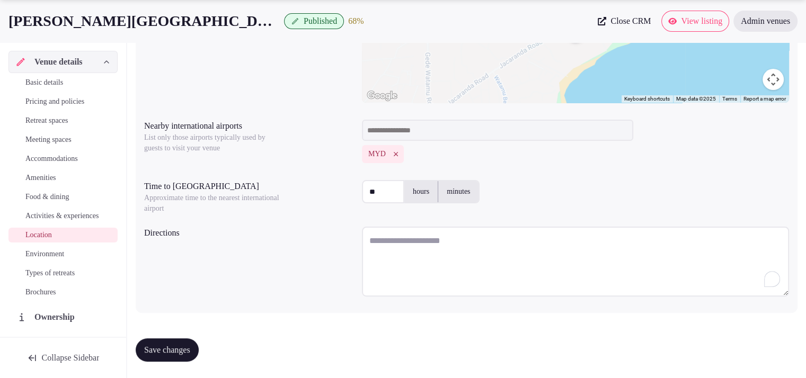
click at [458, 238] on textarea "To enrich screen reader interactions, please activate Accessibility in Grammarl…" at bounding box center [575, 262] width 427 height 70
paste textarea "**********"
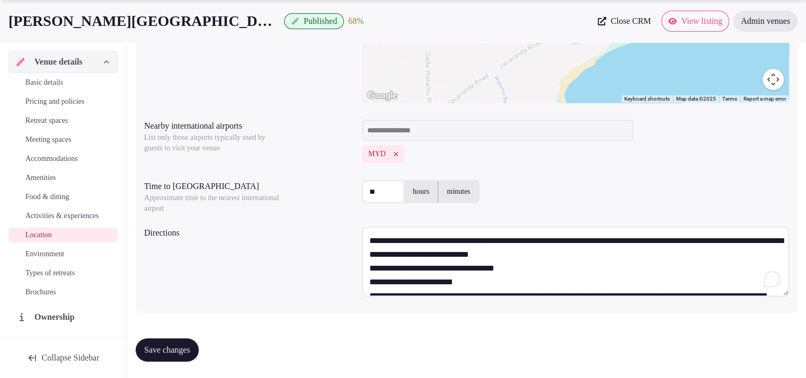
scroll to position [74, 0]
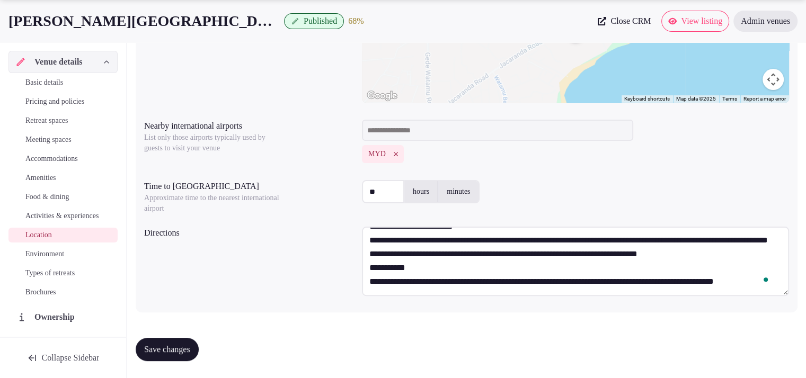
click at [499, 239] on textarea "**********" at bounding box center [575, 261] width 427 height 69
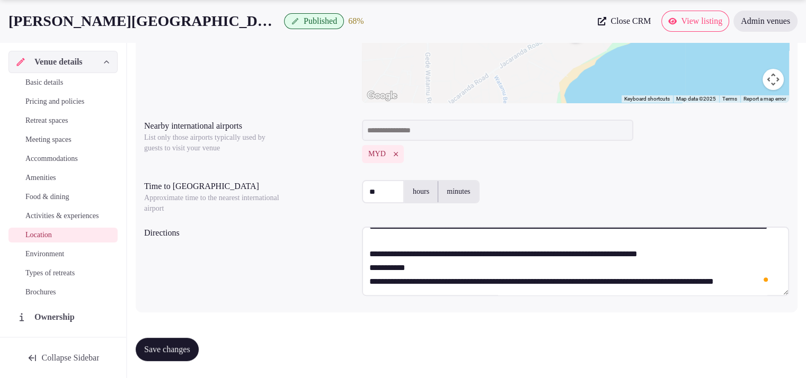
scroll to position [88, 0]
click at [492, 264] on textarea "**********" at bounding box center [575, 261] width 427 height 69
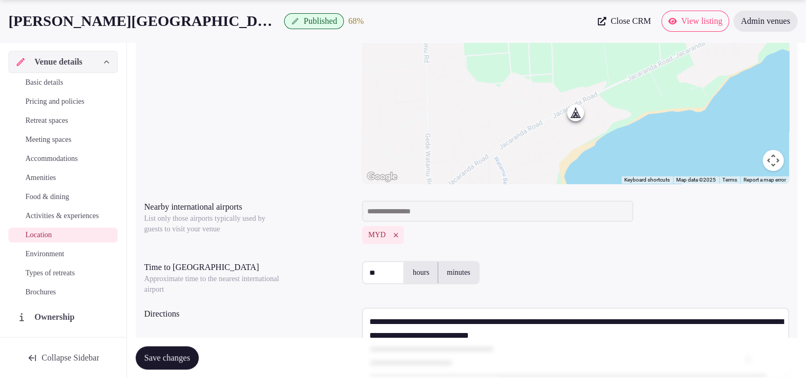
scroll to position [264, 0]
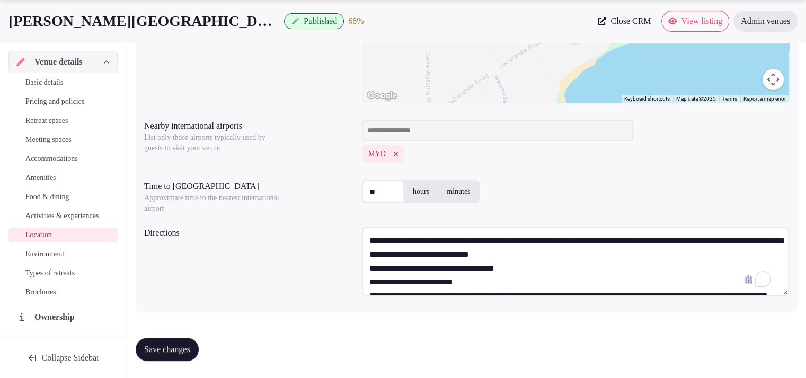
drag, startPoint x: 738, startPoint y: 241, endPoint x: 654, endPoint y: 246, distance: 84.4
click at [654, 246] on textarea "**********" at bounding box center [575, 261] width 427 height 69
click at [724, 275] on textarea "**********" at bounding box center [575, 261] width 427 height 69
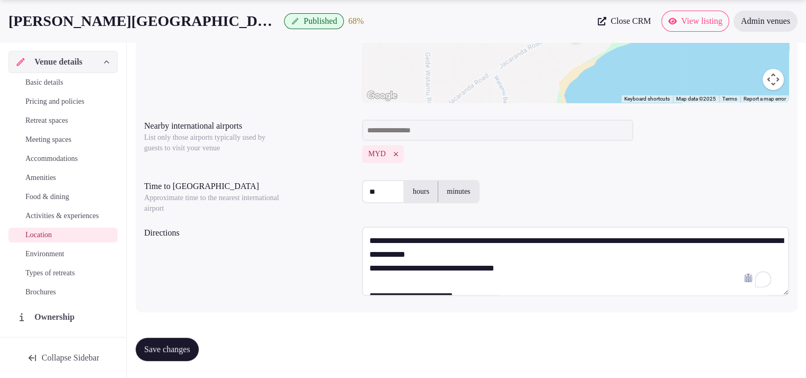
drag, startPoint x: 537, startPoint y: 272, endPoint x: 368, endPoint y: 271, distance: 169.0
click at [368, 271] on textarea "**********" at bounding box center [575, 261] width 427 height 69
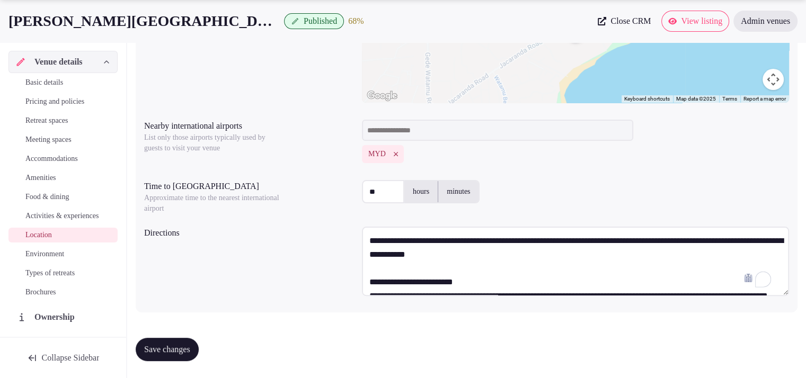
click at [498, 285] on textarea "**********" at bounding box center [575, 261] width 427 height 69
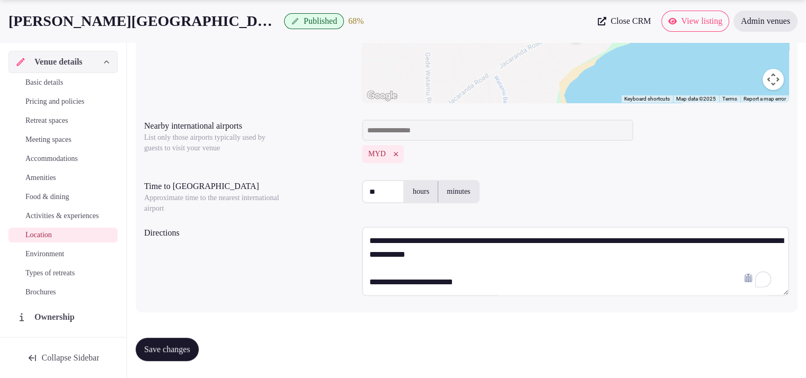
scroll to position [6, 0]
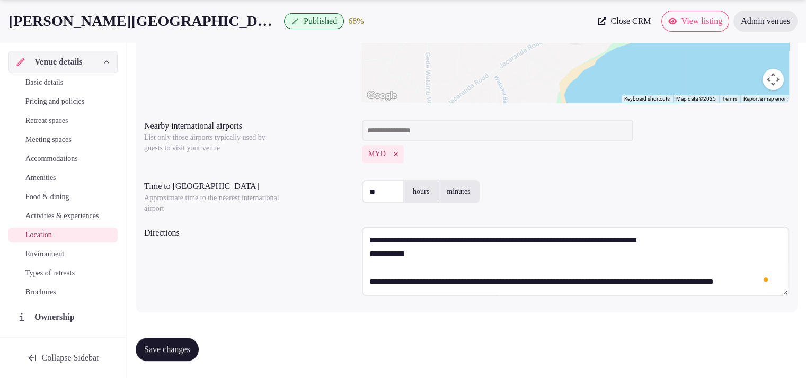
type textarea "**********"
click at [172, 349] on span "Save changes" at bounding box center [167, 349] width 46 height 11
click at [40, 279] on span "Types of retreats" at bounding box center [49, 273] width 49 height 11
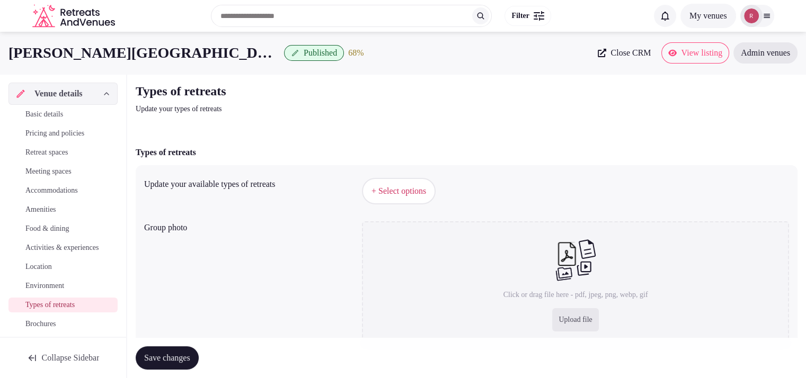
click at [395, 193] on span "+ Select options" at bounding box center [398, 191] width 55 height 12
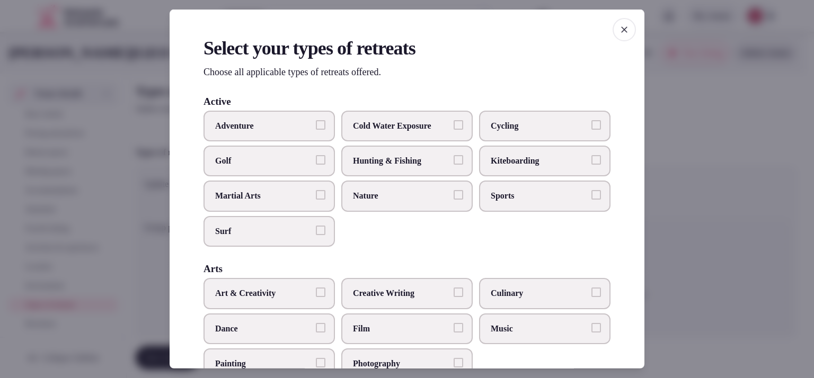
click at [303, 132] on label "Adventure" at bounding box center [268, 125] width 131 height 31
click at [316, 129] on button "Adventure" at bounding box center [321, 125] width 10 height 10
click at [538, 160] on span "Kiteboarding" at bounding box center [538, 161] width 97 height 12
click at [591, 160] on button "Kiteboarding" at bounding box center [596, 160] width 10 height 10
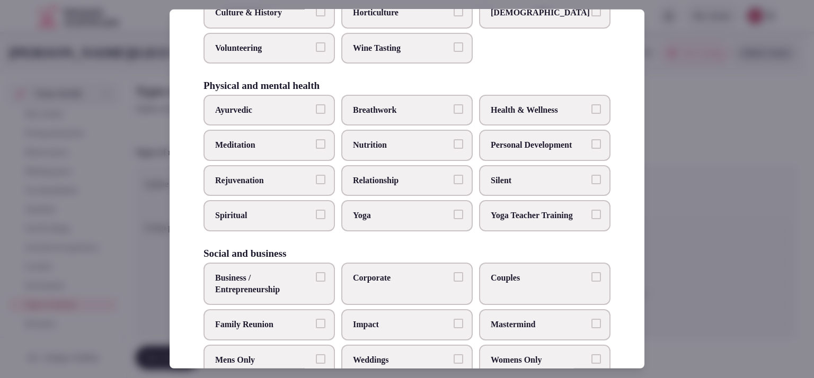
scroll to position [439, 0]
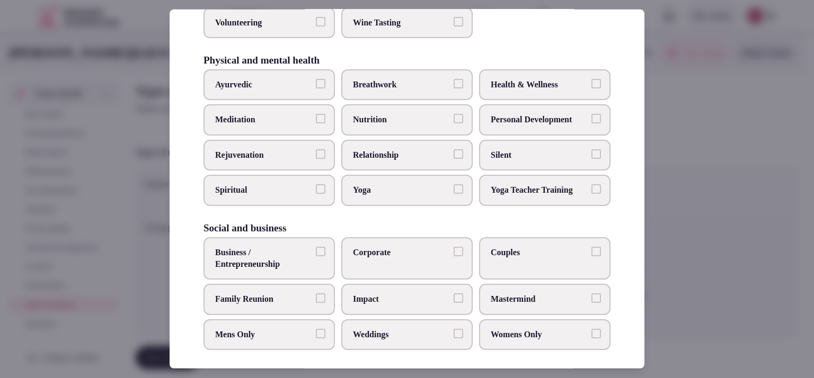
click at [302, 293] on span "Family Reunion" at bounding box center [263, 299] width 97 height 12
click at [316, 293] on button "Family Reunion" at bounding box center [321, 298] width 10 height 10
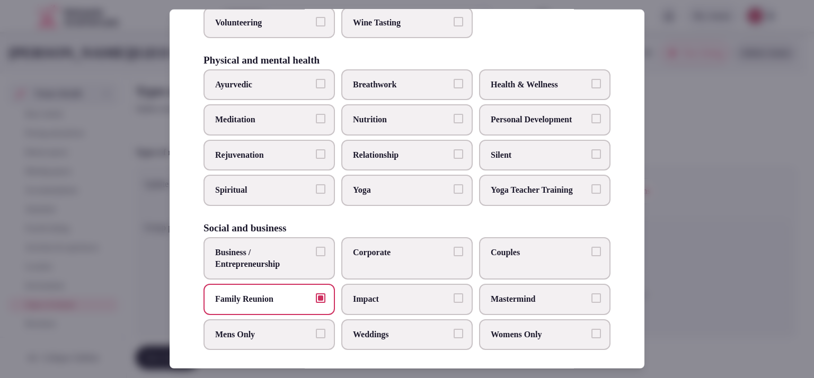
click at [392, 257] on label "Corporate" at bounding box center [406, 258] width 131 height 43
click at [453, 256] on button "Corporate" at bounding box center [458, 252] width 10 height 10
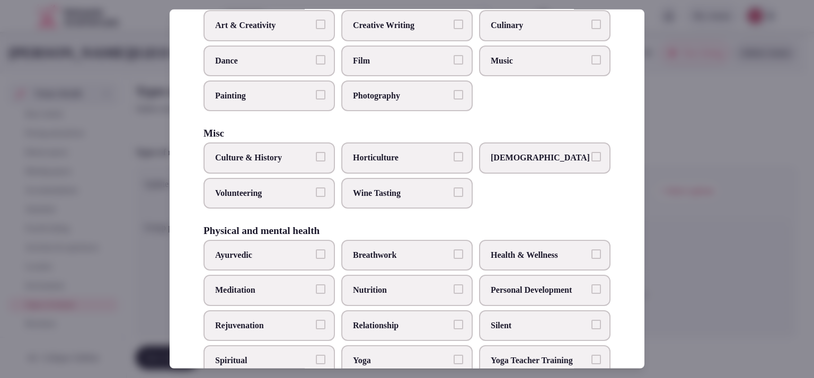
scroll to position [265, 0]
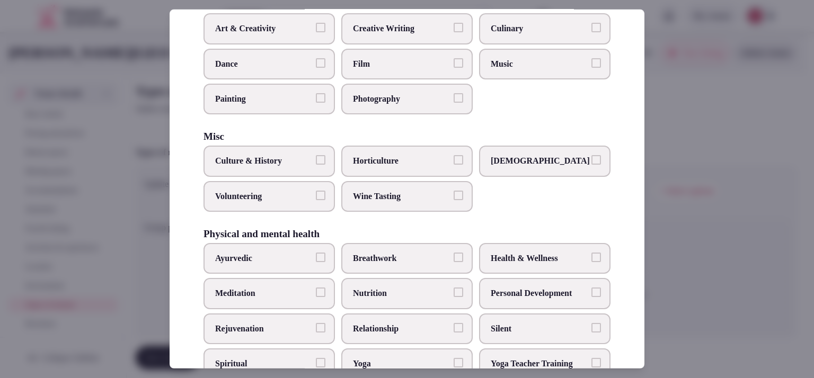
click at [316, 155] on button "Culture & History" at bounding box center [321, 160] width 10 height 10
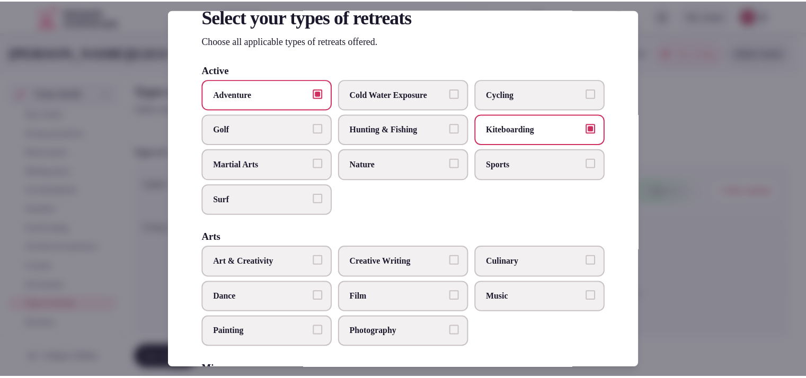
scroll to position [439, 0]
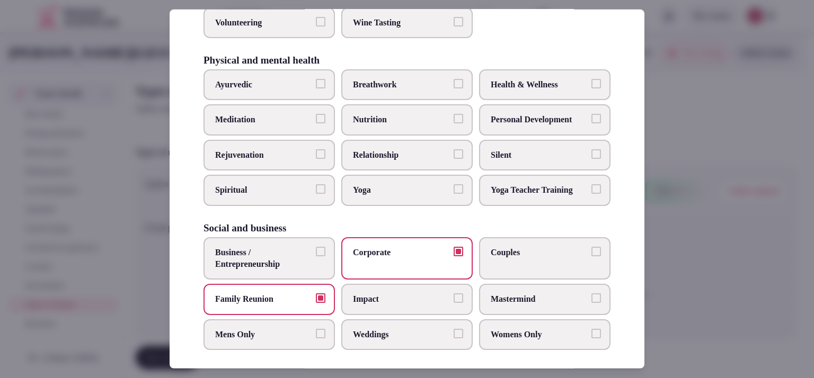
click at [319, 261] on label "Business / Entrepreneurship" at bounding box center [268, 258] width 131 height 43
click at [319, 256] on button "Business / Entrepreneurship" at bounding box center [321, 252] width 10 height 10
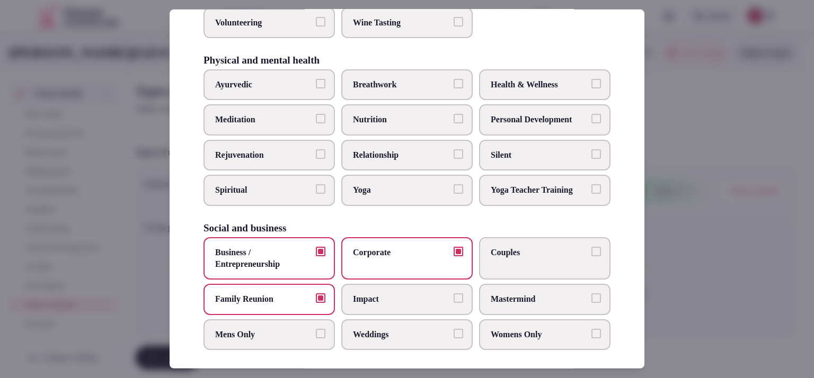
click at [702, 276] on div at bounding box center [407, 189] width 814 height 378
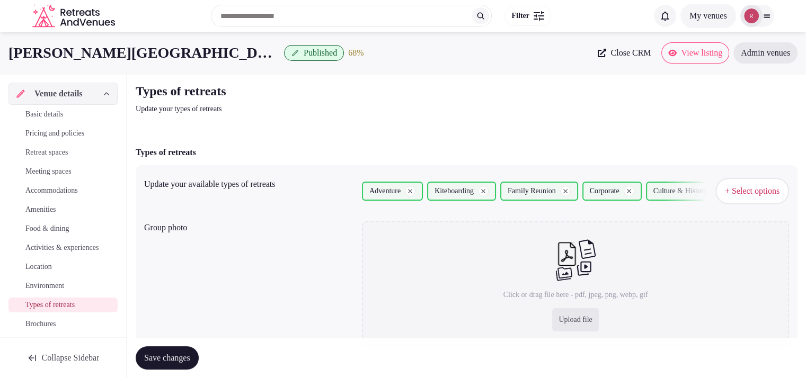
click at [190, 354] on span "Save changes" at bounding box center [167, 358] width 46 height 11
click at [187, 362] on span "Save changes" at bounding box center [167, 358] width 46 height 11
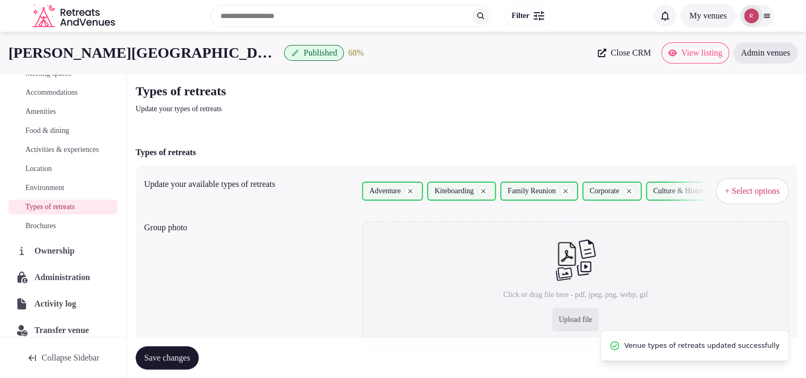
scroll to position [121, 0]
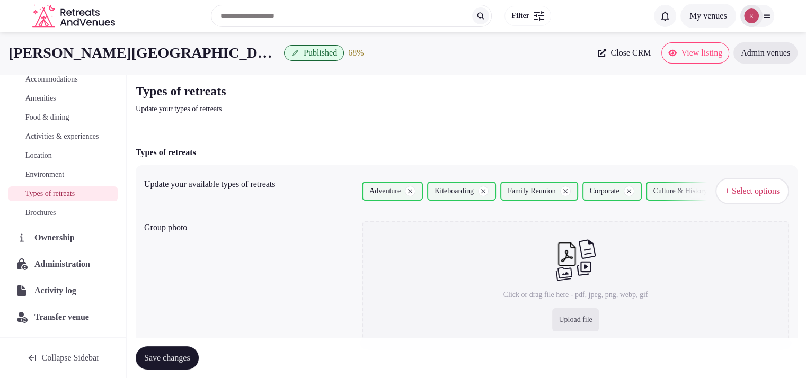
click at [52, 159] on span "Location" at bounding box center [38, 155] width 26 height 11
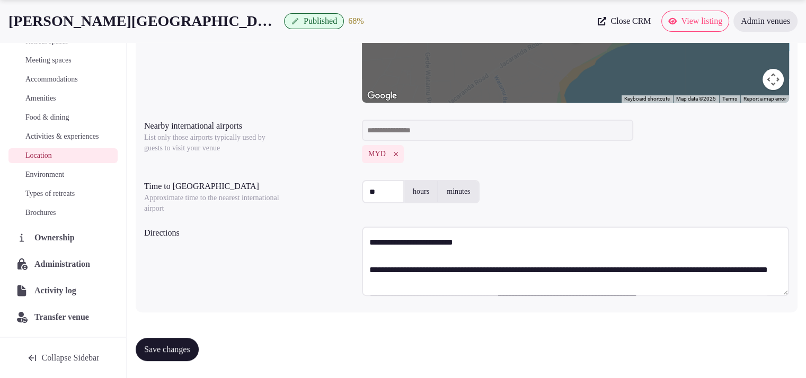
scroll to position [59, 0]
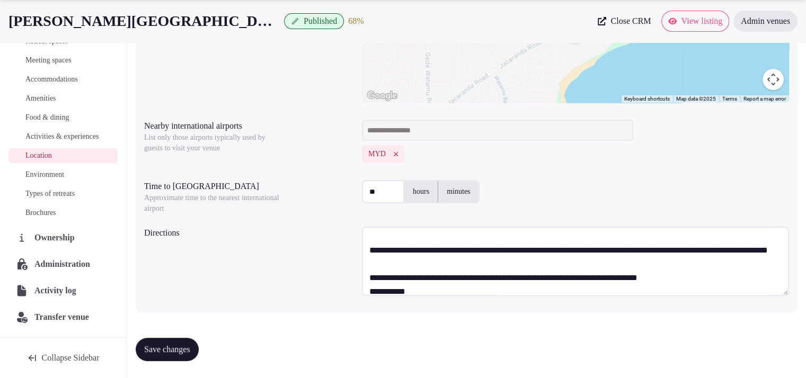
click at [182, 347] on span "Save changes" at bounding box center [167, 349] width 46 height 11
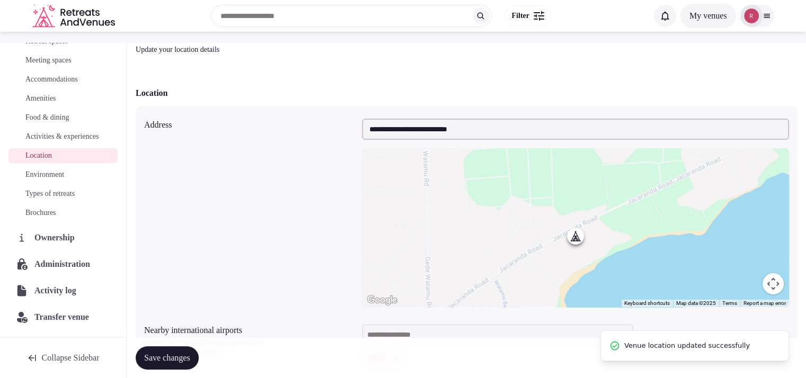
scroll to position [0, 0]
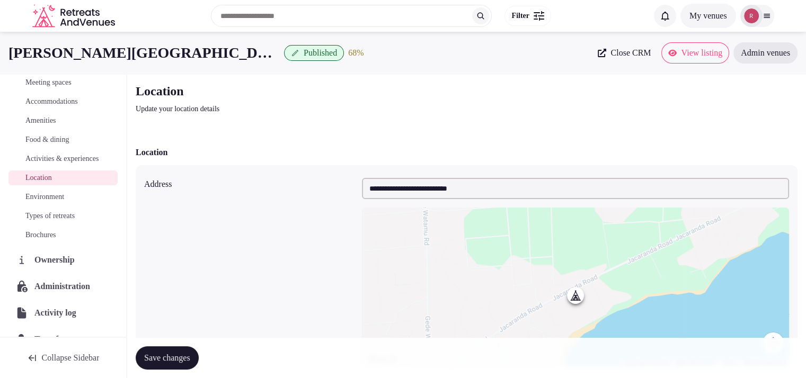
click at [681, 53] on span "View listing" at bounding box center [701, 53] width 41 height 11
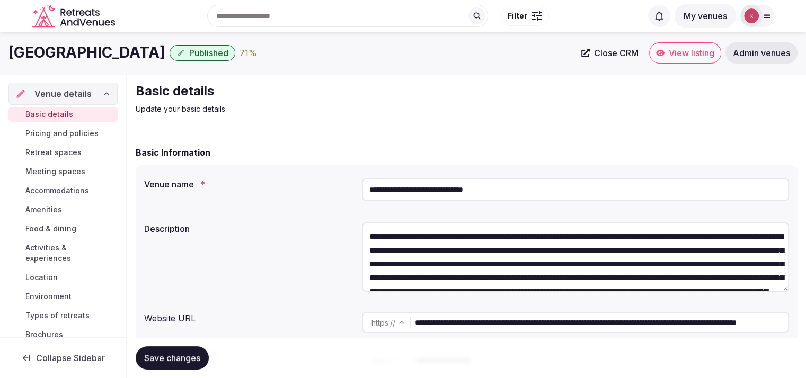
click at [698, 53] on span "View listing" at bounding box center [691, 53] width 46 height 11
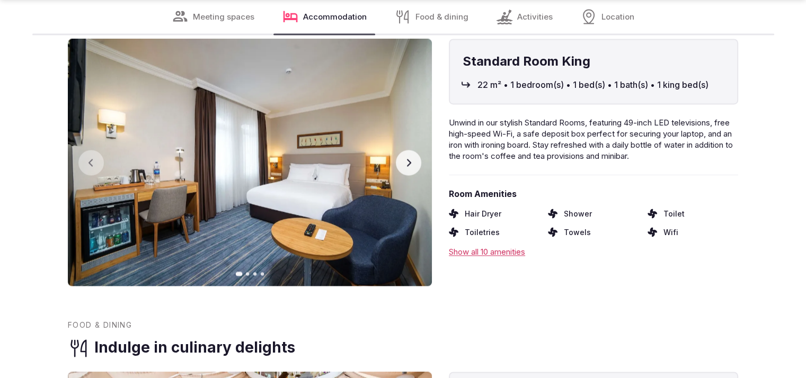
scroll to position [1653, 0]
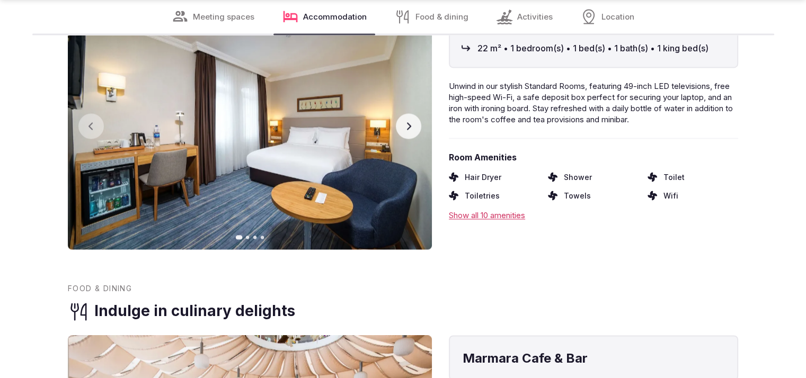
click at [417, 137] on img at bounding box center [250, 125] width 364 height 247
click at [409, 130] on button "Next slide" at bounding box center [408, 125] width 25 height 25
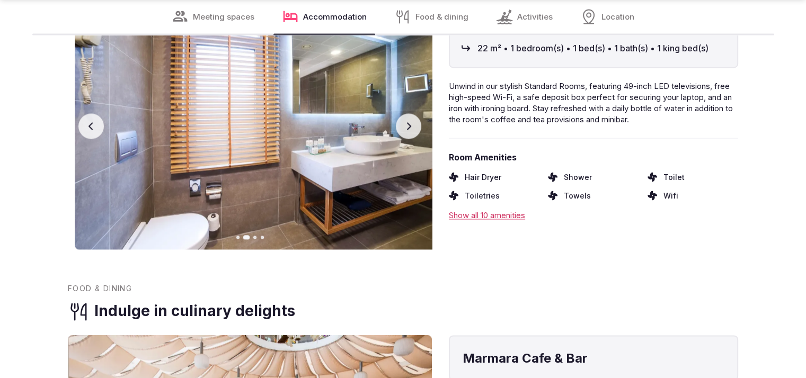
click at [409, 129] on icon "button" at bounding box center [408, 126] width 8 height 8
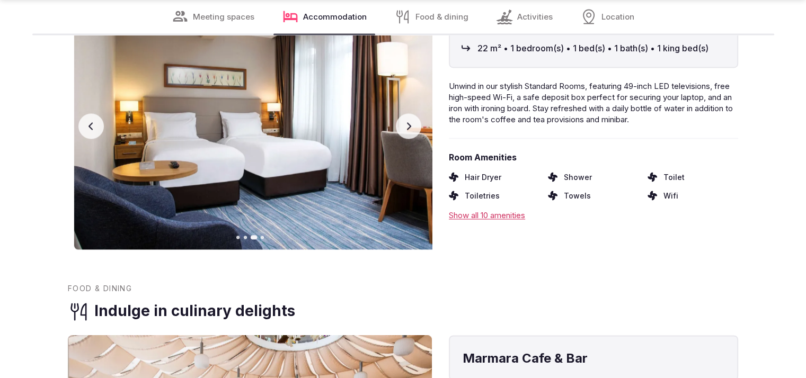
click at [409, 129] on icon "button" at bounding box center [408, 126] width 8 height 8
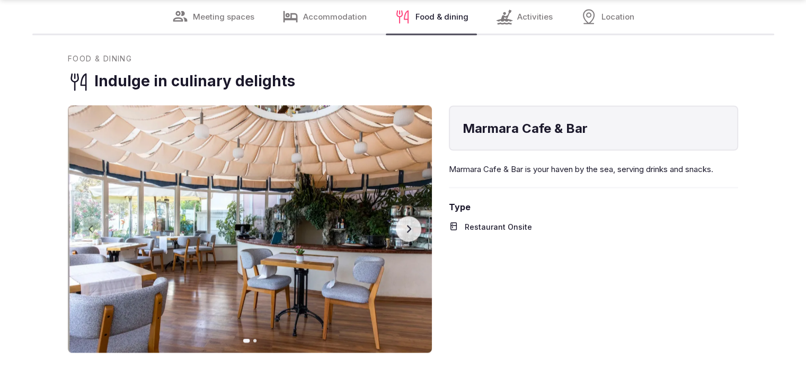
scroll to position [1960, 0]
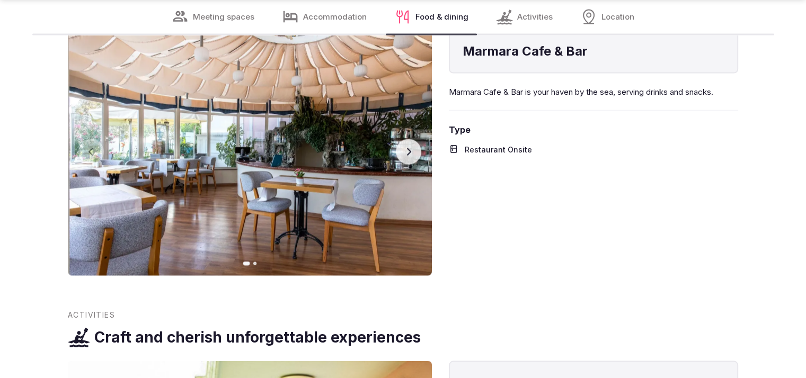
click at [404, 153] on icon "button" at bounding box center [408, 151] width 8 height 8
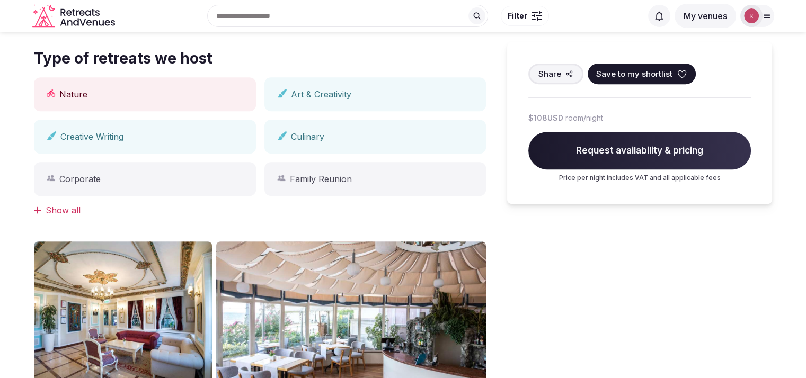
scroll to position [129, 0]
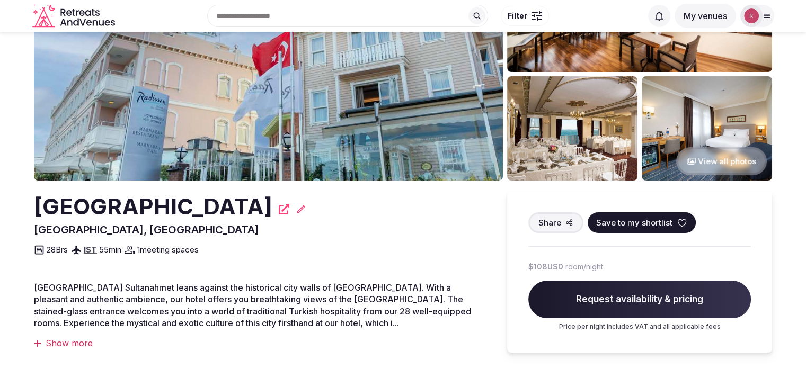
click at [720, 166] on button "View all photos" at bounding box center [721, 161] width 91 height 28
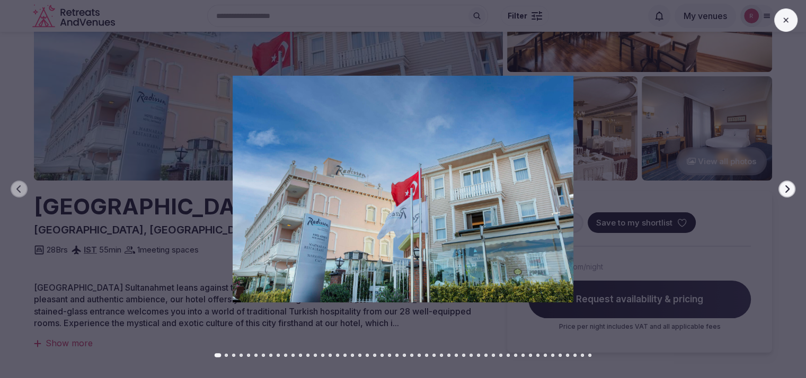
click at [791, 186] on button "Next slide" at bounding box center [786, 189] width 17 height 17
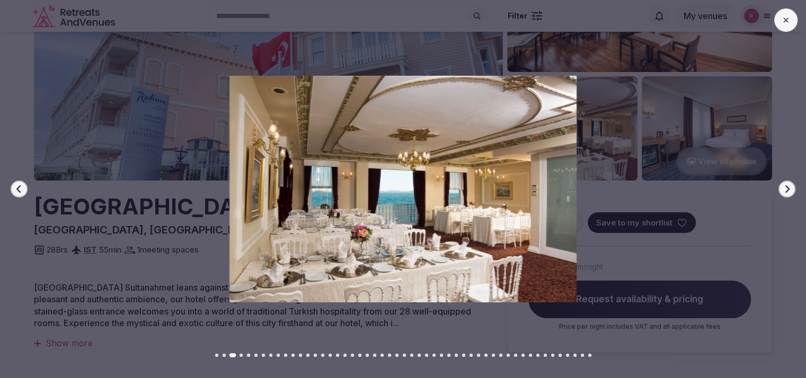
click at [791, 186] on button "Next slide" at bounding box center [786, 189] width 17 height 17
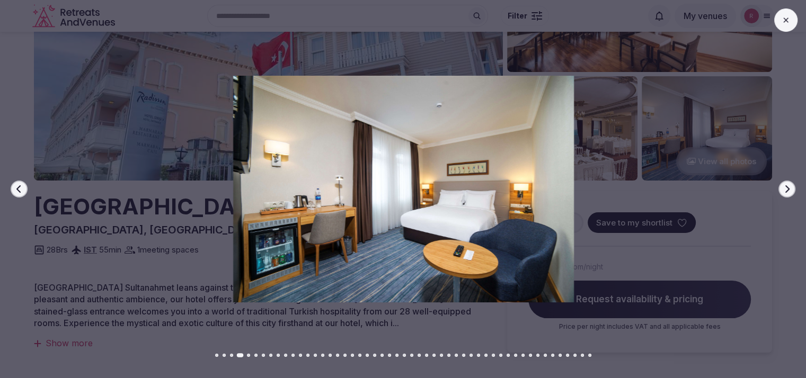
click at [790, 188] on icon "button" at bounding box center [786, 189] width 8 height 8
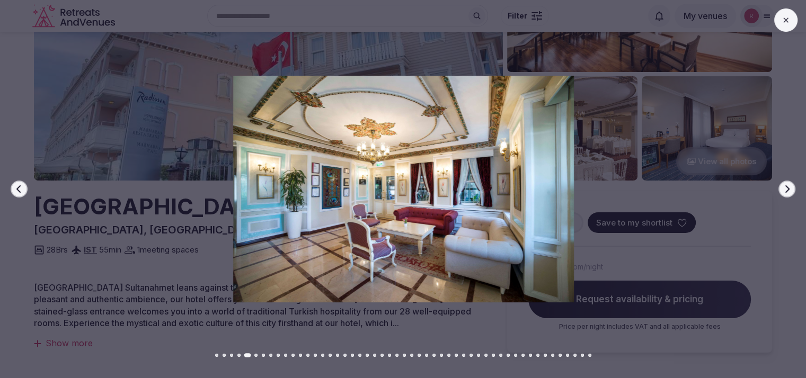
click at [787, 20] on icon at bounding box center [785, 20] width 8 height 8
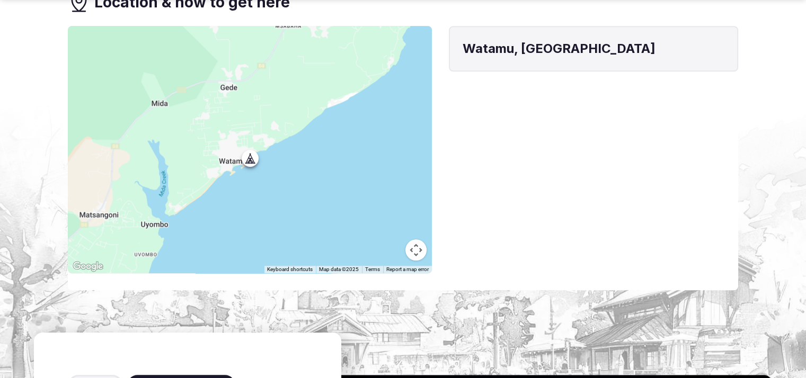
scroll to position [1047, 0]
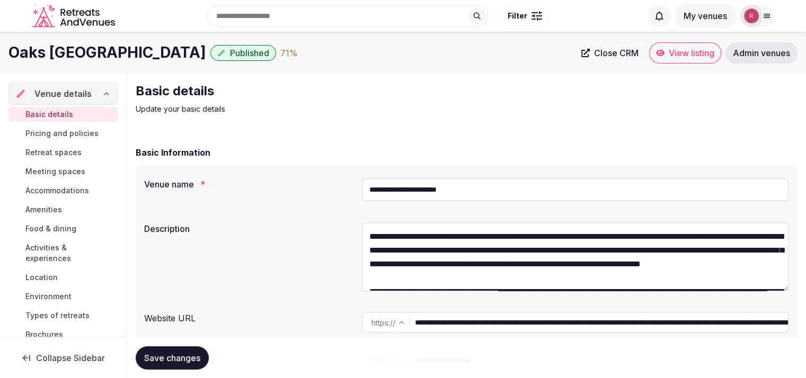
click at [38, 151] on span "Retreat spaces" at bounding box center [53, 152] width 56 height 11
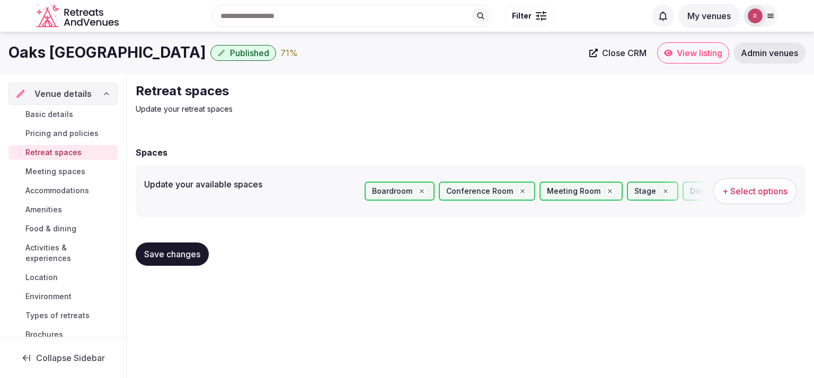
click at [37, 171] on span "Meeting spaces" at bounding box center [55, 171] width 60 height 11
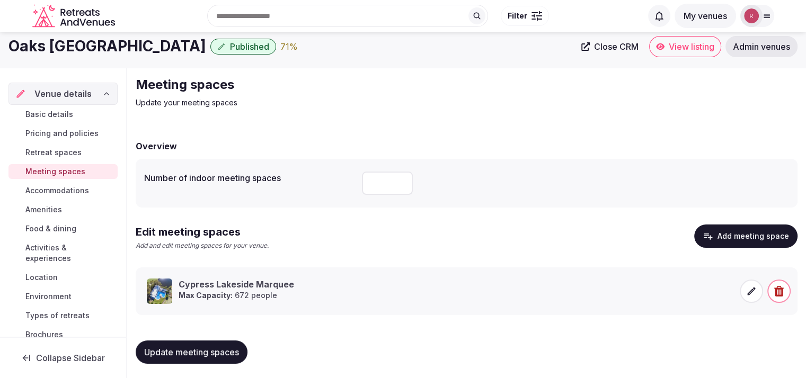
scroll to position [8, 0]
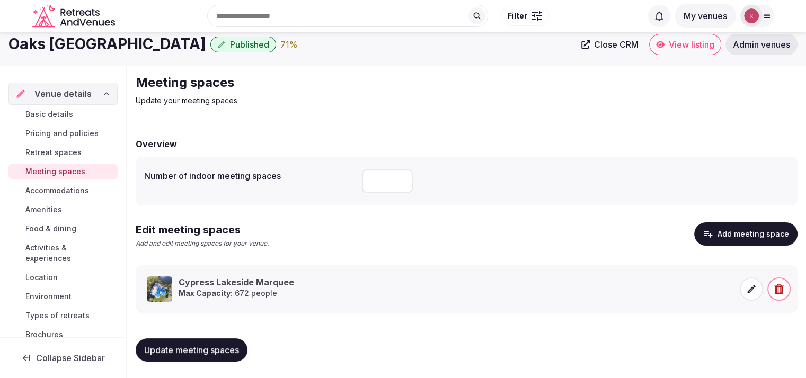
click at [690, 40] on div "Search Popular Destinations Toscana, Italy Riviera Maya, Mexico Indonesia, Bali…" at bounding box center [403, 16] width 742 height 54
click at [686, 49] on span "View listing" at bounding box center [691, 44] width 46 height 11
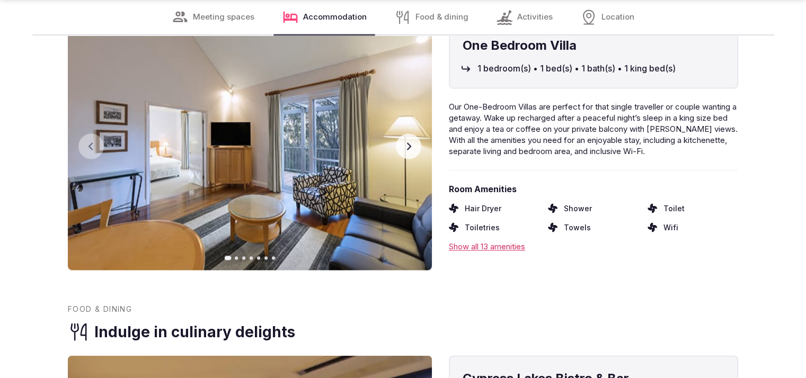
scroll to position [1698, 0]
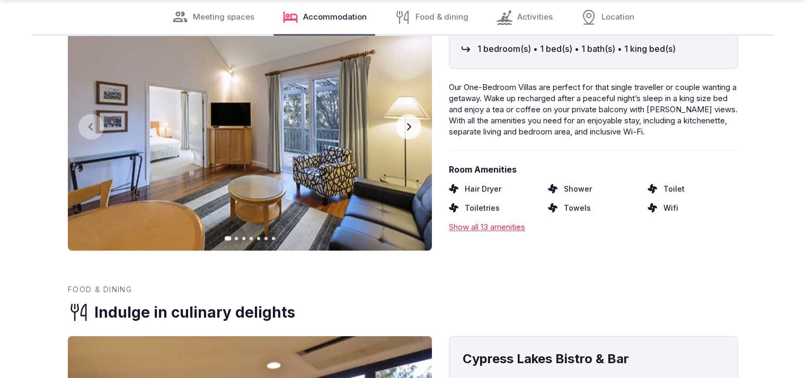
click at [412, 120] on button "Next slide" at bounding box center [408, 126] width 25 height 25
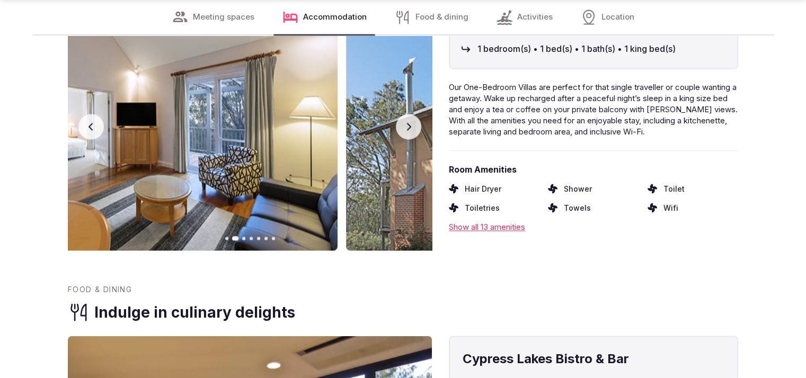
click at [412, 120] on button "Next slide" at bounding box center [408, 126] width 25 height 25
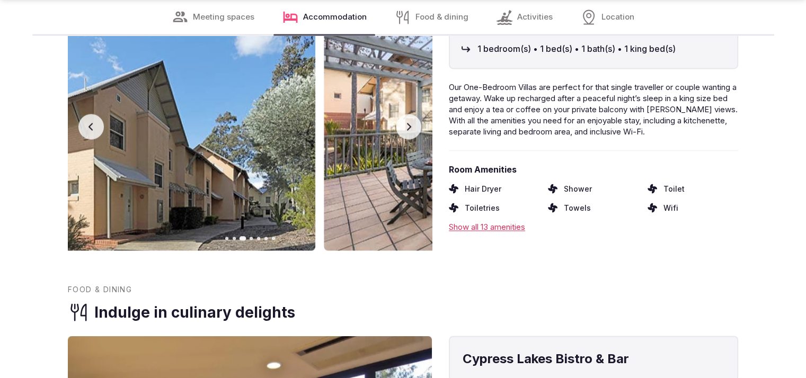
click at [412, 120] on button "Next slide" at bounding box center [408, 126] width 25 height 25
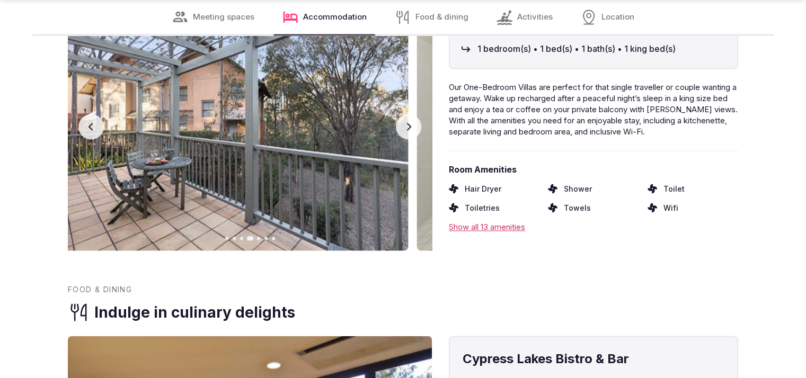
click at [412, 120] on button "Next slide" at bounding box center [408, 126] width 25 height 25
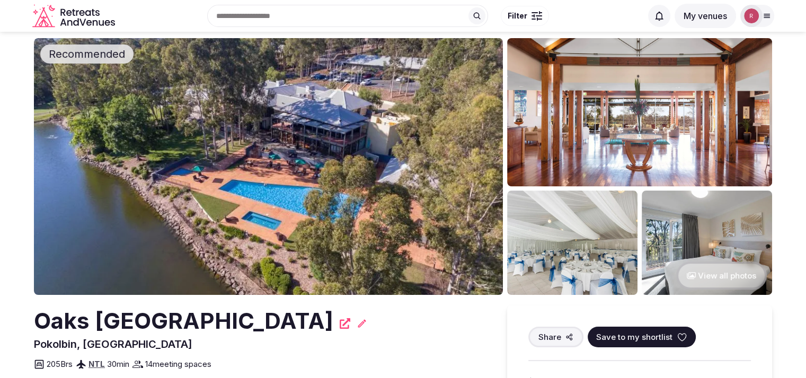
scroll to position [0, 0]
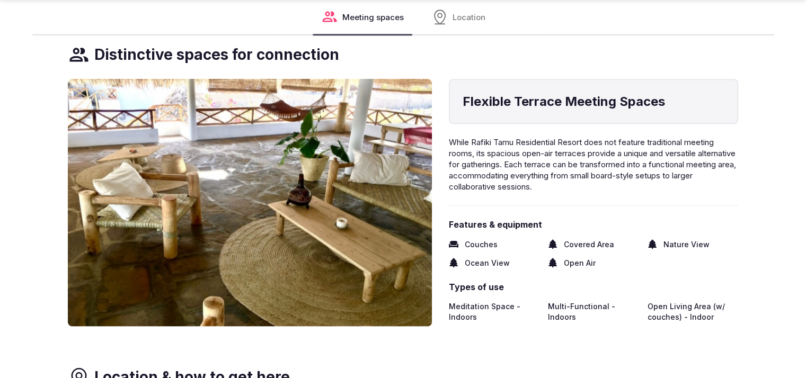
scroll to position [1002, 0]
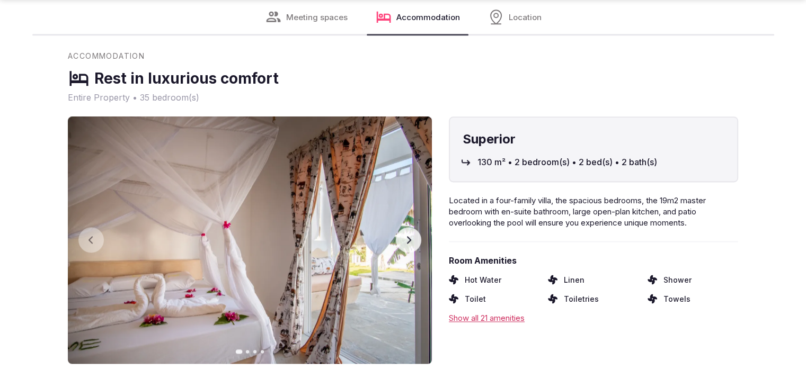
scroll to position [1403, 0]
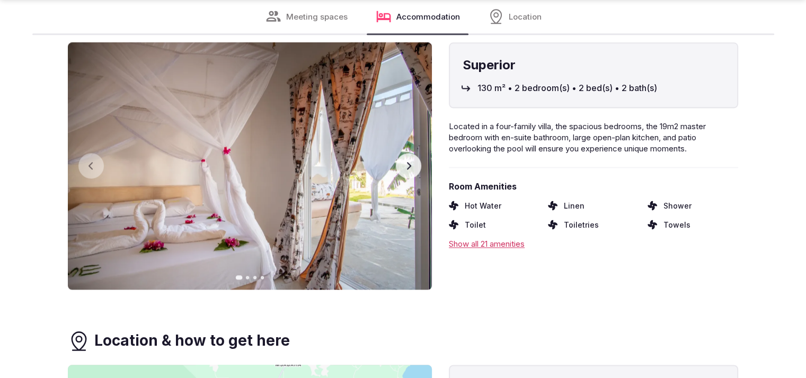
click at [404, 153] on button "Next slide" at bounding box center [408, 165] width 25 height 25
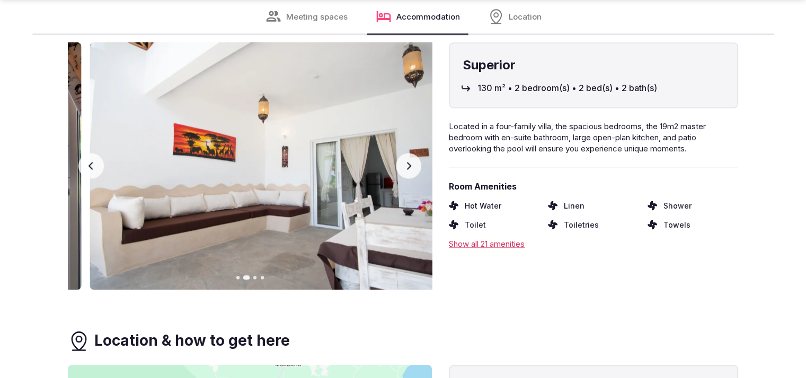
click at [404, 153] on button "Next slide" at bounding box center [408, 165] width 25 height 25
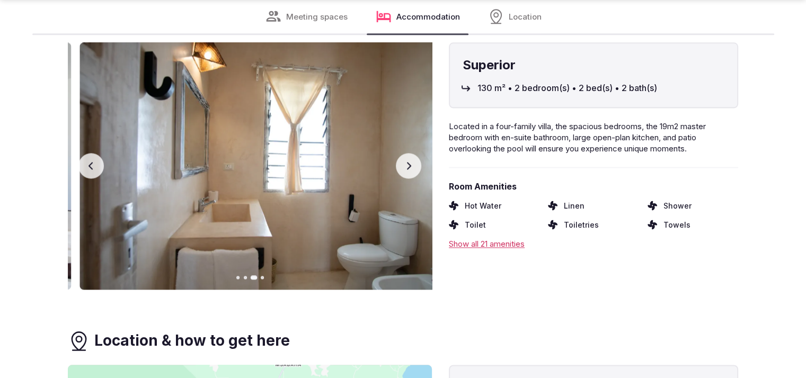
click at [404, 153] on button "Next slide" at bounding box center [408, 165] width 25 height 25
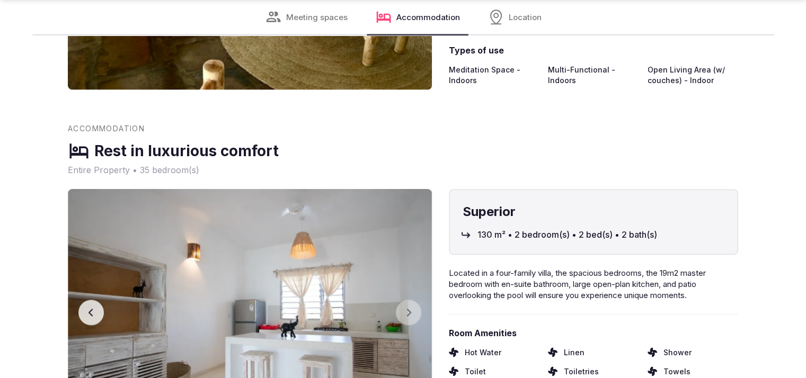
scroll to position [1373, 0]
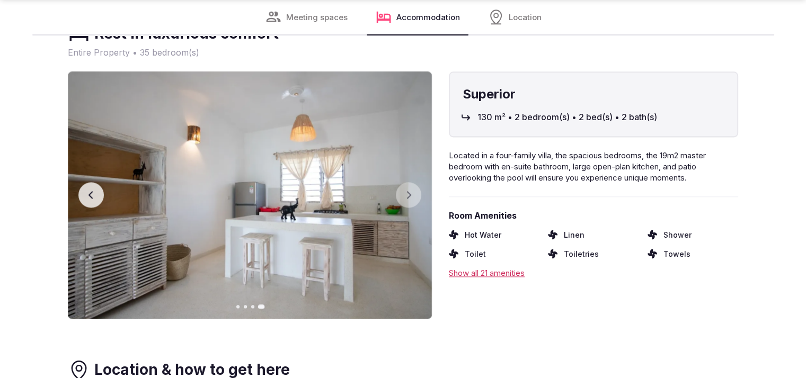
click at [94, 182] on button "Previous slide" at bounding box center [90, 194] width 25 height 25
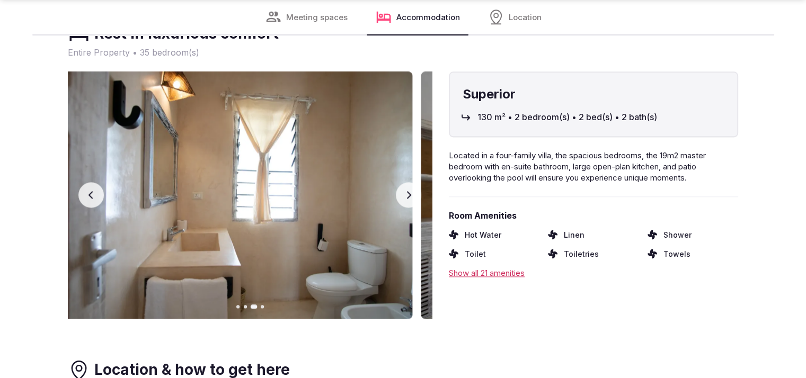
click at [94, 182] on button "Previous slide" at bounding box center [90, 194] width 25 height 25
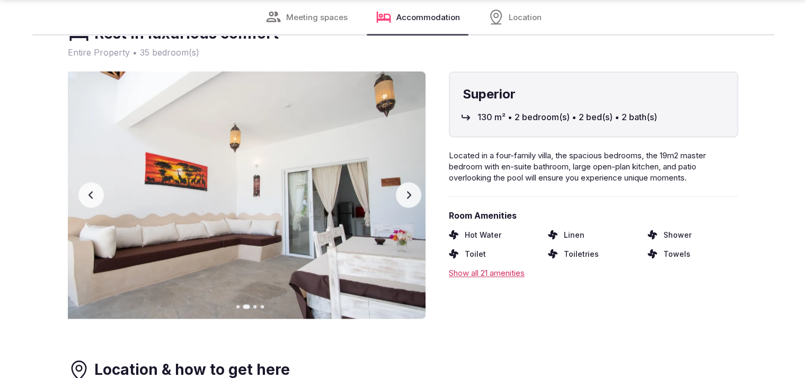
click at [94, 182] on button "Previous slide" at bounding box center [90, 194] width 25 height 25
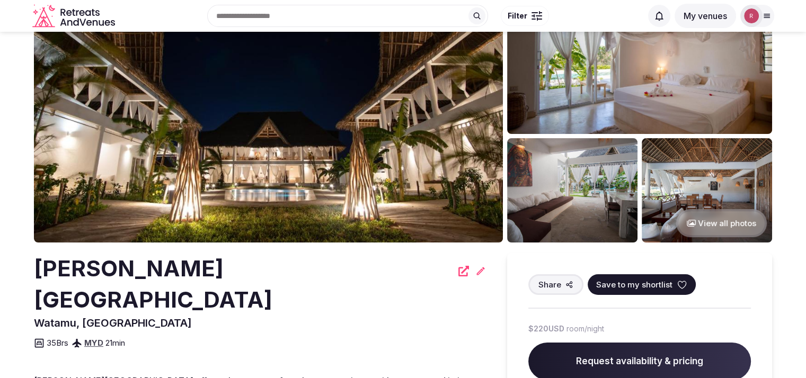
scroll to position [0, 0]
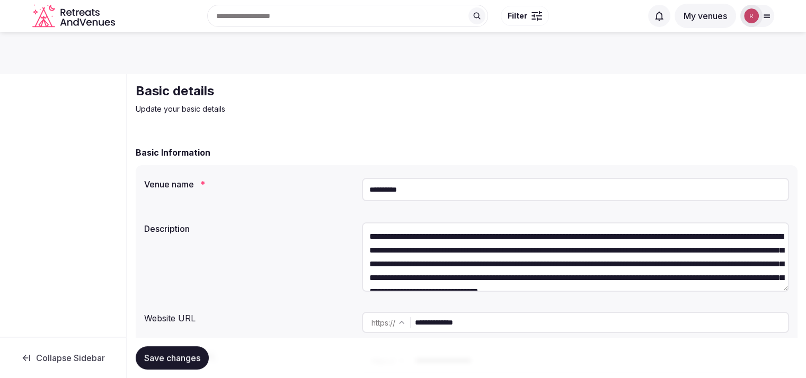
click at [757, 17] on img at bounding box center [751, 15] width 15 height 15
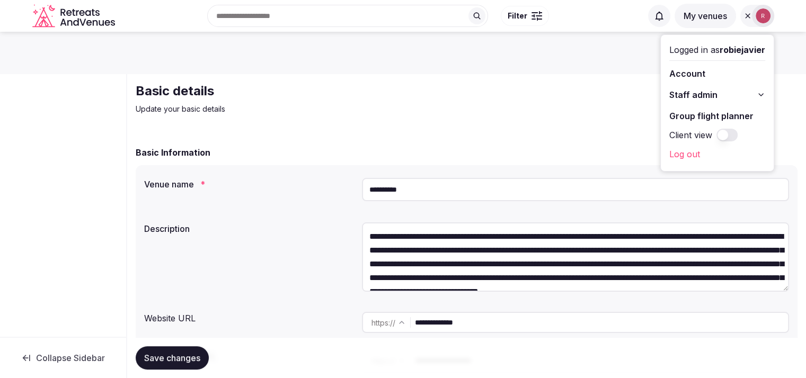
click at [451, 107] on p "Update your basic details" at bounding box center [314, 109] width 356 height 11
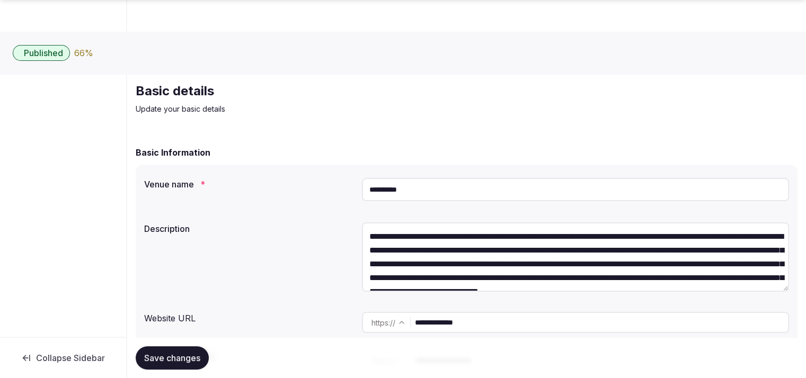
scroll to position [331, 0]
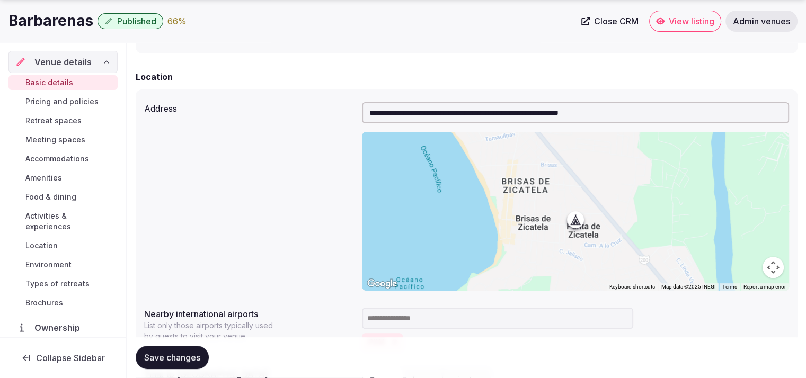
click at [672, 29] on link "View listing" at bounding box center [685, 21] width 72 height 21
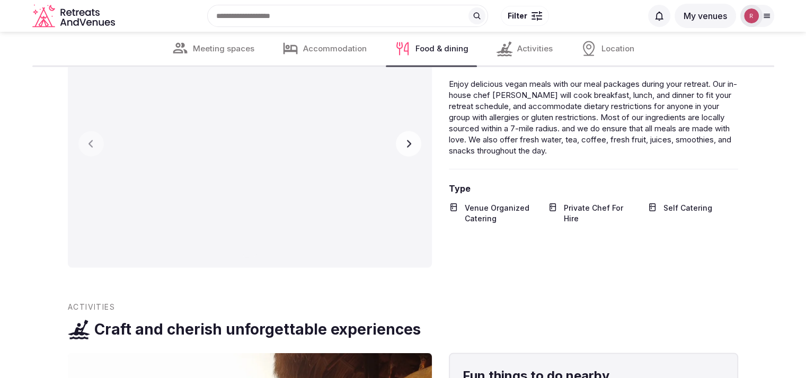
scroll to position [1840, 0]
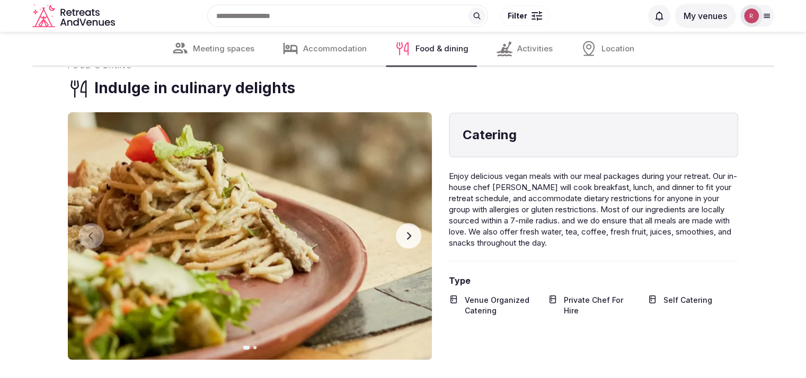
click at [413, 242] on button "Next slide" at bounding box center [408, 235] width 25 height 25
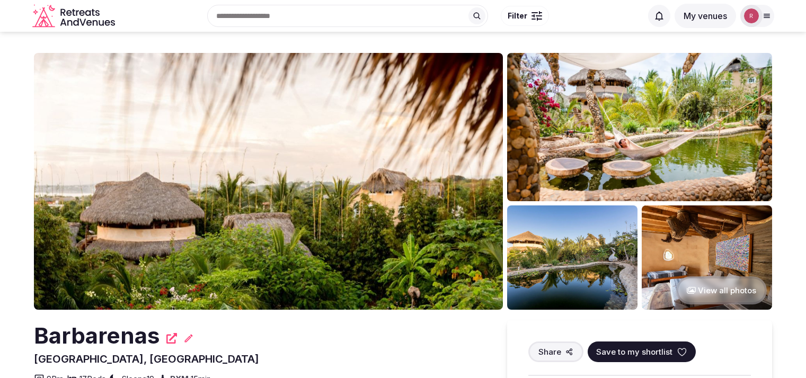
scroll to position [1840, 0]
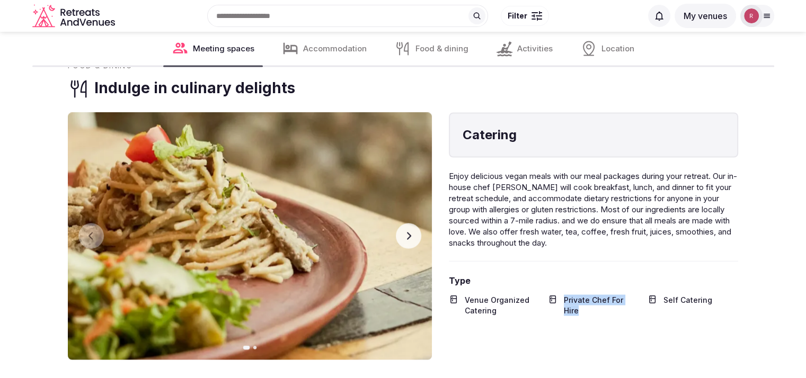
drag, startPoint x: 638, startPoint y: 298, endPoint x: 561, endPoint y: 302, distance: 76.4
click at [561, 302] on div "Private Chef For Hire" at bounding box center [593, 304] width 91 height 21
copy span "Private Chef For Hire"
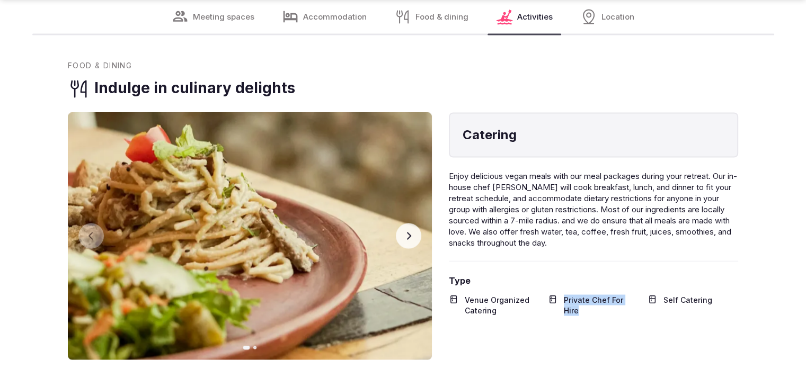
scroll to position [2171, 0]
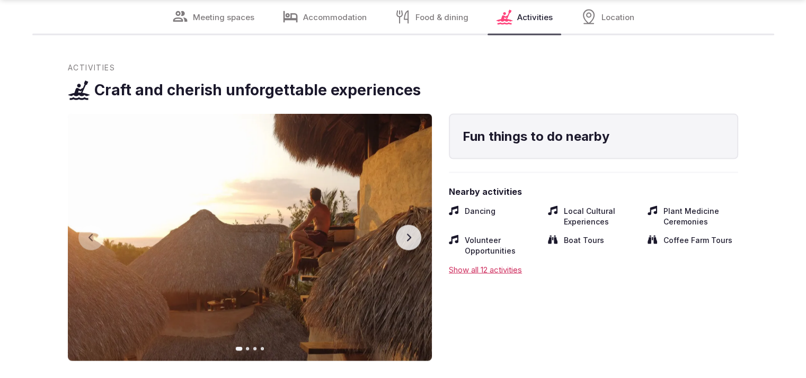
click at [409, 239] on icon "button" at bounding box center [408, 238] width 8 height 8
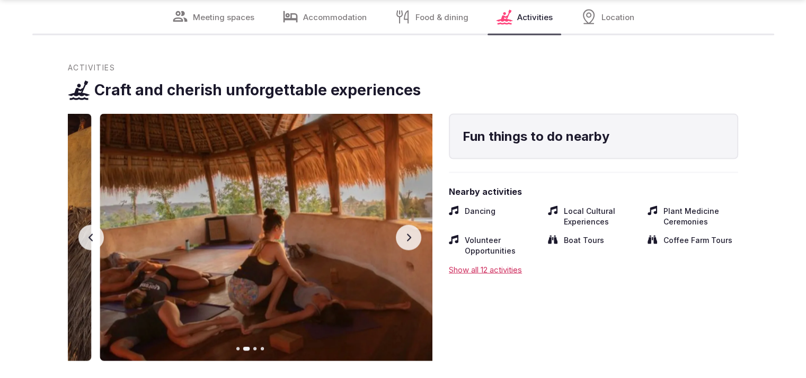
click at [409, 239] on icon "button" at bounding box center [408, 238] width 8 height 8
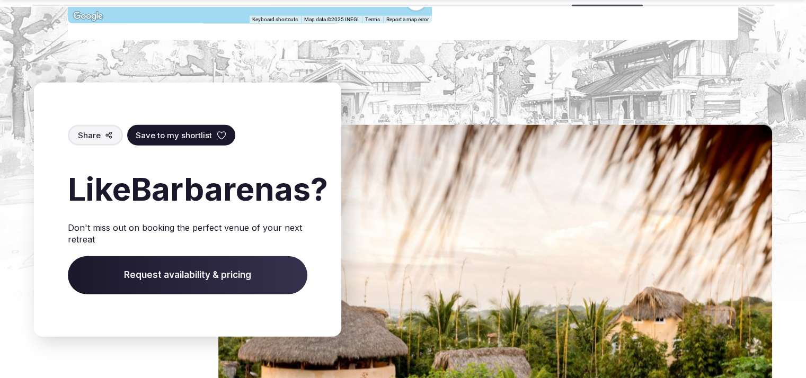
scroll to position [2411, 0]
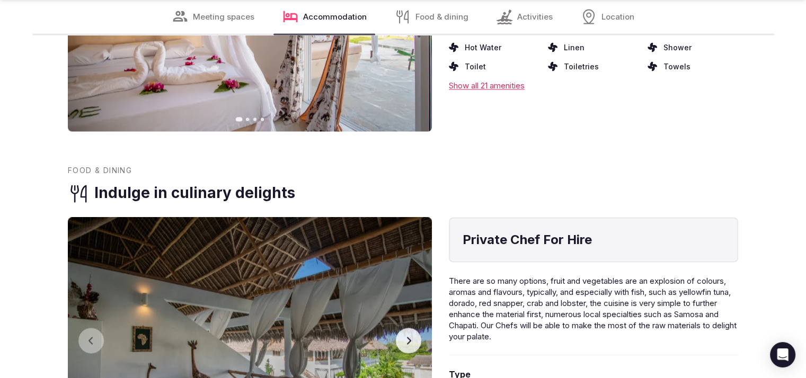
scroll to position [1860, 0]
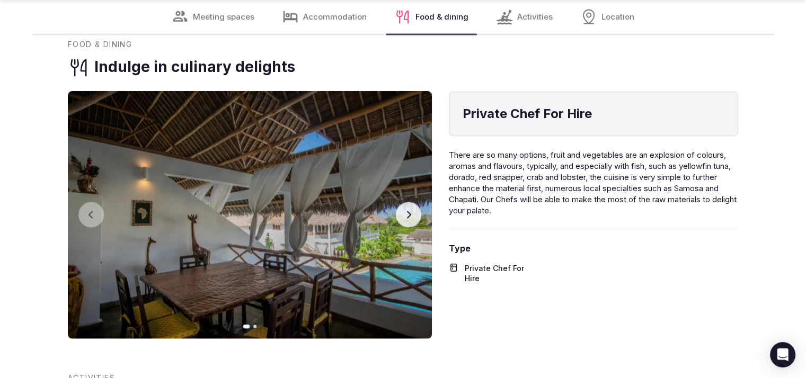
click at [416, 202] on button "Next slide" at bounding box center [408, 214] width 25 height 25
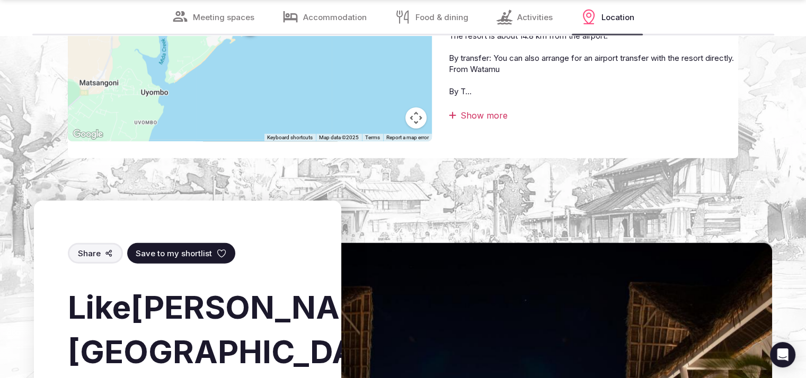
scroll to position [2721, 0]
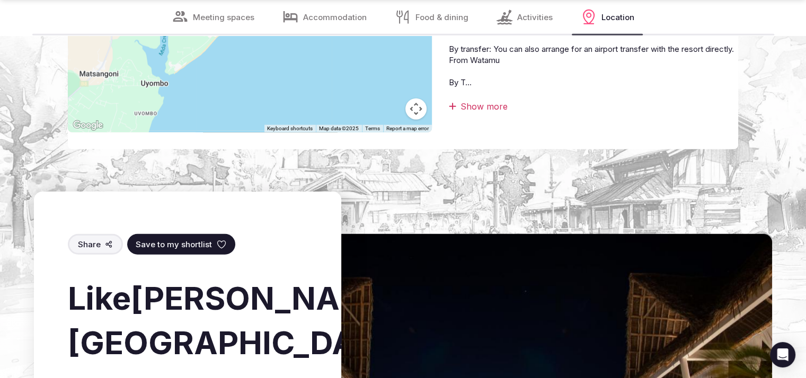
click at [481, 84] on div "Watamu, Kenya The Rafiki Tamu Residential Resort is located in Watamu, Coastal …" at bounding box center [593, 8] width 289 height 247
click at [479, 101] on div "Show more" at bounding box center [593, 107] width 289 height 12
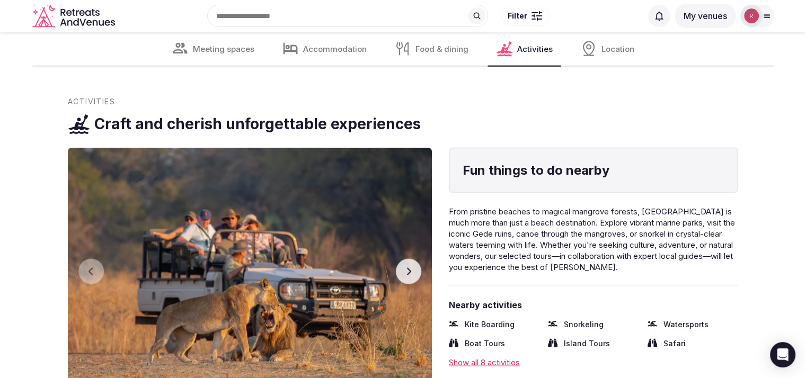
scroll to position [2119, 0]
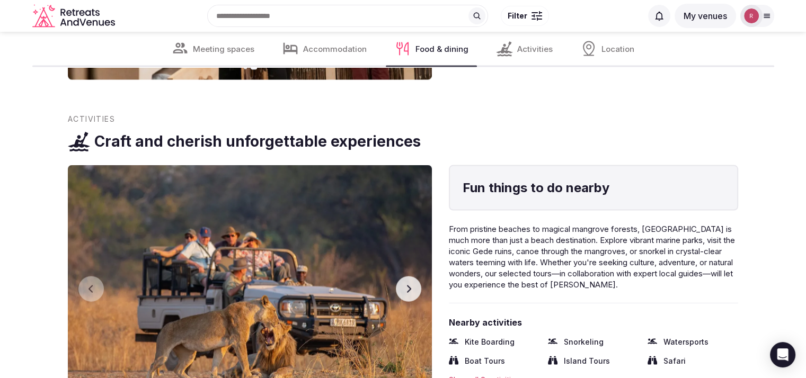
click at [409, 276] on button "Next slide" at bounding box center [408, 288] width 25 height 25
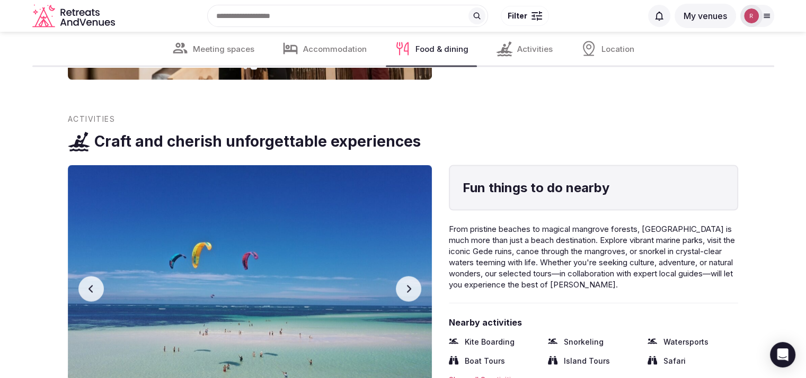
click at [409, 276] on button "Next slide" at bounding box center [408, 288] width 25 height 25
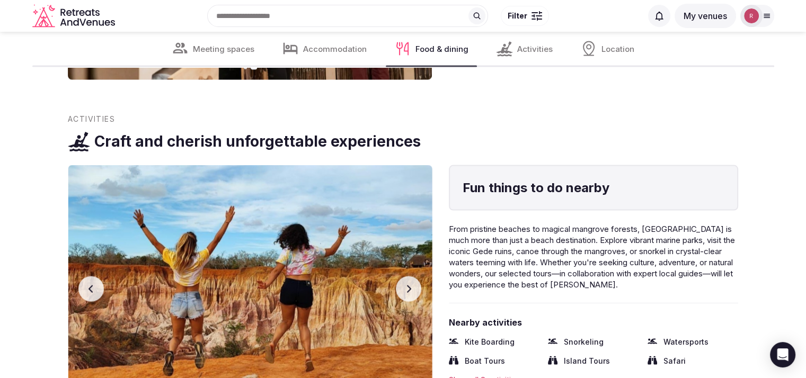
click at [409, 276] on button "Next slide" at bounding box center [408, 288] width 25 height 25
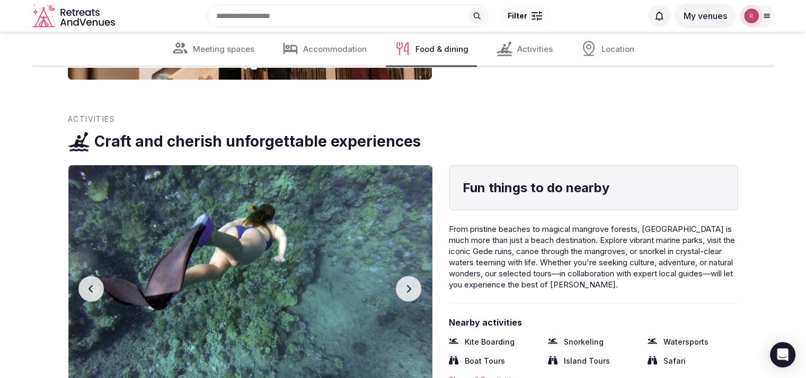
click at [409, 276] on button "Next slide" at bounding box center [408, 288] width 25 height 25
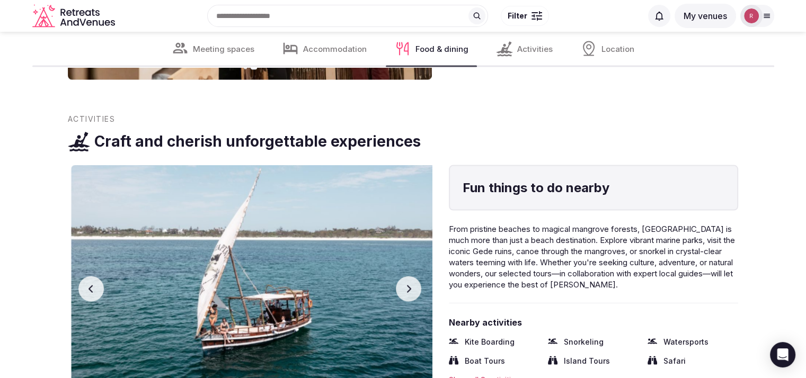
click at [409, 276] on button "Next slide" at bounding box center [408, 288] width 25 height 25
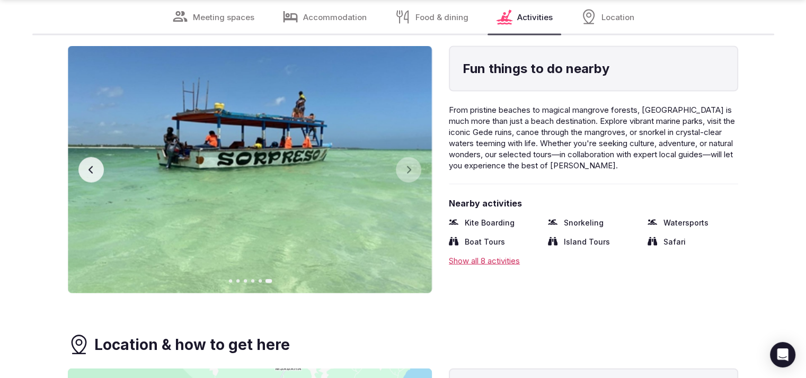
scroll to position [2260, 0]
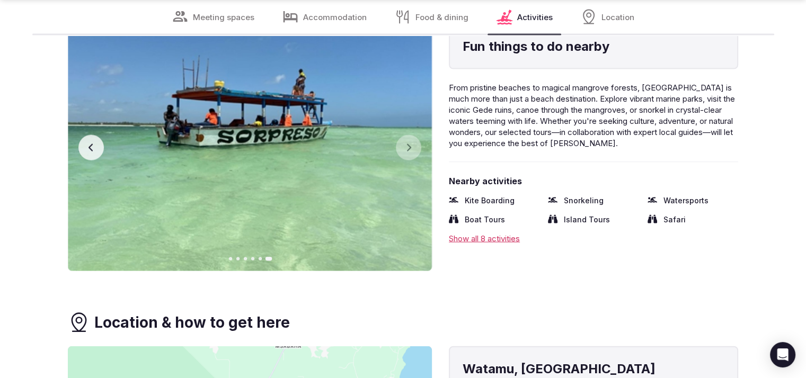
click at [499, 233] on div "Show all 8 activities" at bounding box center [593, 238] width 289 height 11
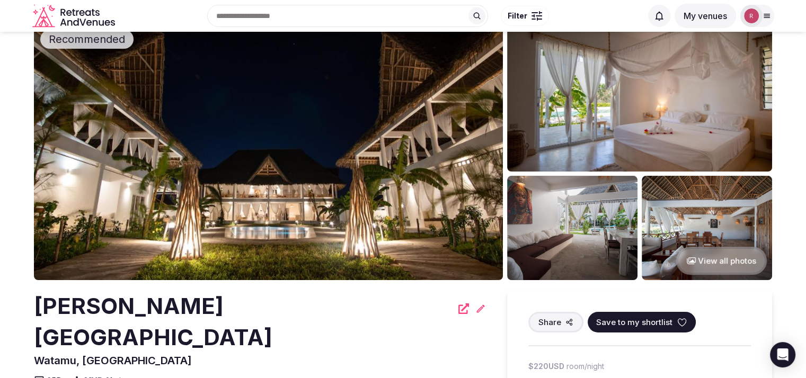
scroll to position [0, 0]
